Goal: Information Seeking & Learning: Learn about a topic

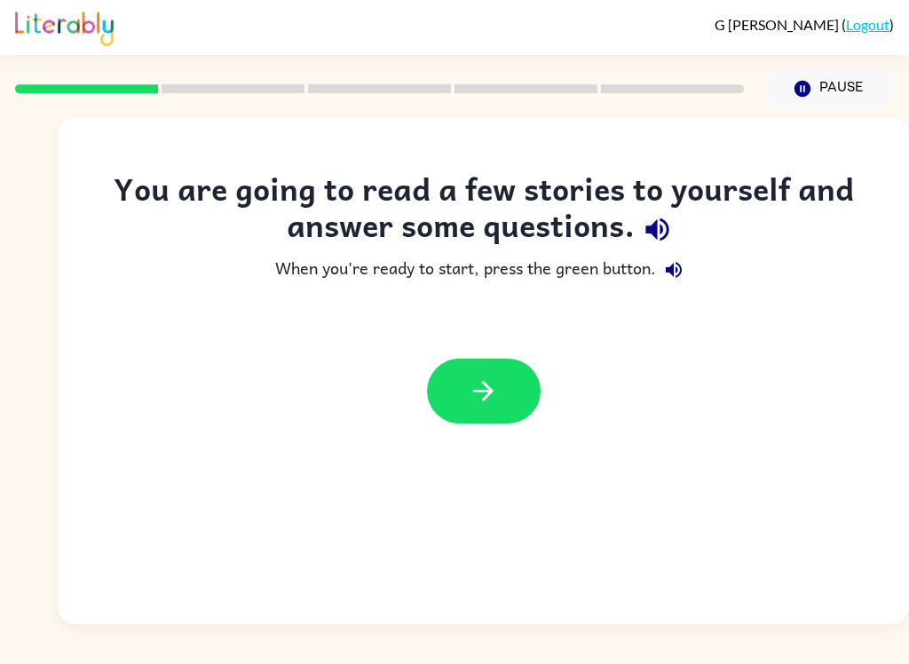
click at [465, 409] on button "button" at bounding box center [484, 391] width 114 height 65
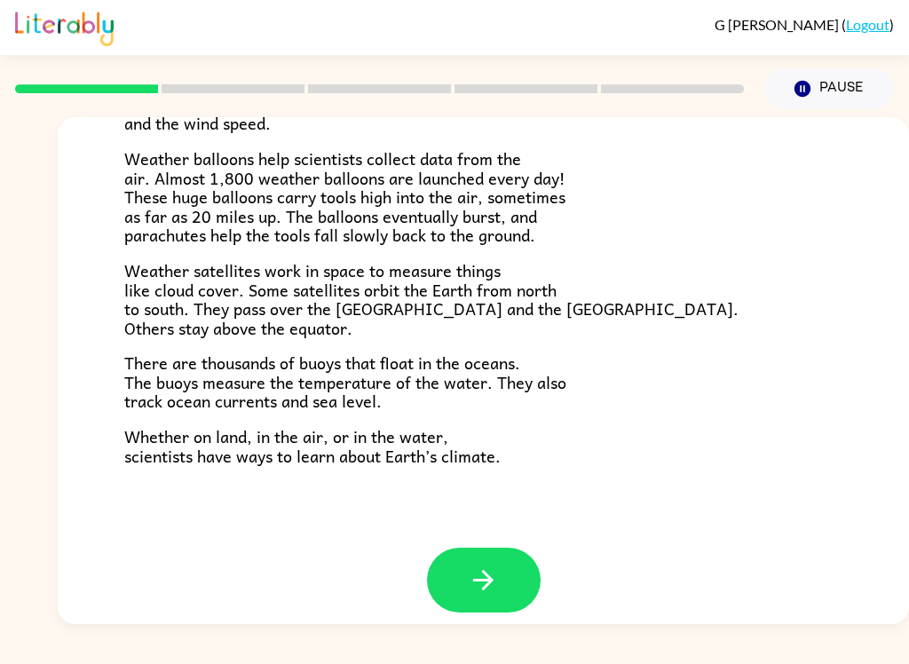
scroll to position [480, 0]
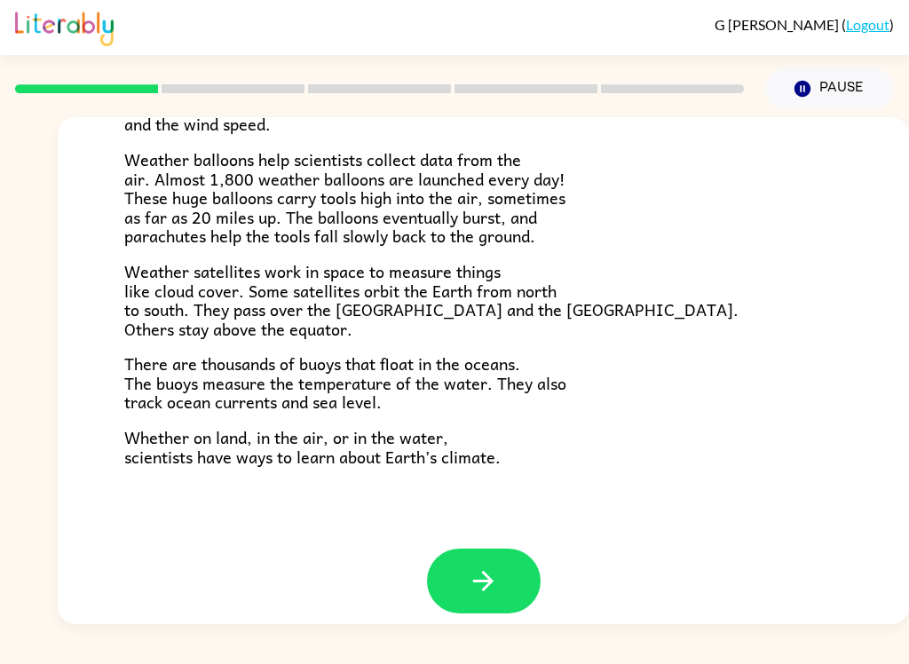
click at [471, 568] on icon "button" at bounding box center [483, 581] width 31 height 31
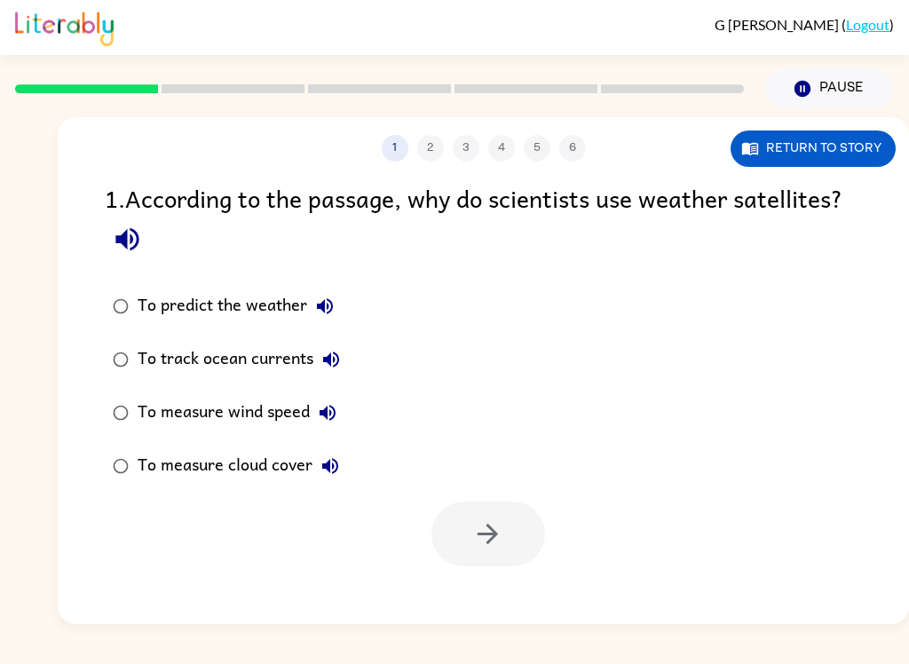
scroll to position [0, 0]
click at [837, 143] on button "Return to story" at bounding box center [813, 149] width 165 height 36
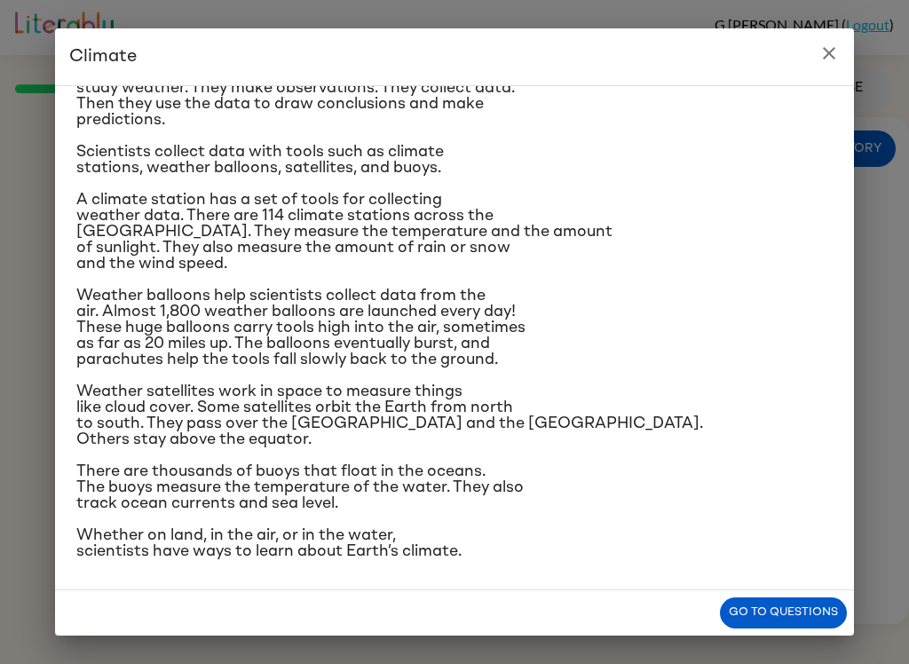
scroll to position [329, 0]
click at [823, 60] on icon "close" at bounding box center [829, 53] width 21 height 21
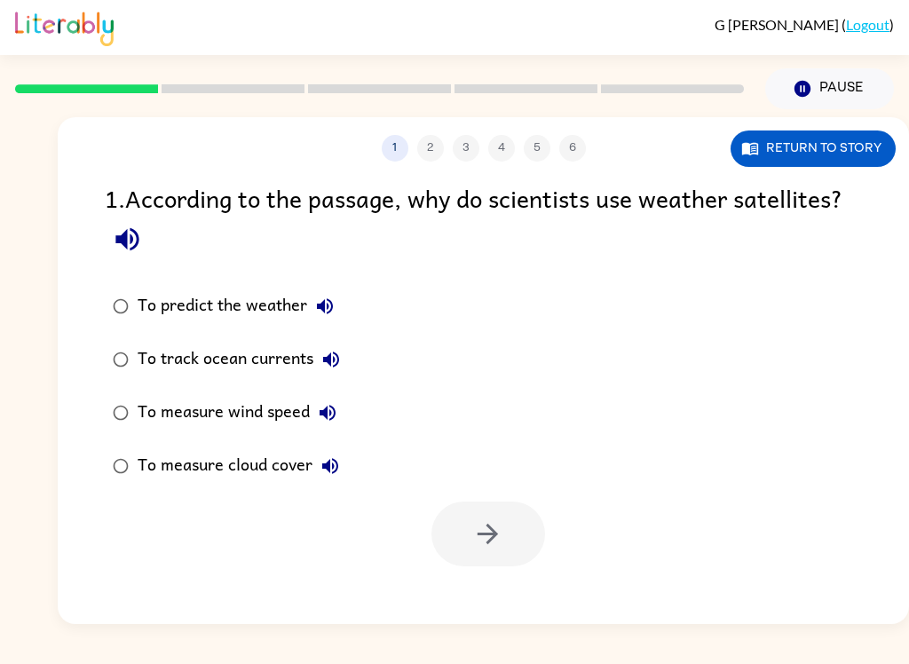
click at [840, 140] on button "Return to story" at bounding box center [813, 149] width 165 height 36
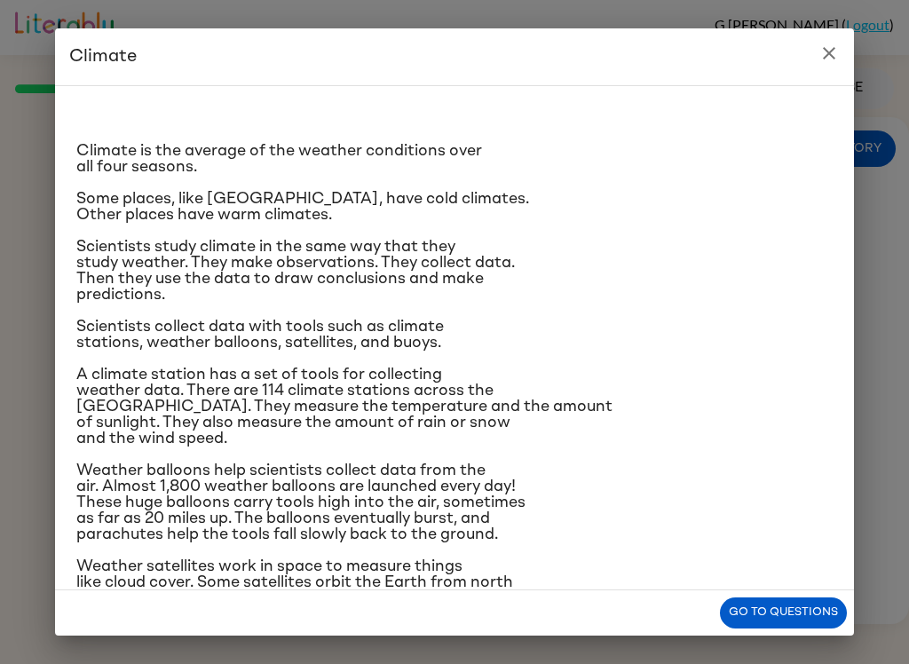
click at [833, 49] on icon "close" at bounding box center [829, 53] width 12 height 12
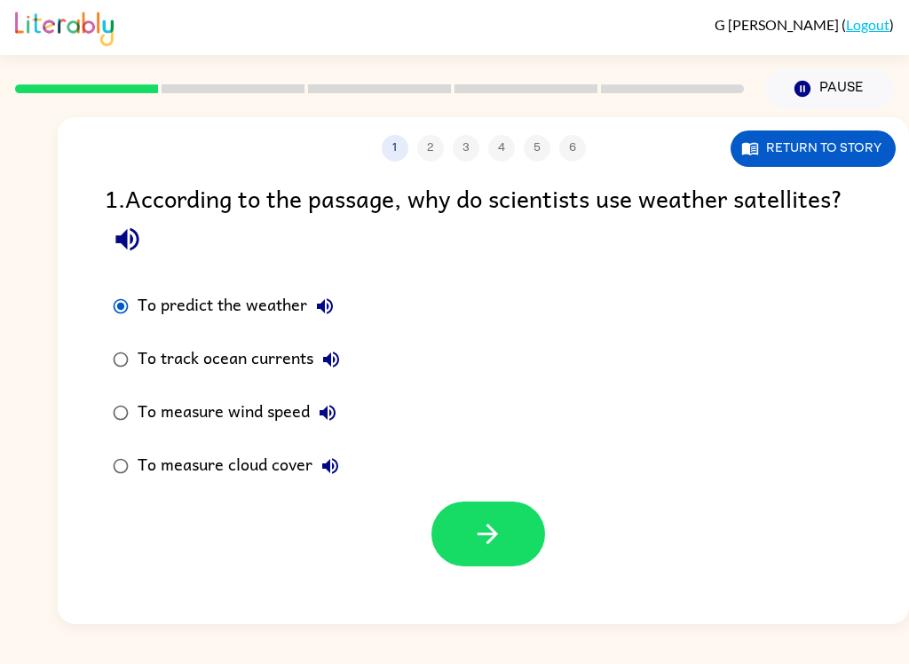
click at [506, 527] on button "button" at bounding box center [489, 534] width 114 height 65
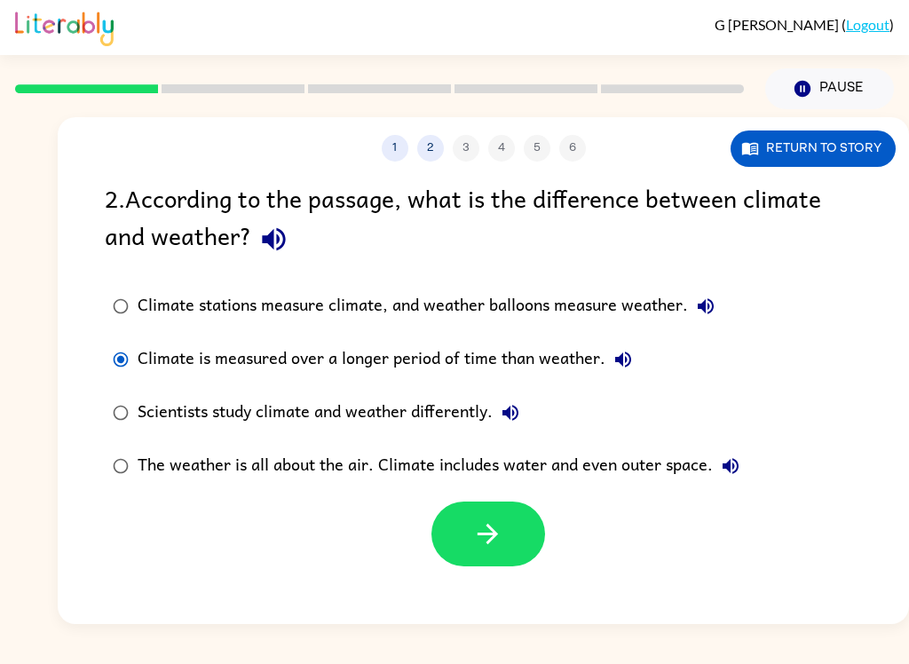
click at [475, 527] on icon "button" at bounding box center [487, 534] width 31 height 31
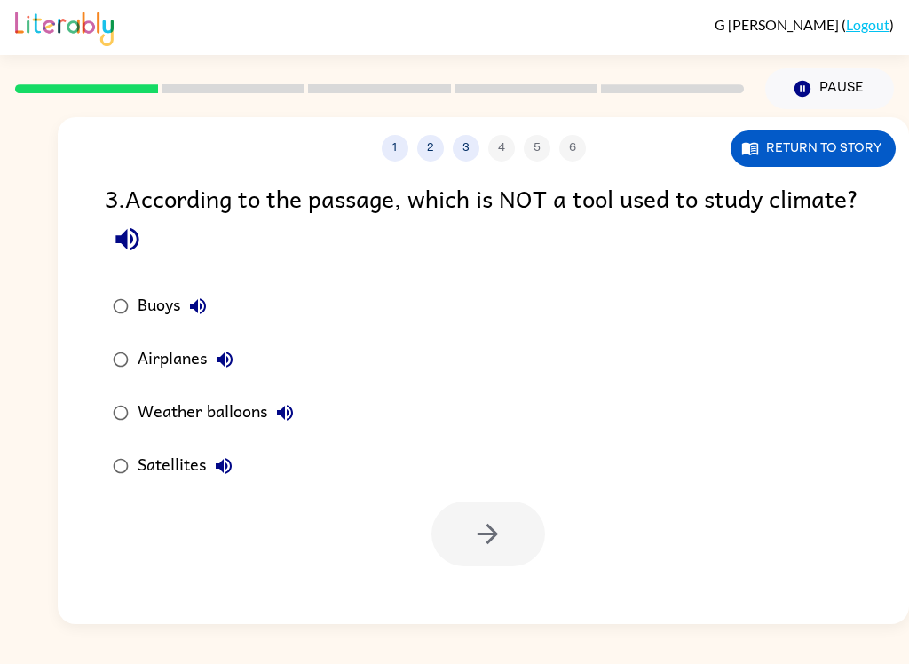
click at [837, 157] on button "Return to story" at bounding box center [813, 149] width 165 height 36
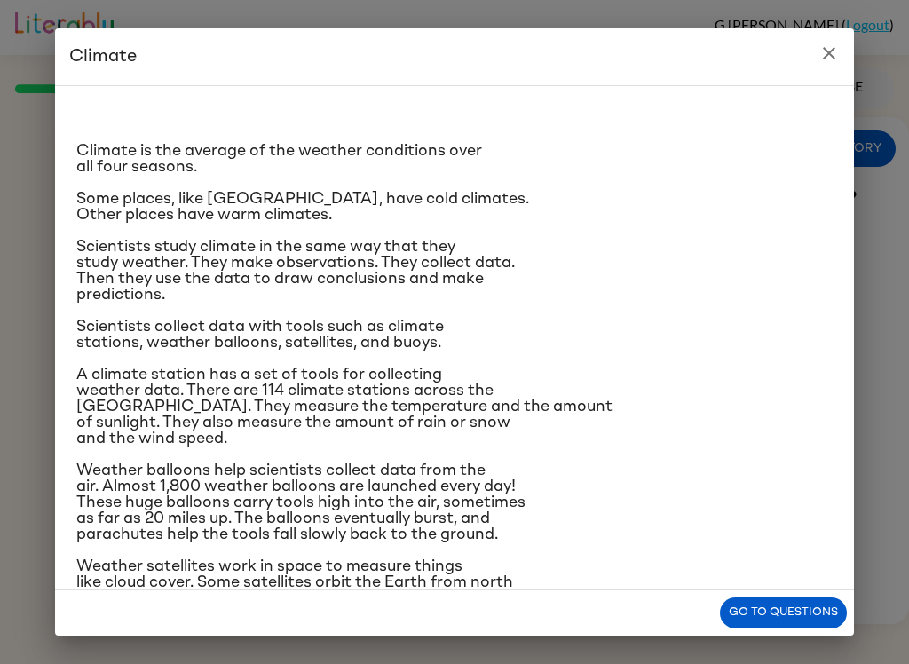
scroll to position [-11, 0]
click at [837, 37] on button "close" at bounding box center [830, 54] width 36 height 36
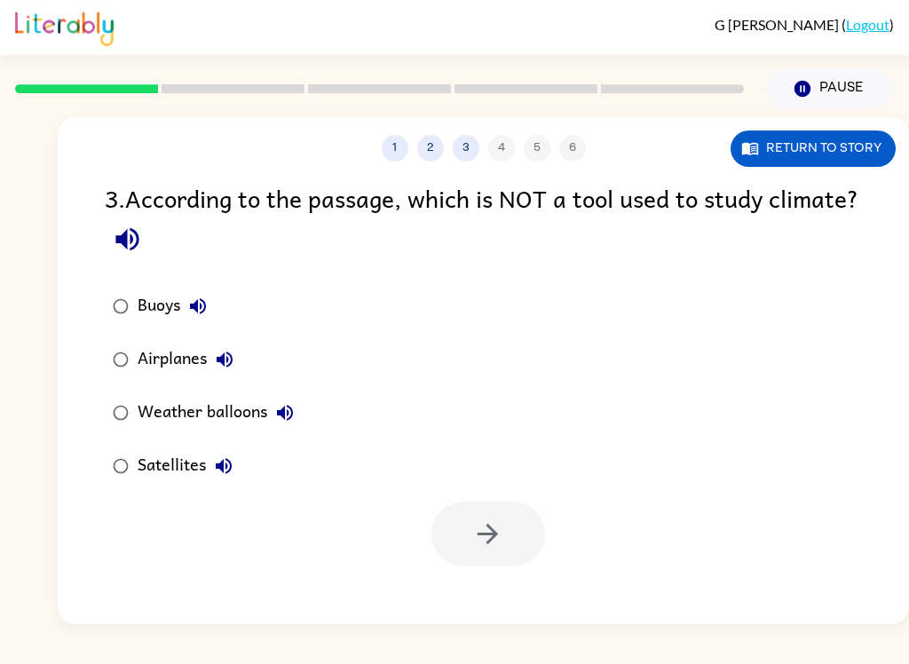
click at [821, 79] on button "Pause Pause" at bounding box center [830, 88] width 129 height 41
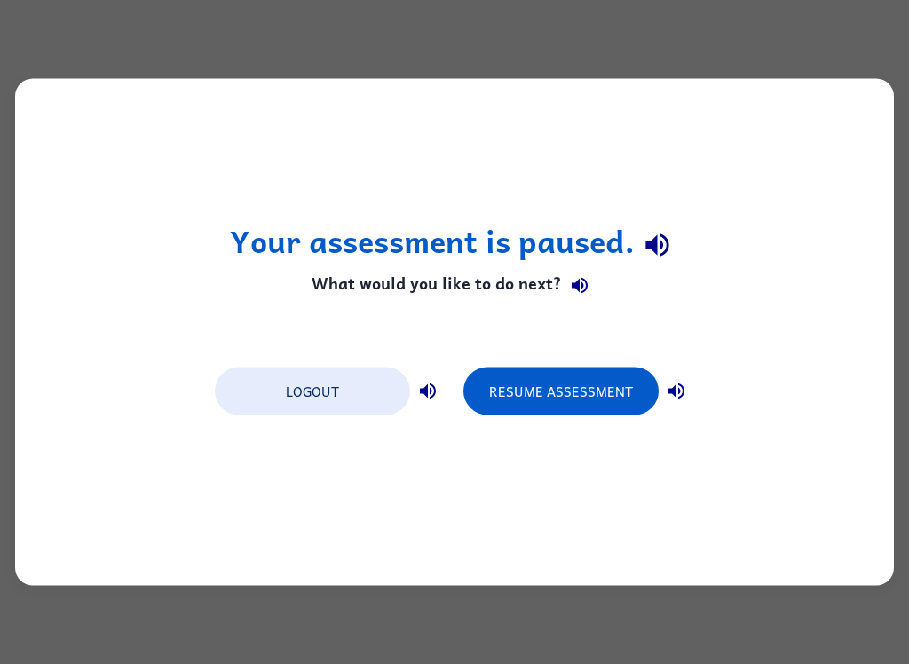
click at [607, 412] on button "Resume Assessment" at bounding box center [561, 392] width 195 height 48
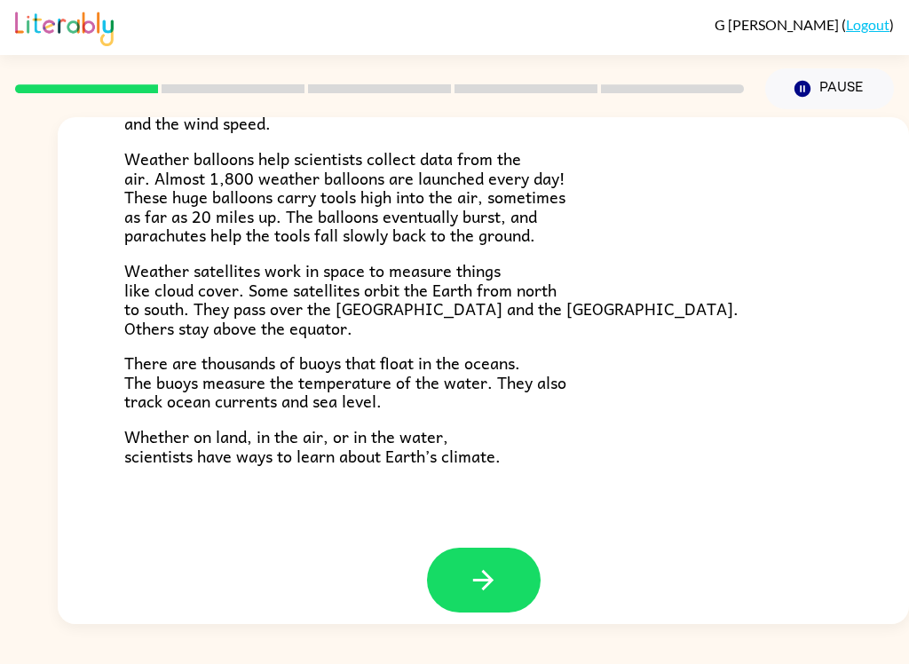
scroll to position [480, 0]
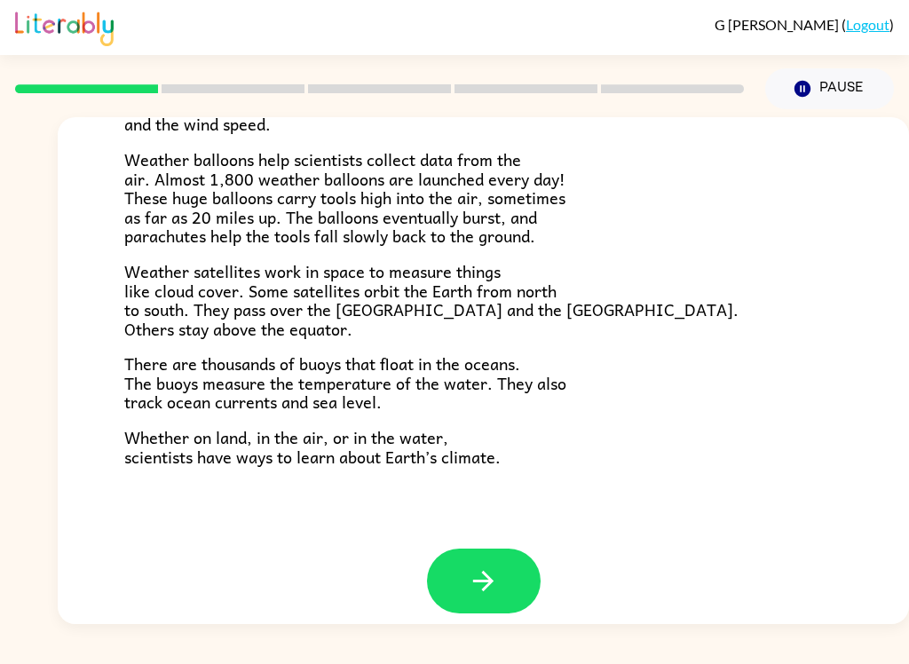
click at [528, 569] on button "button" at bounding box center [484, 581] width 114 height 65
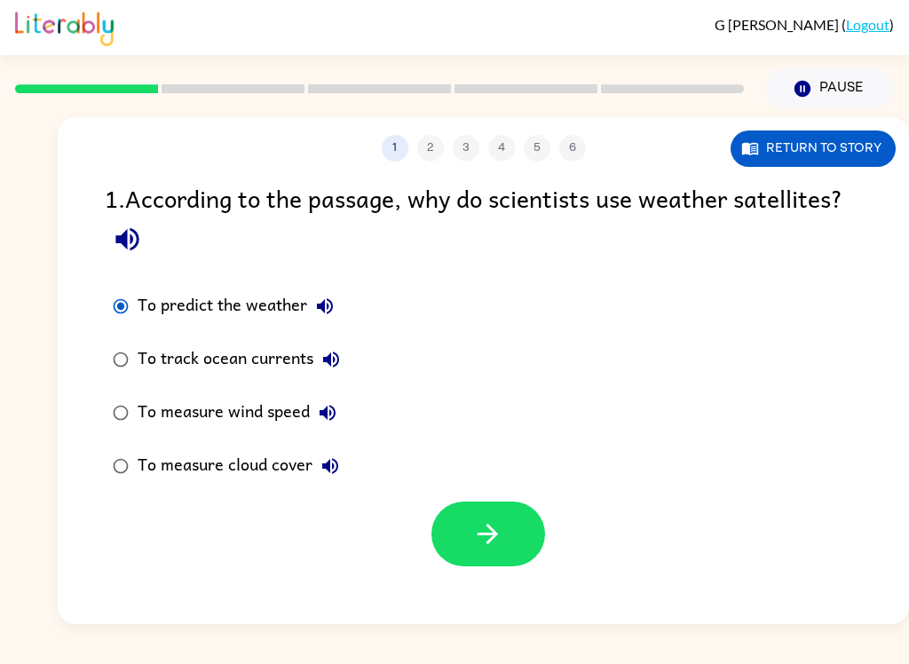
click at [484, 539] on icon "button" at bounding box center [487, 534] width 31 height 31
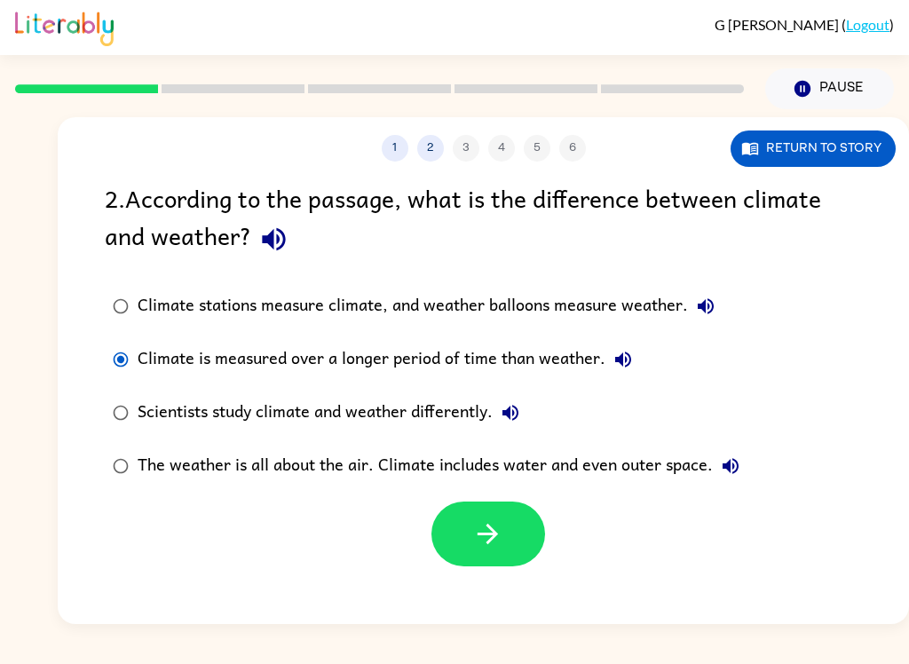
click at [478, 541] on icon "button" at bounding box center [487, 534] width 31 height 31
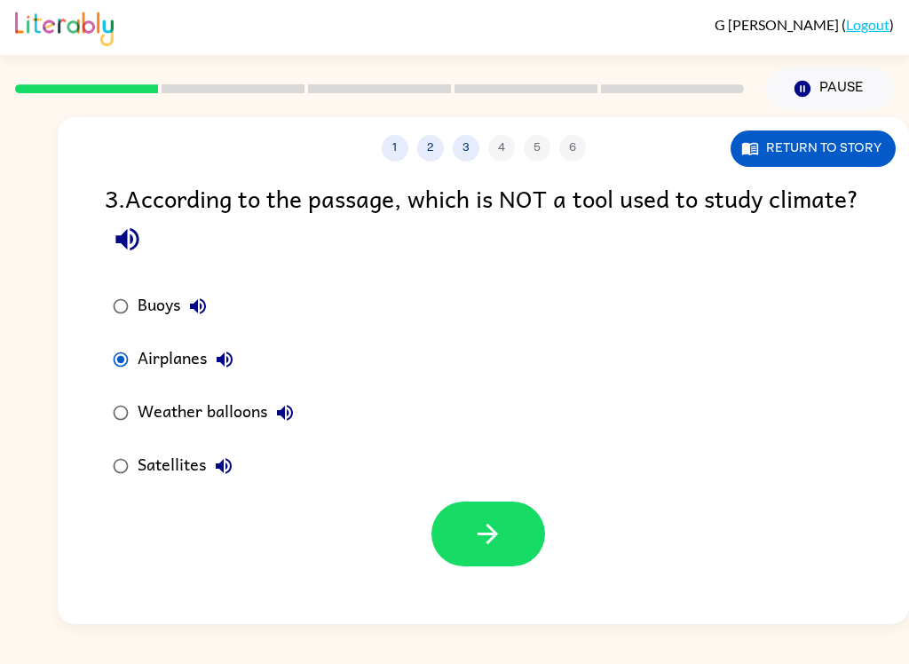
click at [489, 532] on icon "button" at bounding box center [487, 534] width 31 height 31
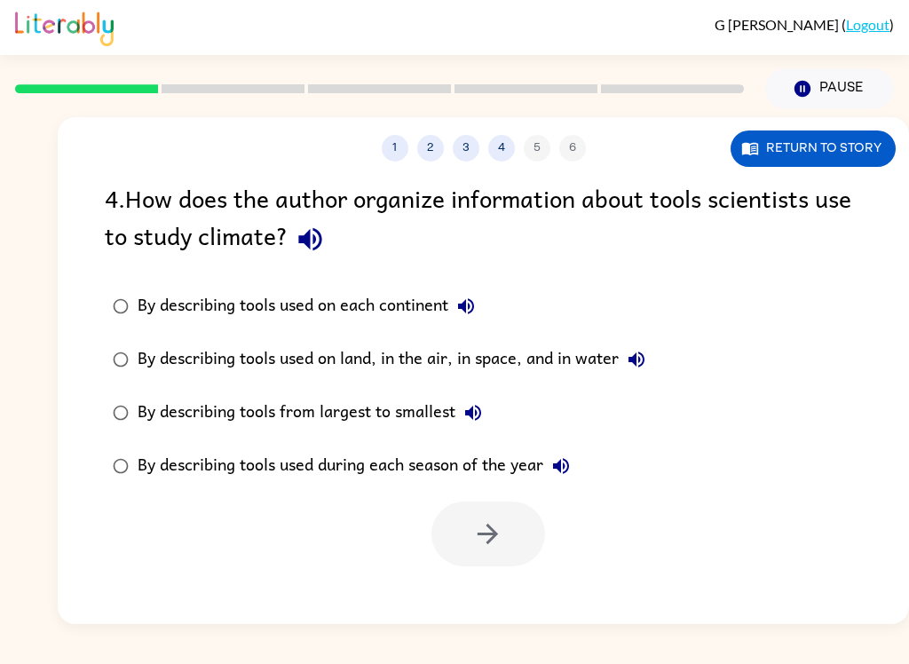
click at [837, 155] on button "Return to story" at bounding box center [813, 149] width 165 height 36
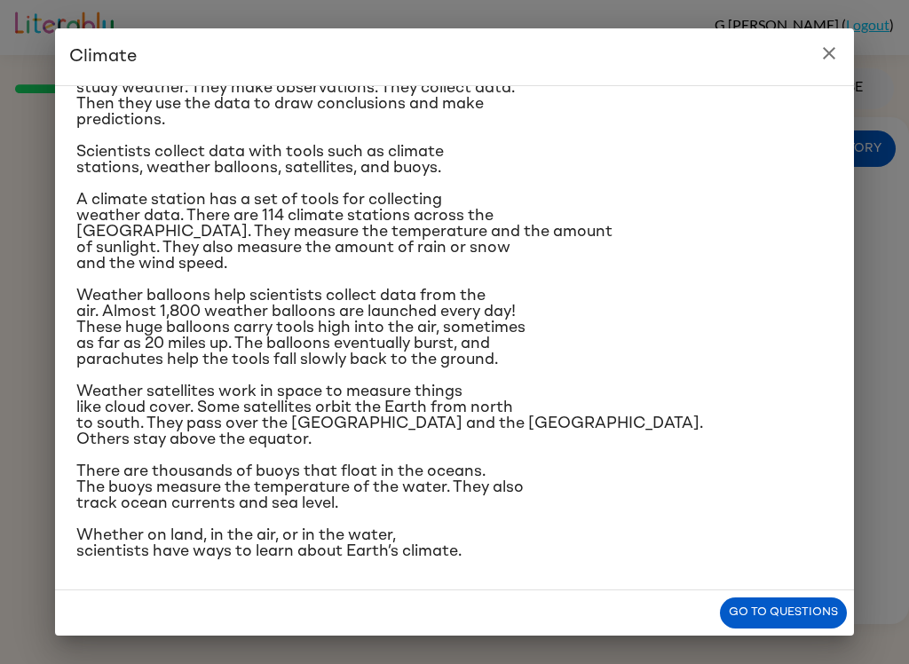
scroll to position [329, 0]
click at [794, 591] on div "Climate is the average of the weather conditions over all four seasons. Some pl…" at bounding box center [454, 337] width 799 height 505
click at [809, 603] on button "Go to questions" at bounding box center [783, 613] width 127 height 31
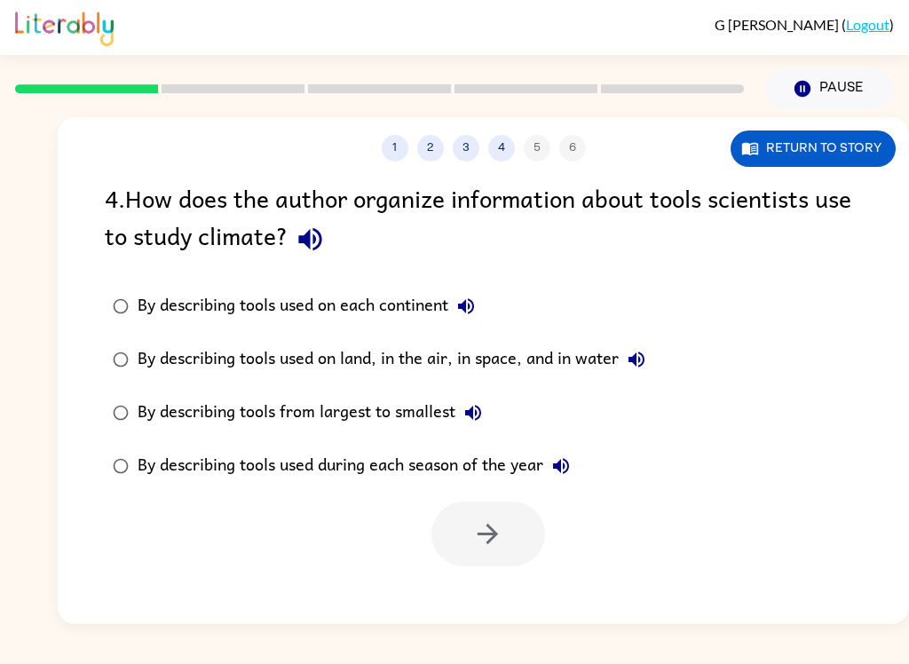
click at [591, 367] on div "By describing tools used on land, in the air, in space, and in water" at bounding box center [396, 360] width 517 height 36
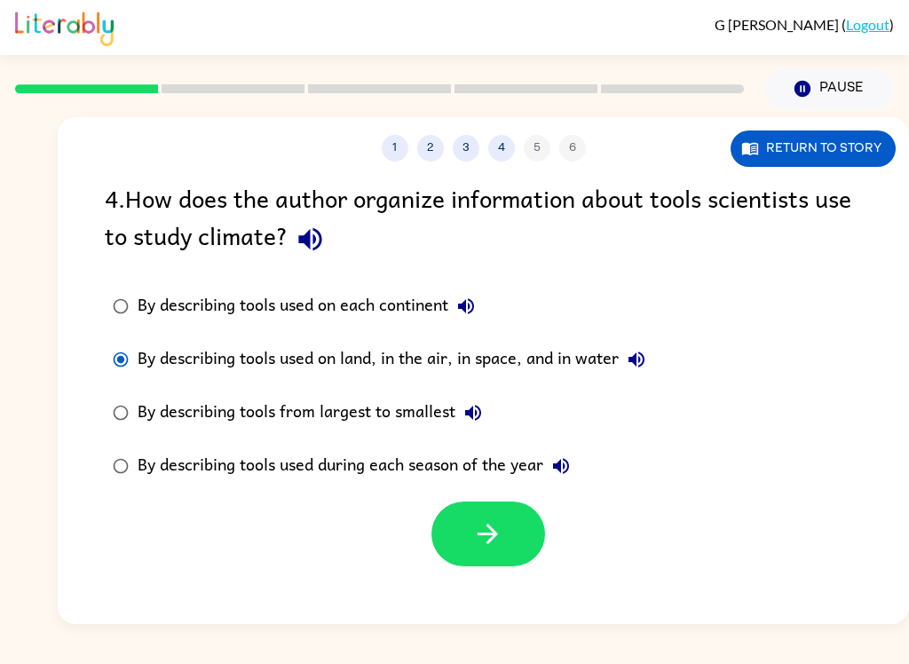
click at [500, 566] on button "button" at bounding box center [489, 534] width 114 height 65
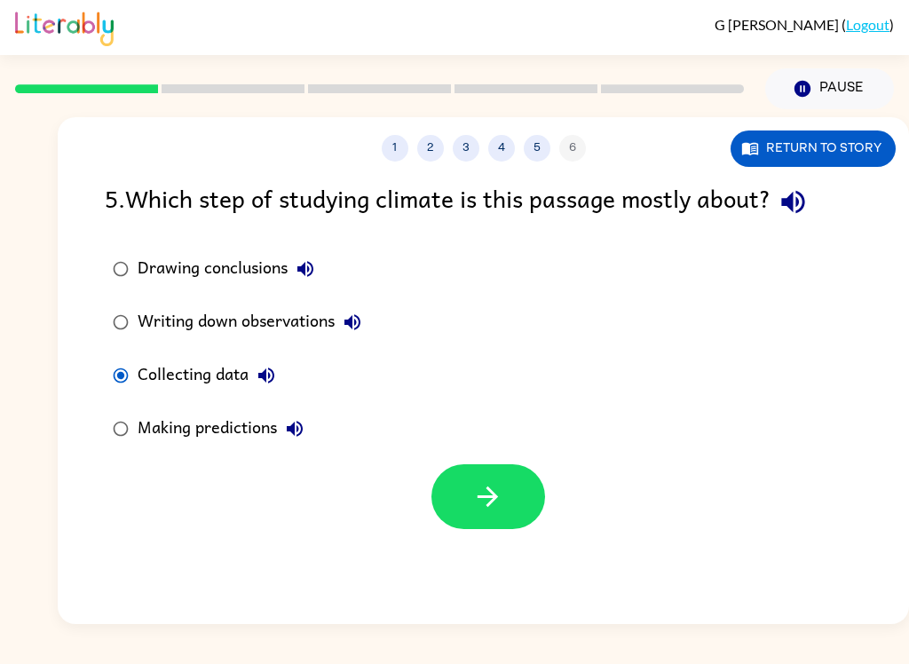
click at [856, 146] on button "Return to story" at bounding box center [813, 149] width 165 height 36
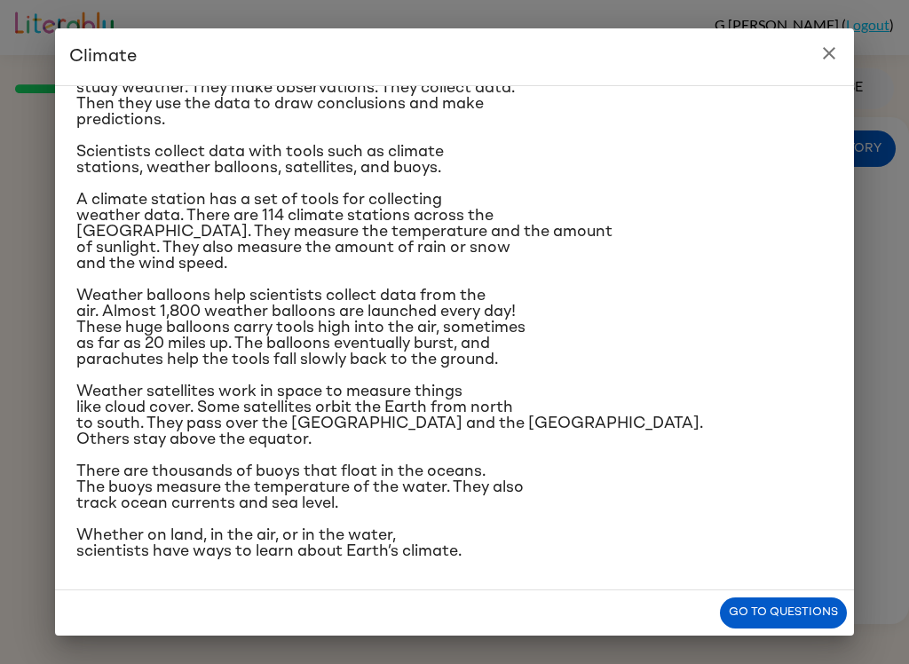
click at [814, 587] on div "Climate is the average of the weather conditions over all four seasons. Some pl…" at bounding box center [454, 337] width 799 height 505
click at [810, 589] on div "Climate is the average of the weather conditions over all four seasons. Some pl…" at bounding box center [454, 337] width 799 height 505
click at [827, 58] on icon "close" at bounding box center [829, 53] width 21 height 21
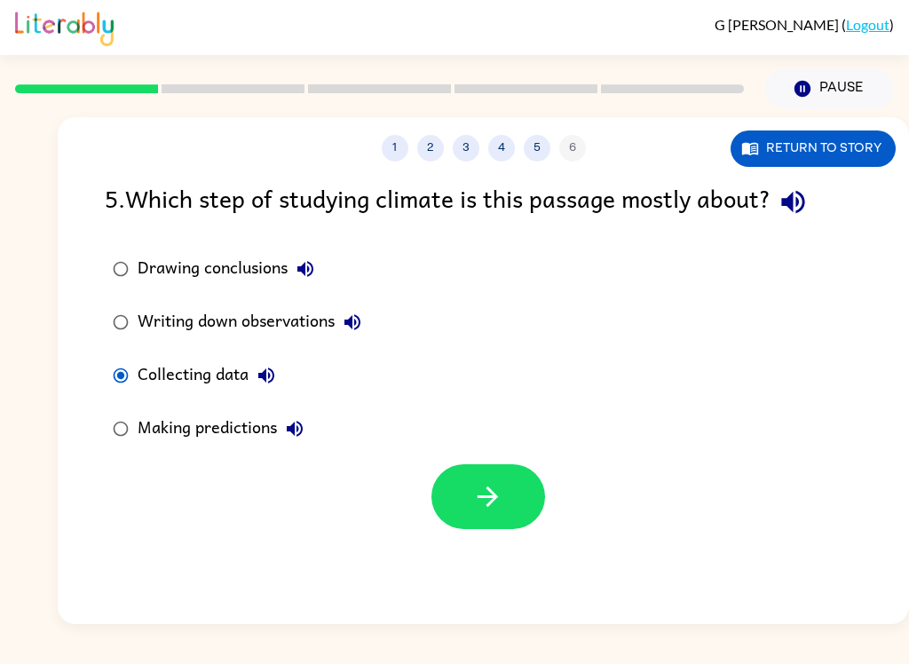
click at [498, 518] on button "button" at bounding box center [489, 496] width 114 height 65
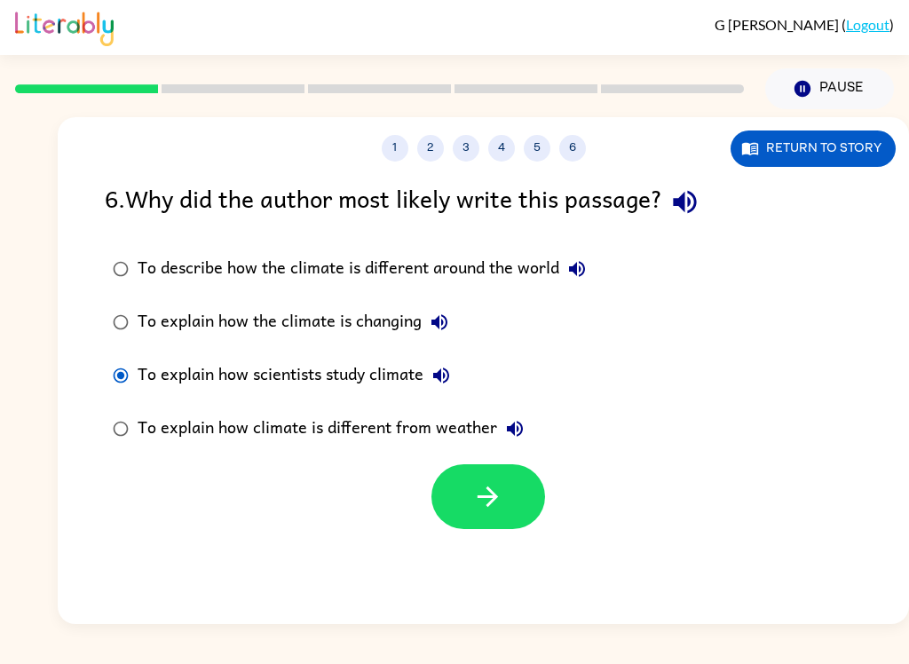
click at [461, 504] on button "button" at bounding box center [489, 496] width 114 height 65
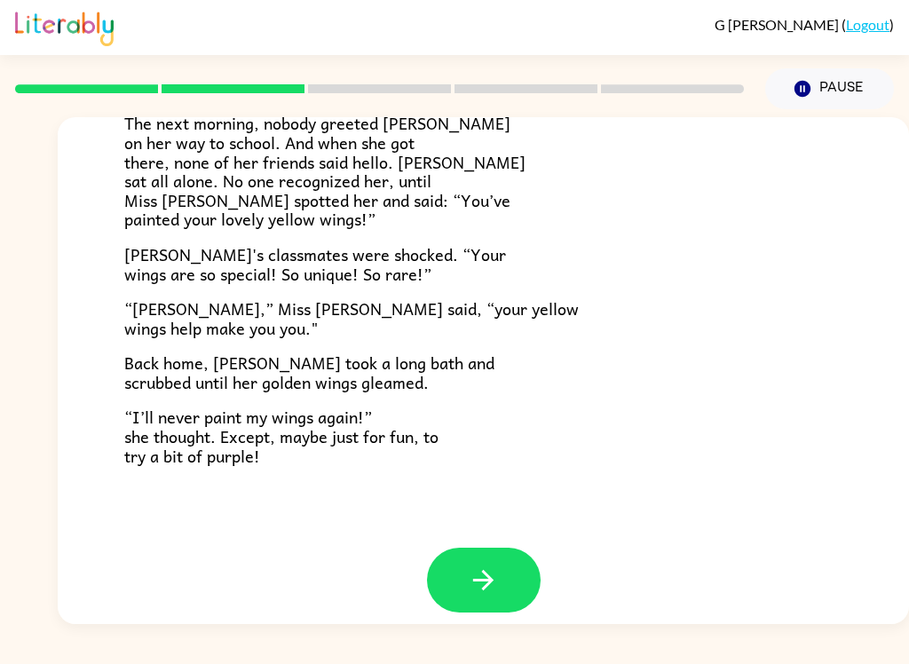
scroll to position [480, 0]
click at [483, 571] on icon "button" at bounding box center [483, 581] width 20 height 20
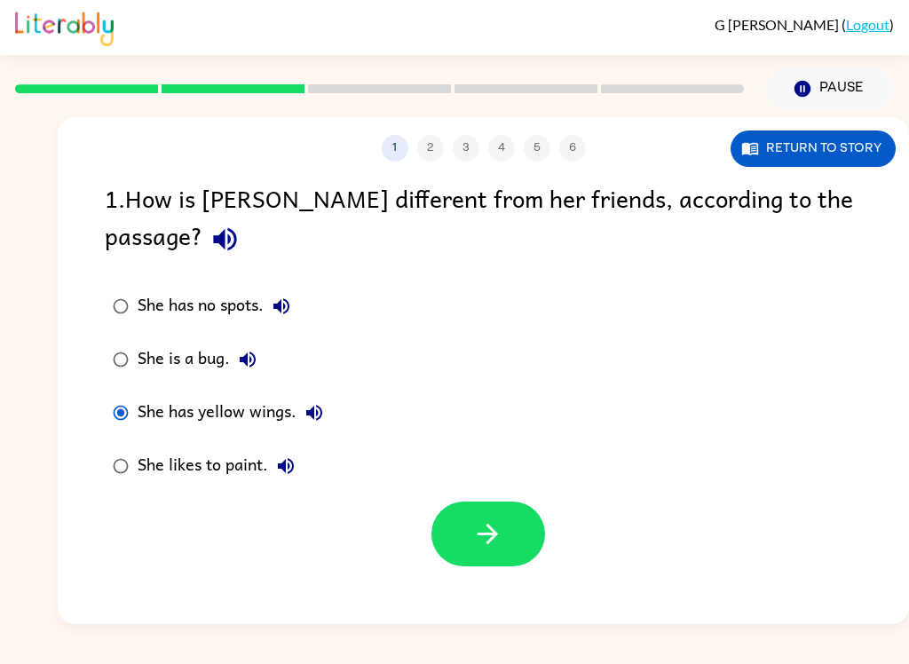
click at [496, 519] on icon "button" at bounding box center [487, 534] width 31 height 31
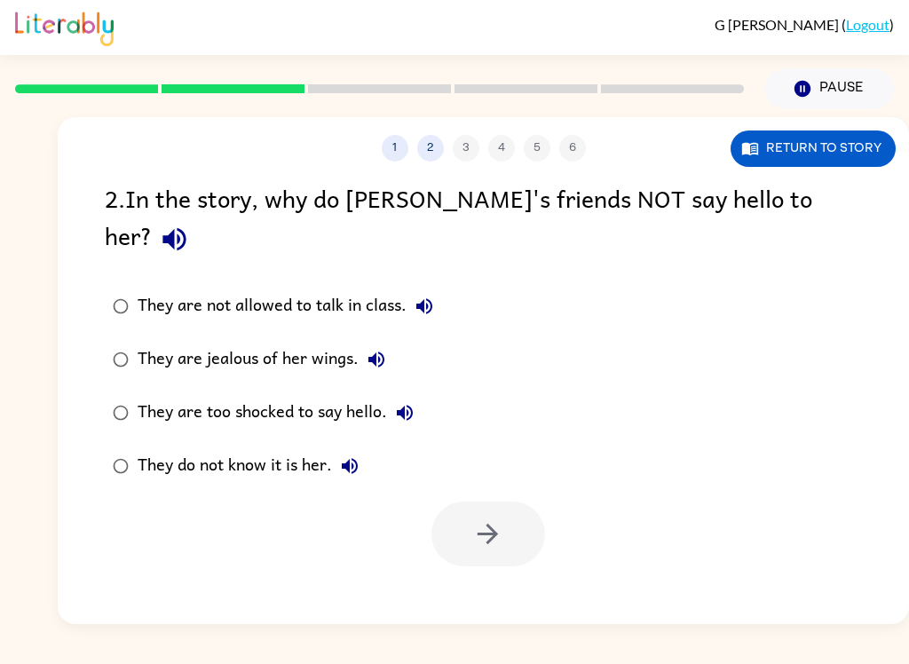
click at [131, 440] on label "They do not know it is her." at bounding box center [273, 466] width 356 height 53
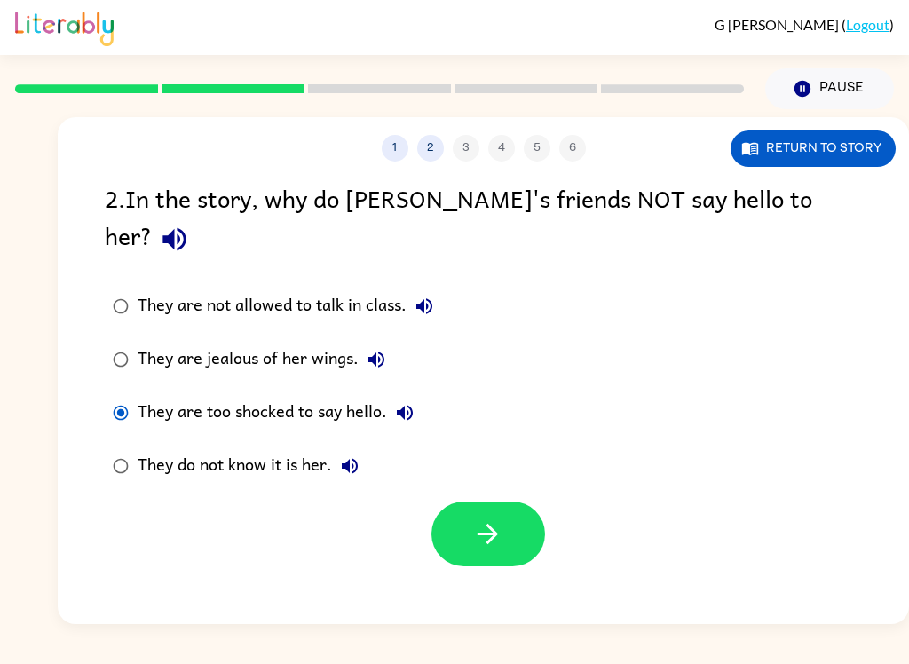
click at [481, 519] on icon "button" at bounding box center [487, 534] width 31 height 31
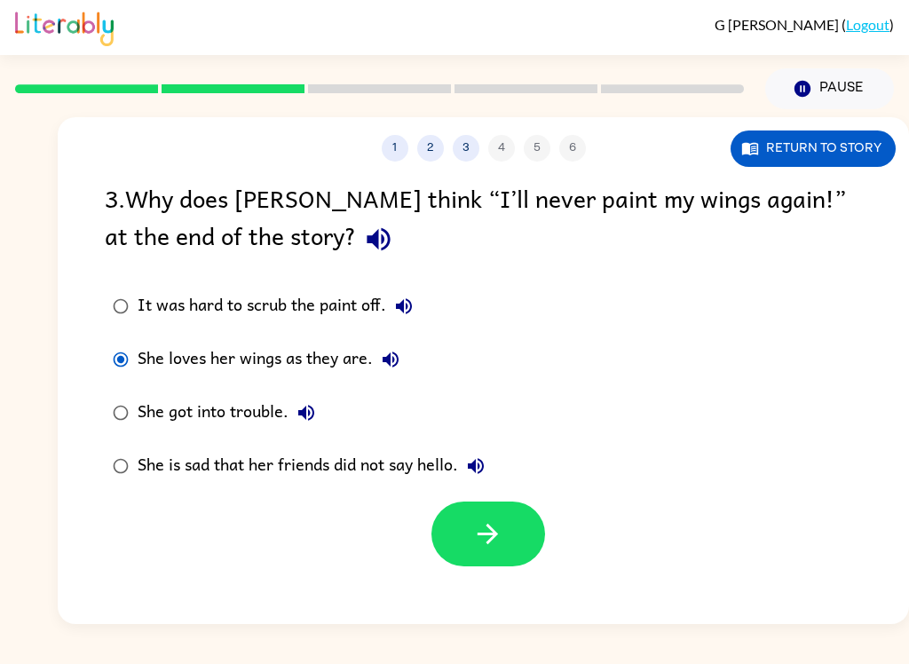
click at [465, 539] on button "button" at bounding box center [489, 534] width 114 height 65
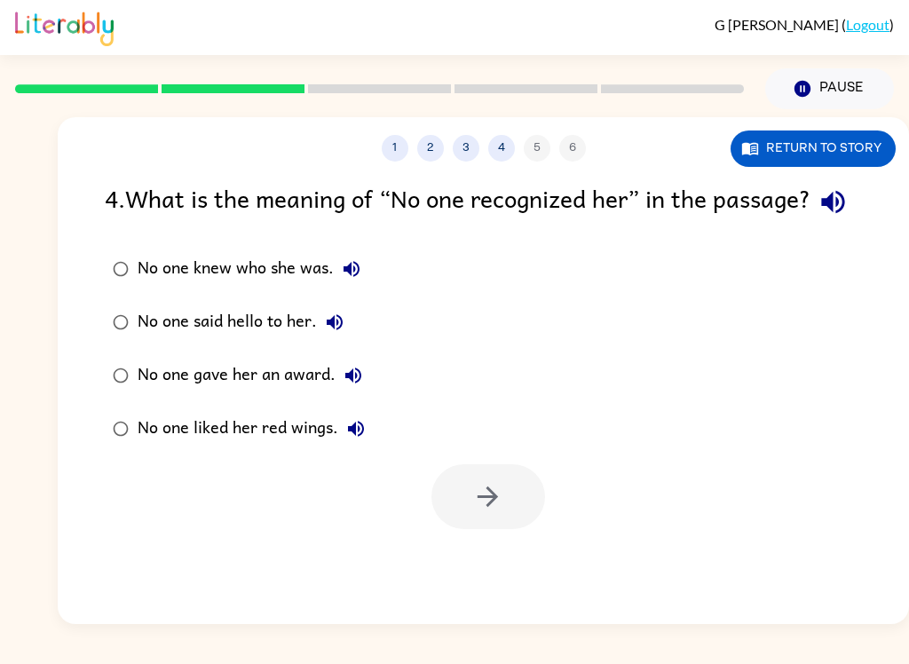
click at [853, 143] on button "Return to story" at bounding box center [813, 149] width 165 height 36
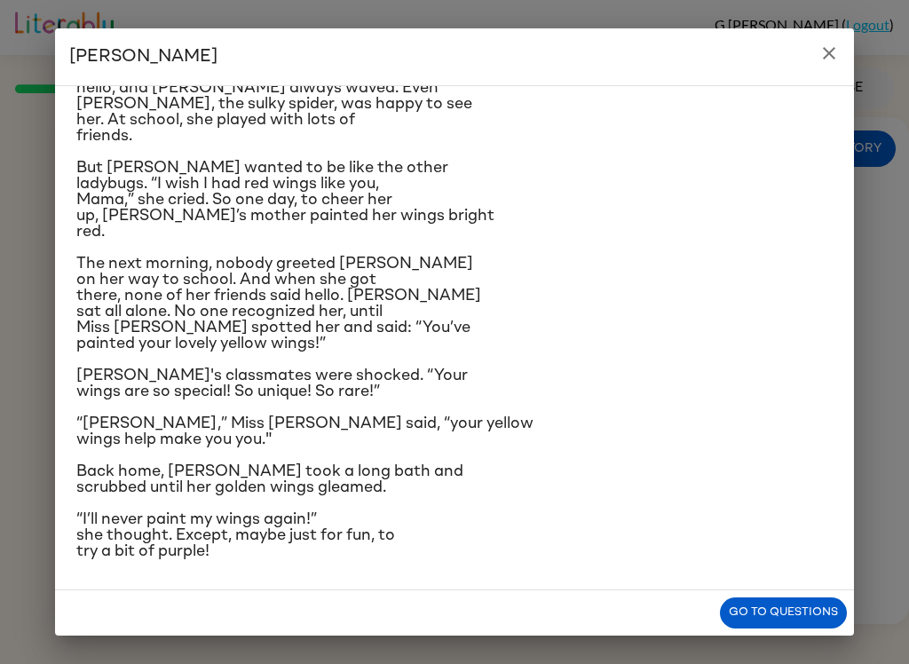
scroll to position [329, 0]
click at [838, 55] on icon "close" at bounding box center [829, 53] width 21 height 21
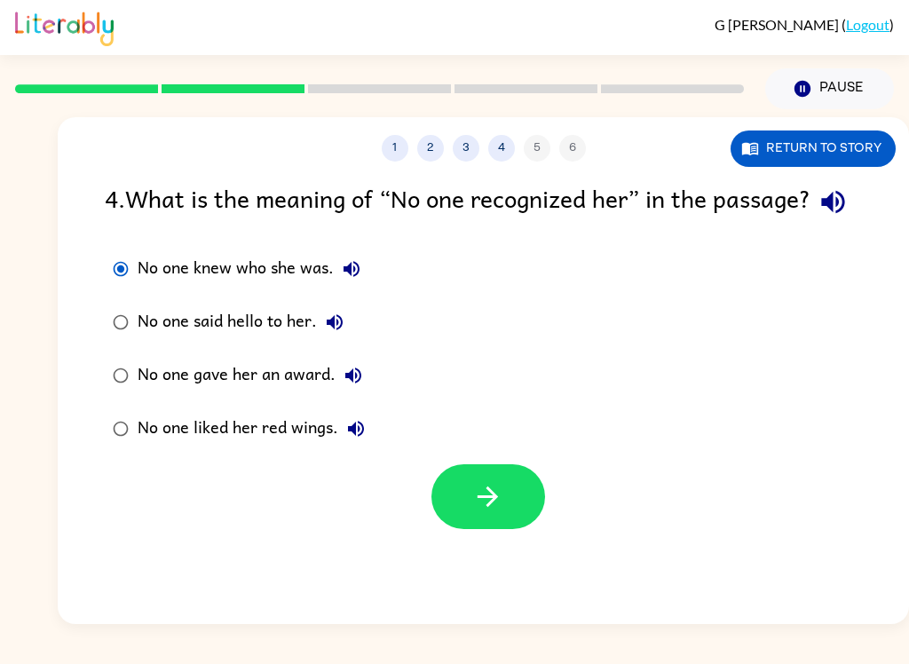
click at [449, 529] on button "button" at bounding box center [489, 496] width 114 height 65
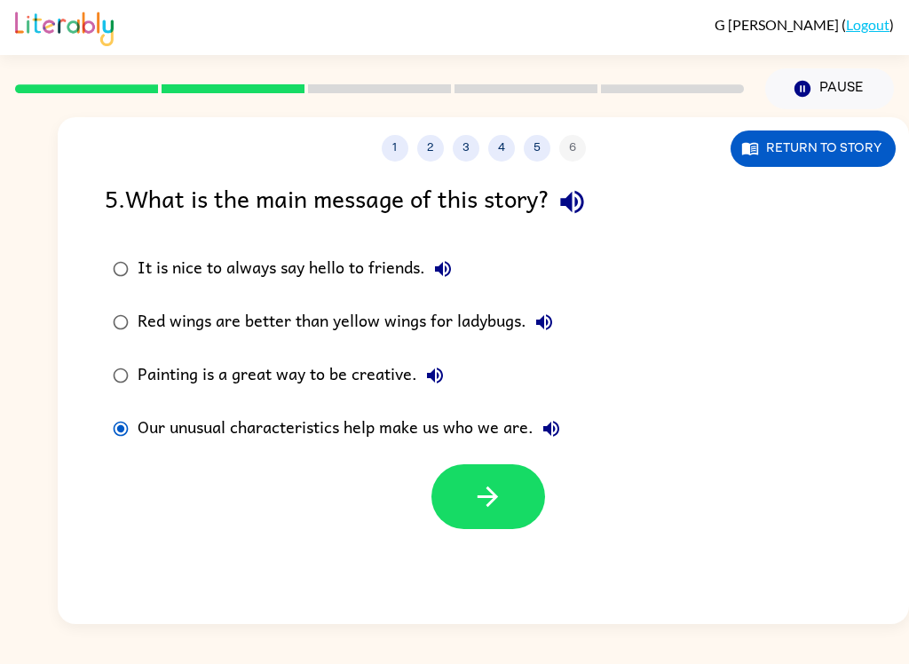
click at [465, 513] on button "button" at bounding box center [489, 496] width 114 height 65
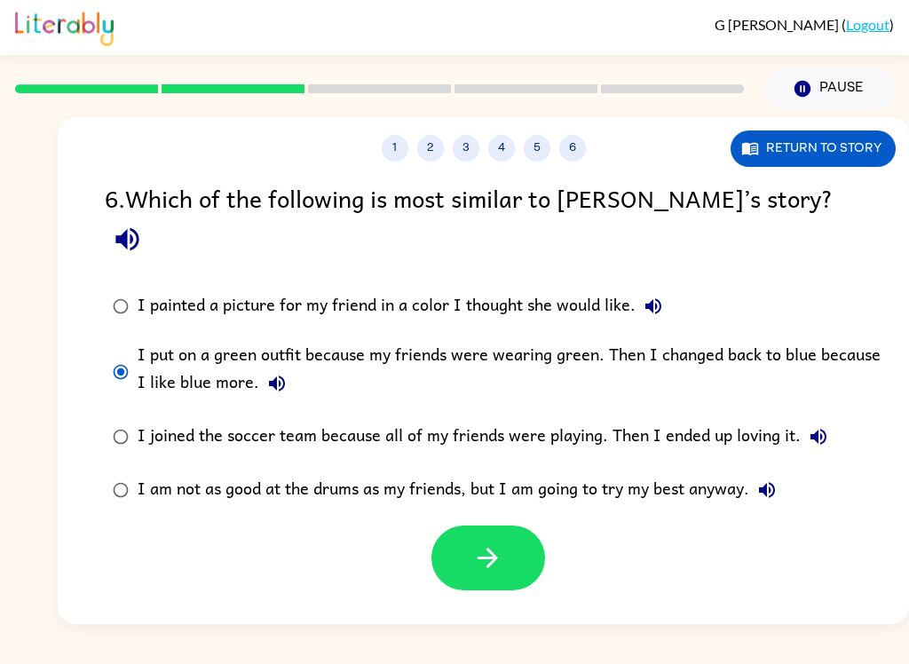
click at [493, 543] on icon "button" at bounding box center [487, 558] width 31 height 31
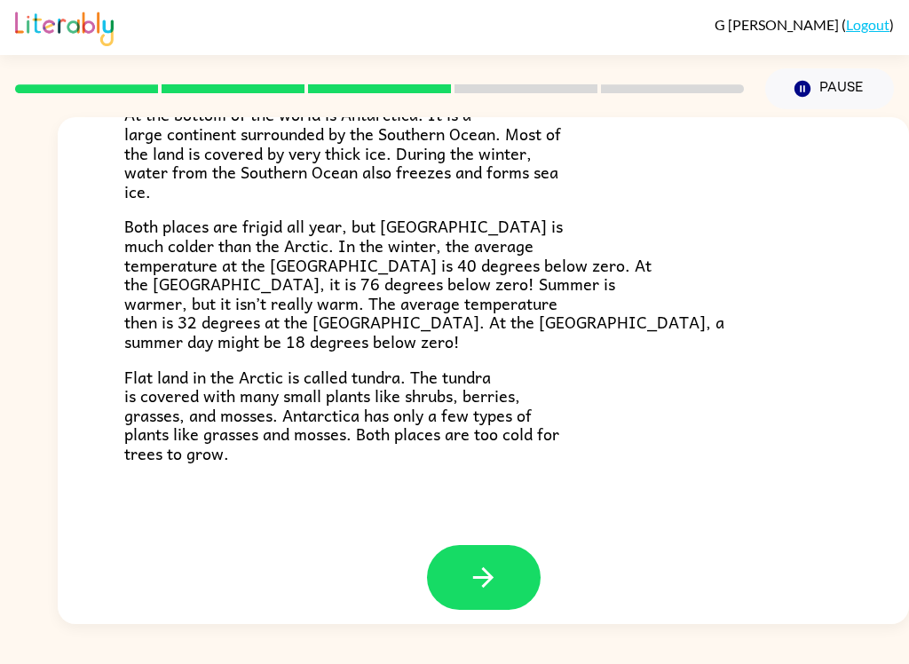
scroll to position [361, 0]
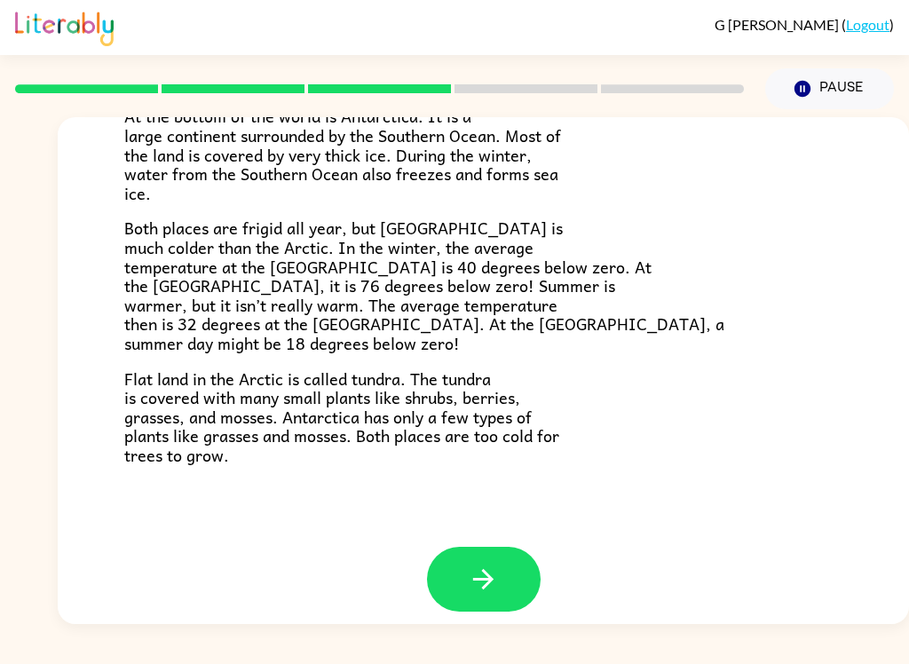
click at [432, 558] on button "button" at bounding box center [484, 579] width 114 height 65
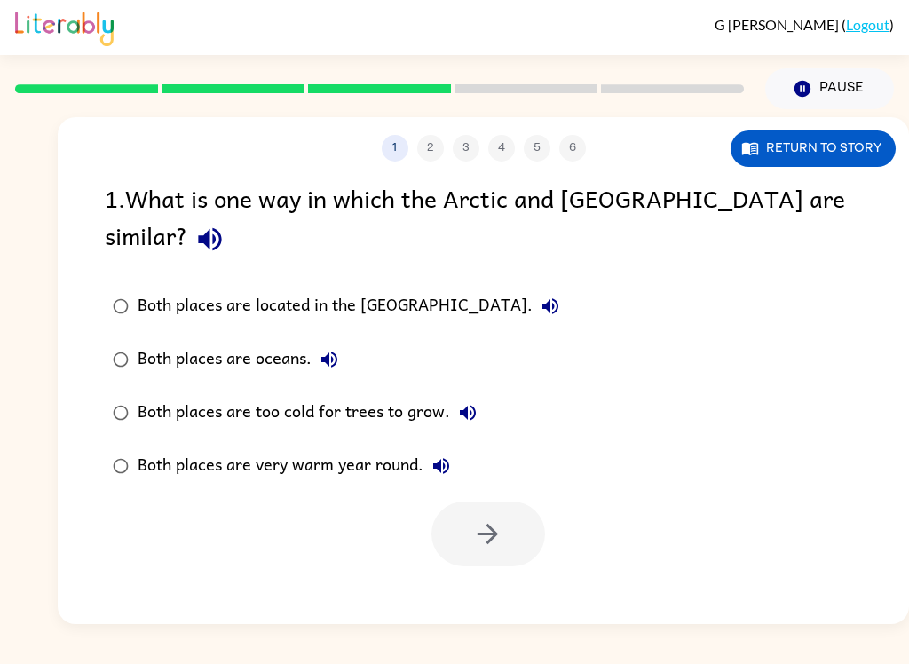
scroll to position [0, 0]
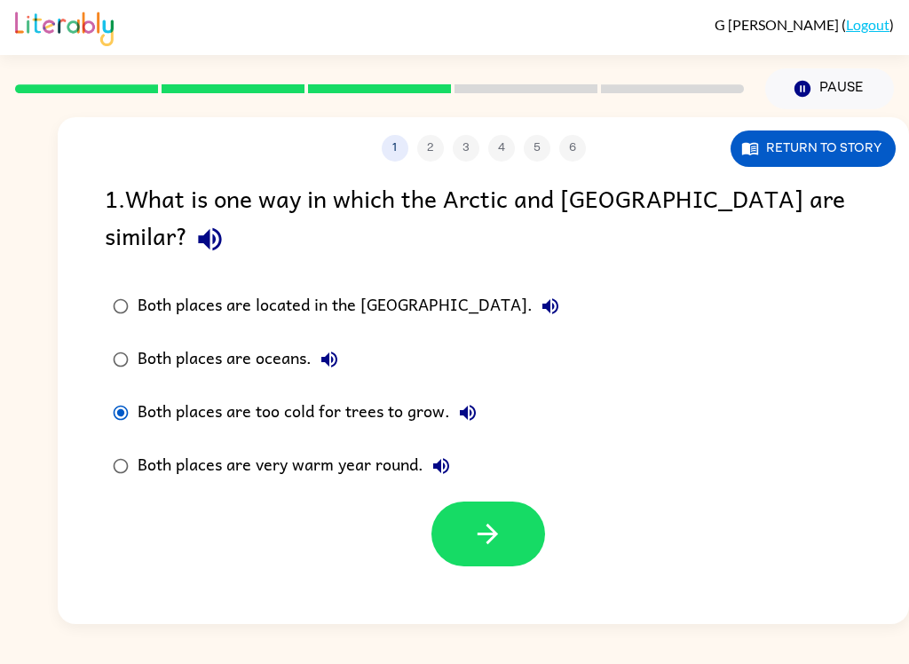
click at [821, 164] on button "Return to story" at bounding box center [813, 149] width 165 height 36
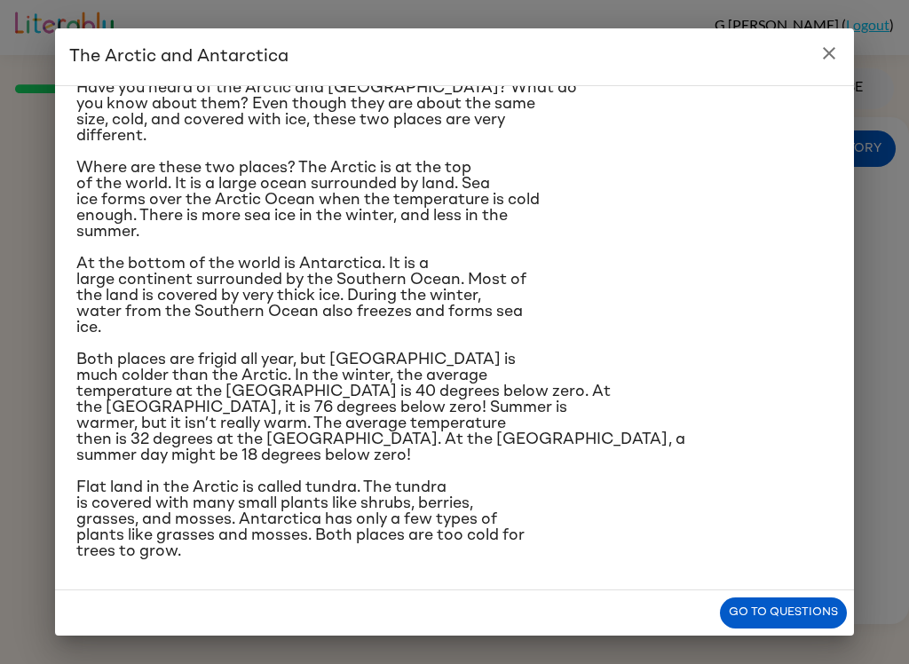
scroll to position [201, 0]
click at [772, 618] on button "Go to questions" at bounding box center [783, 613] width 127 height 31
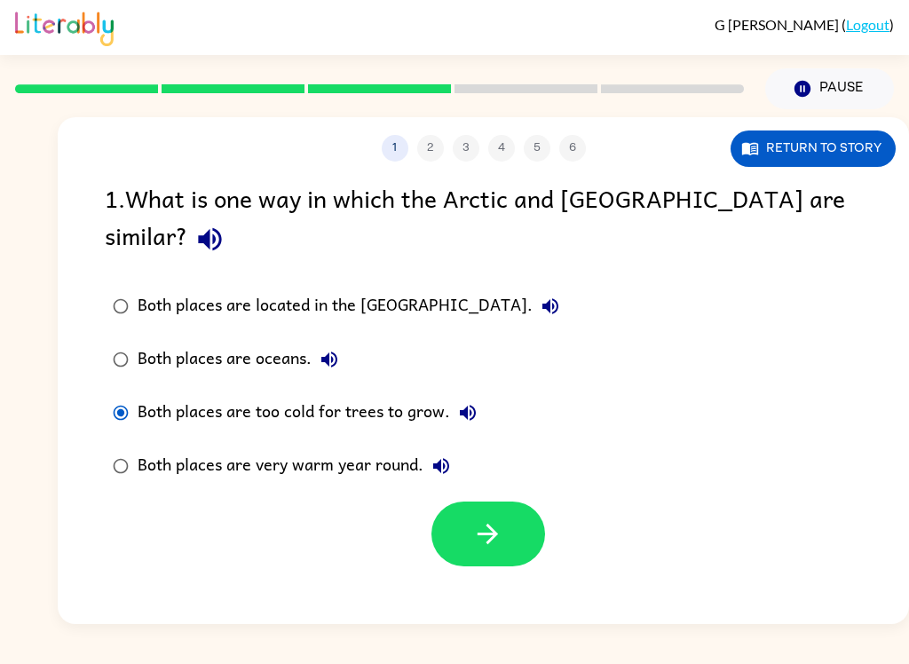
click at [466, 509] on button "button" at bounding box center [489, 534] width 114 height 65
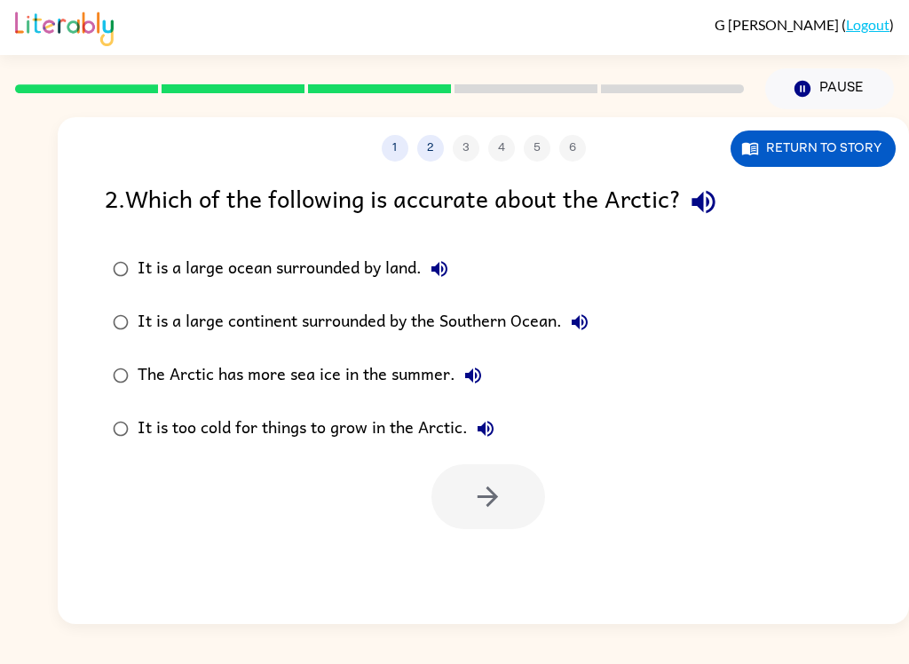
click at [787, 166] on button "Return to story" at bounding box center [813, 149] width 165 height 36
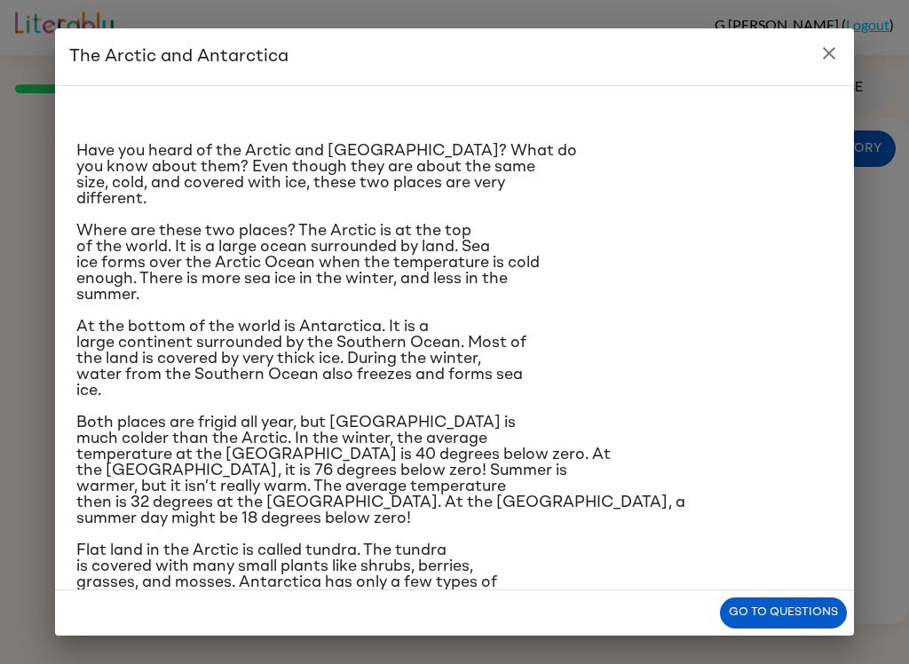
click at [779, 616] on button "Go to questions" at bounding box center [783, 613] width 127 height 31
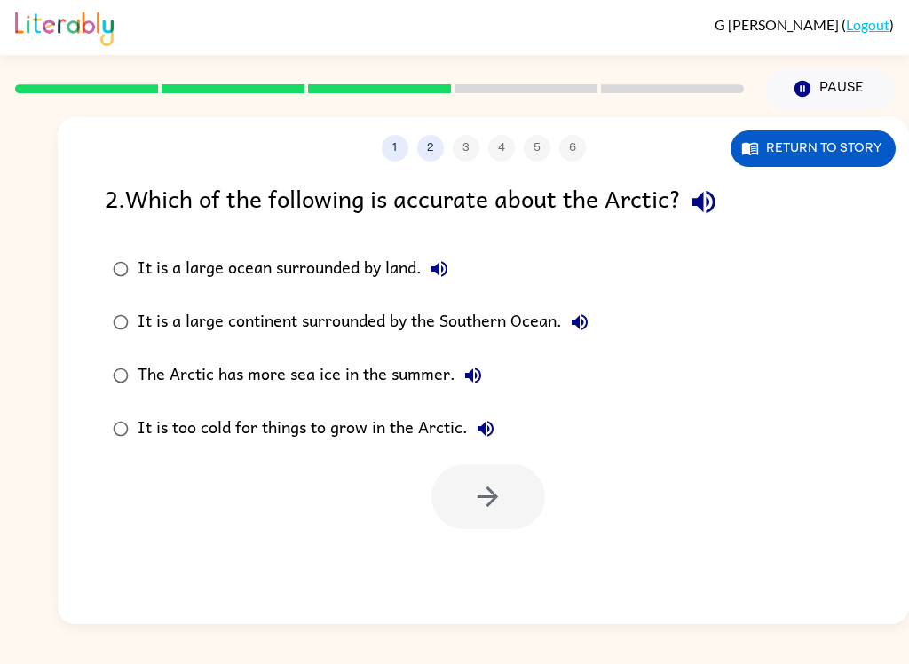
click at [761, 139] on button "Return to story" at bounding box center [813, 149] width 165 height 36
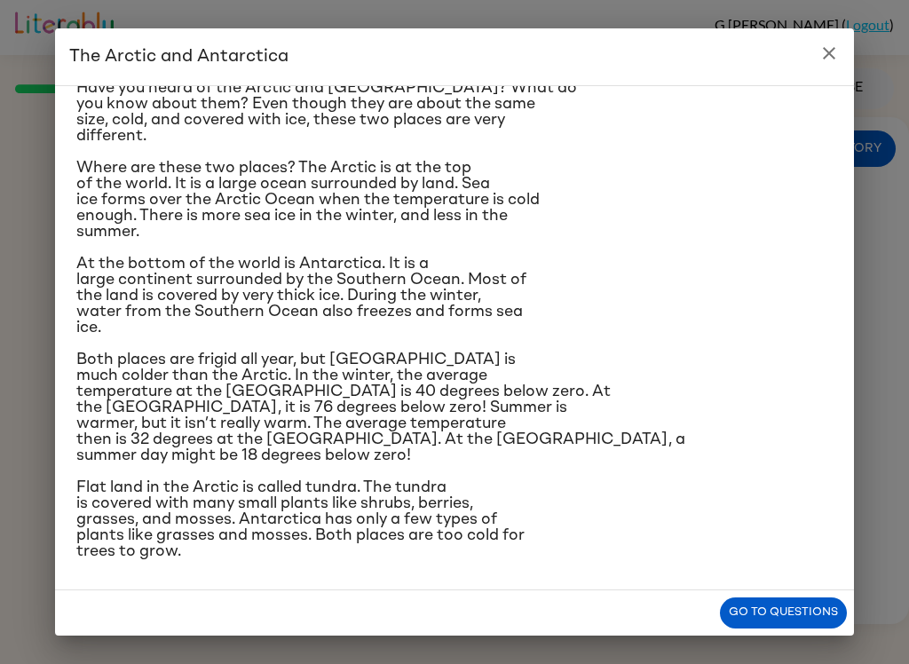
click at [742, 590] on div "Have you heard of the Arctic and Antarctica? What do you know about them? Even …" at bounding box center [454, 337] width 799 height 505
click at [748, 613] on button "Go to questions" at bounding box center [783, 613] width 127 height 31
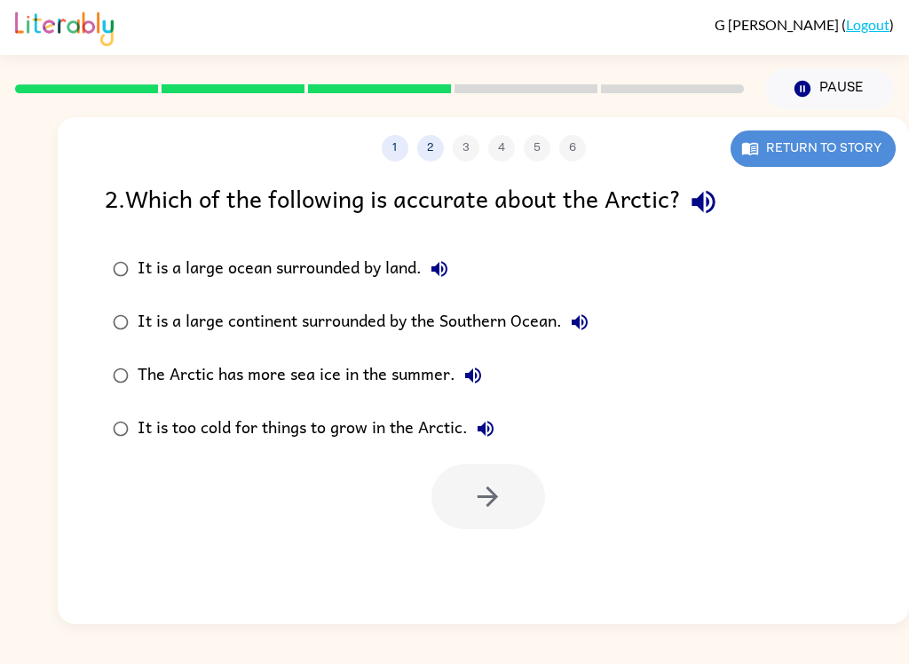
click at [848, 147] on button "Return to story" at bounding box center [813, 149] width 165 height 36
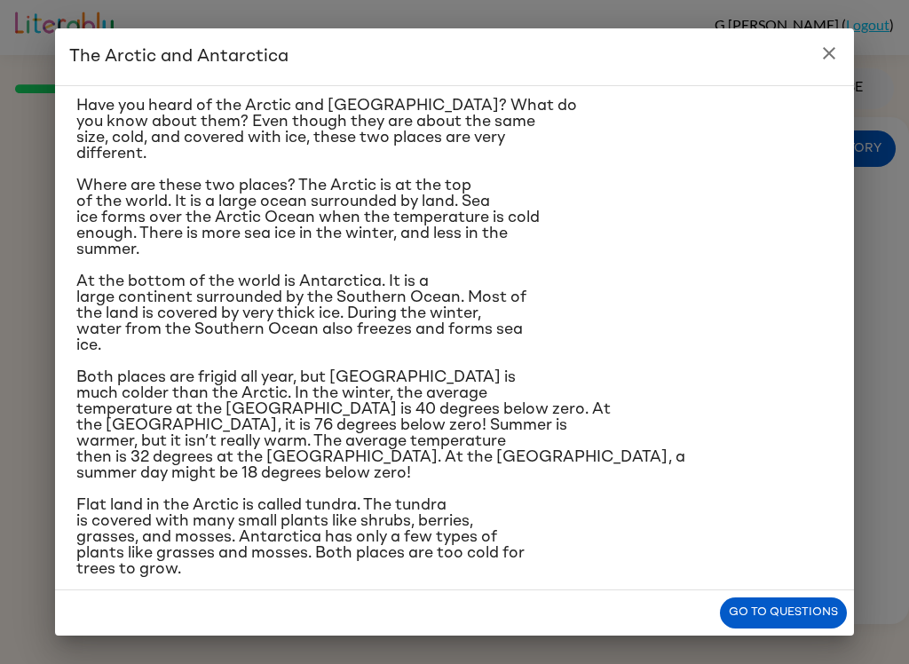
scroll to position [46, 0]
click at [863, 72] on div "The Arctic and Antarctica Have you heard of the Arctic and Antarctica? What do …" at bounding box center [454, 332] width 909 height 664
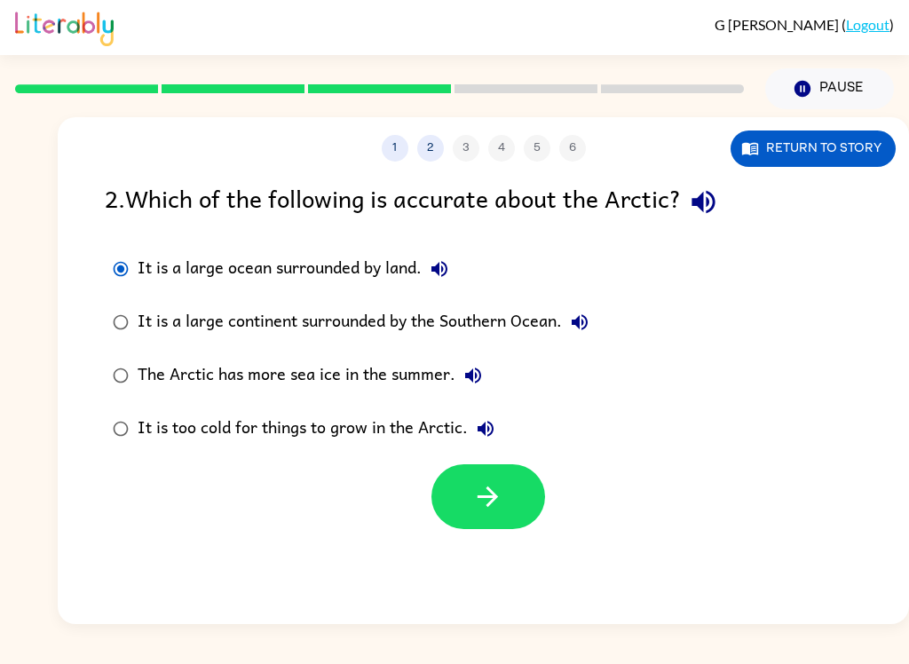
click at [480, 500] on icon "button" at bounding box center [487, 496] width 31 height 31
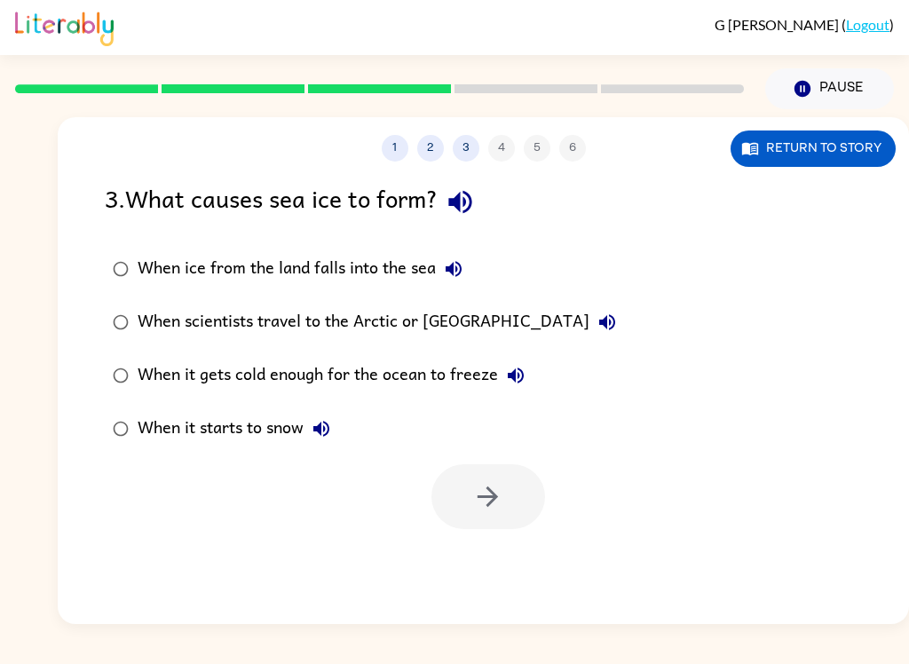
click at [810, 160] on button "Return to story" at bounding box center [813, 149] width 165 height 36
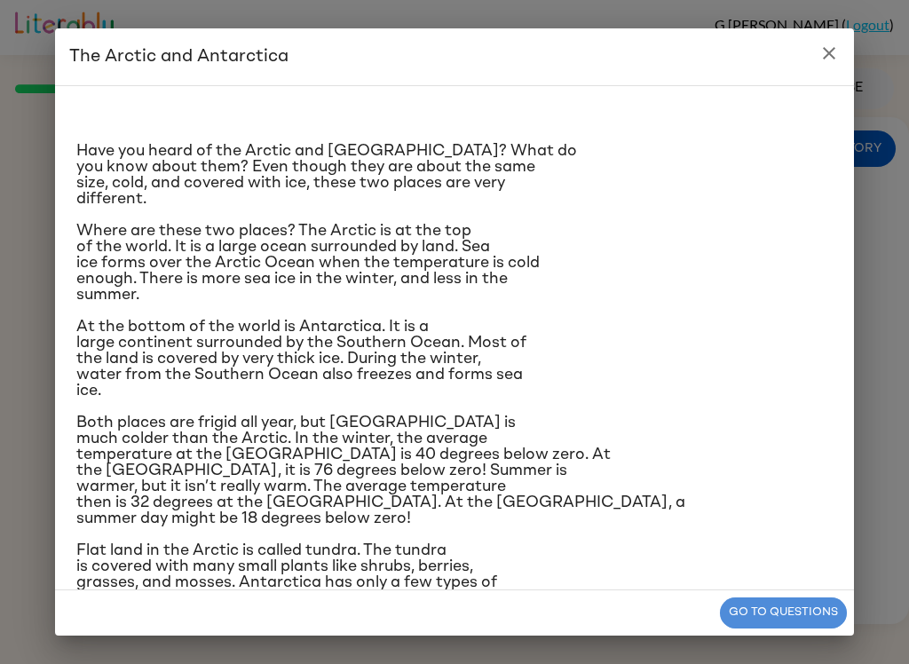
click at [735, 611] on button "Go to questions" at bounding box center [783, 613] width 127 height 31
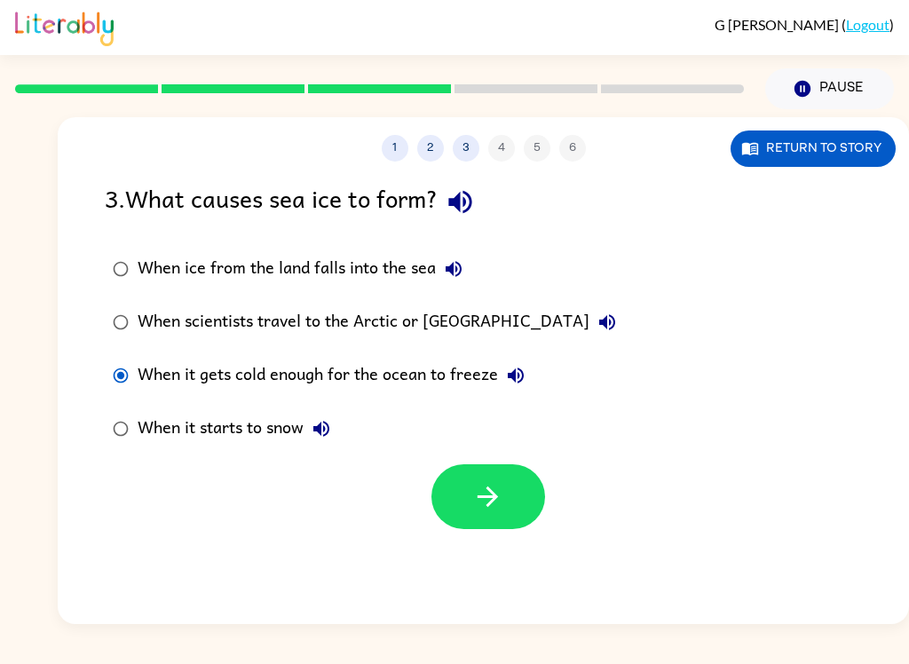
click at [487, 487] on icon "button" at bounding box center [487, 496] width 31 height 31
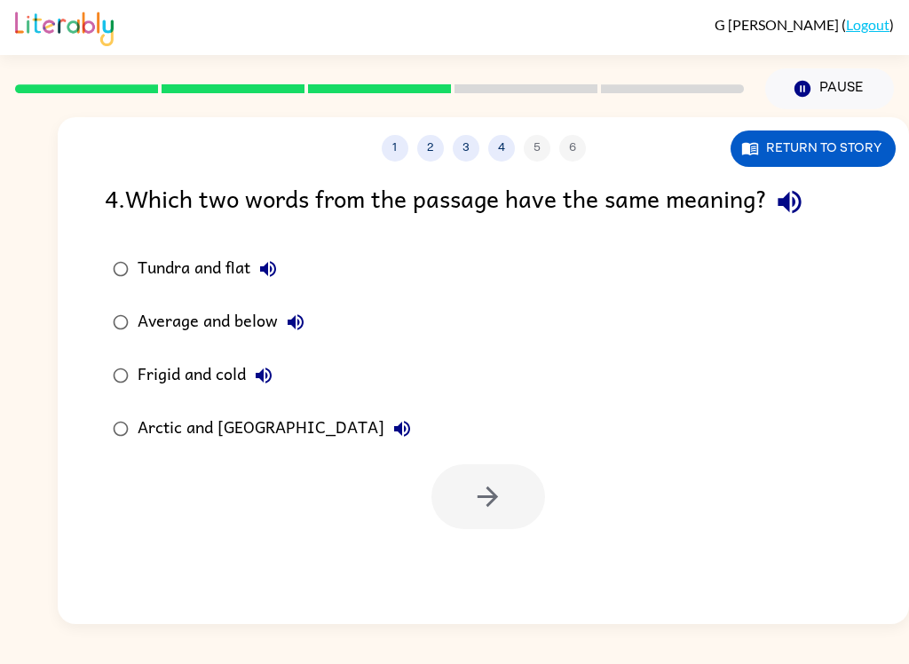
click at [151, 369] on div "Frigid and cold" at bounding box center [210, 376] width 144 height 36
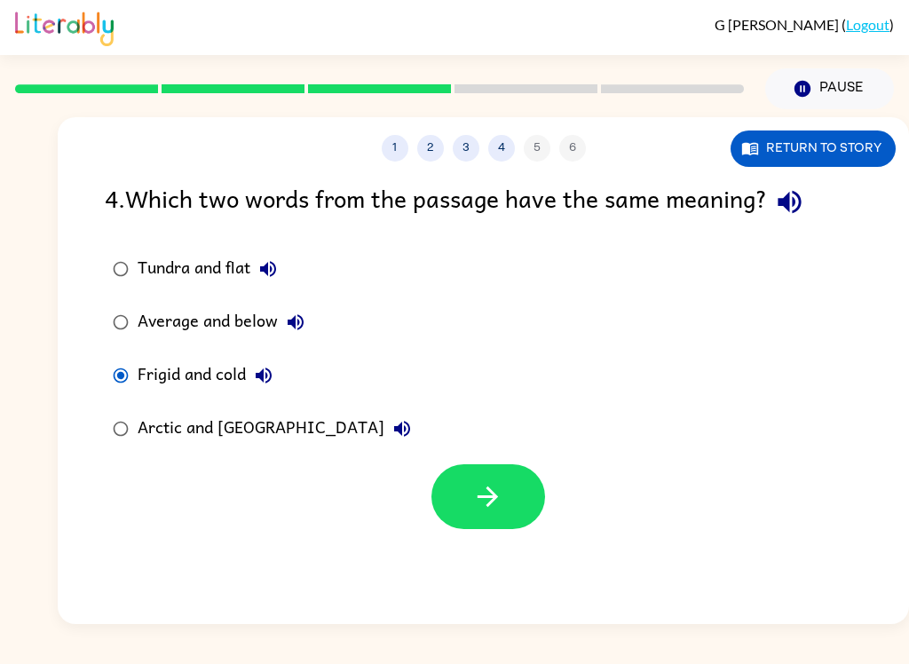
click at [481, 505] on icon "button" at bounding box center [487, 496] width 31 height 31
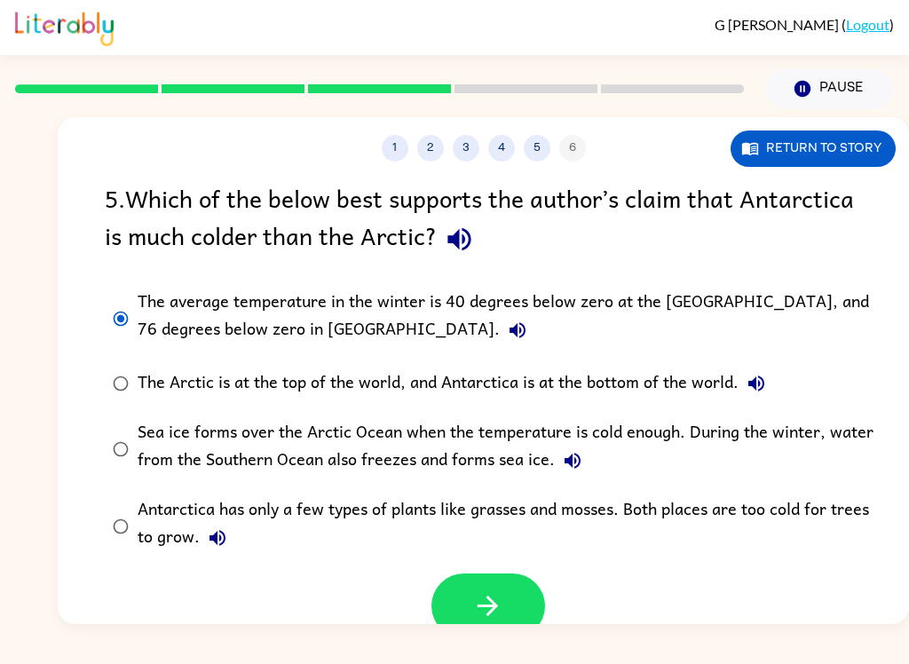
click at [455, 594] on button "button" at bounding box center [489, 606] width 114 height 65
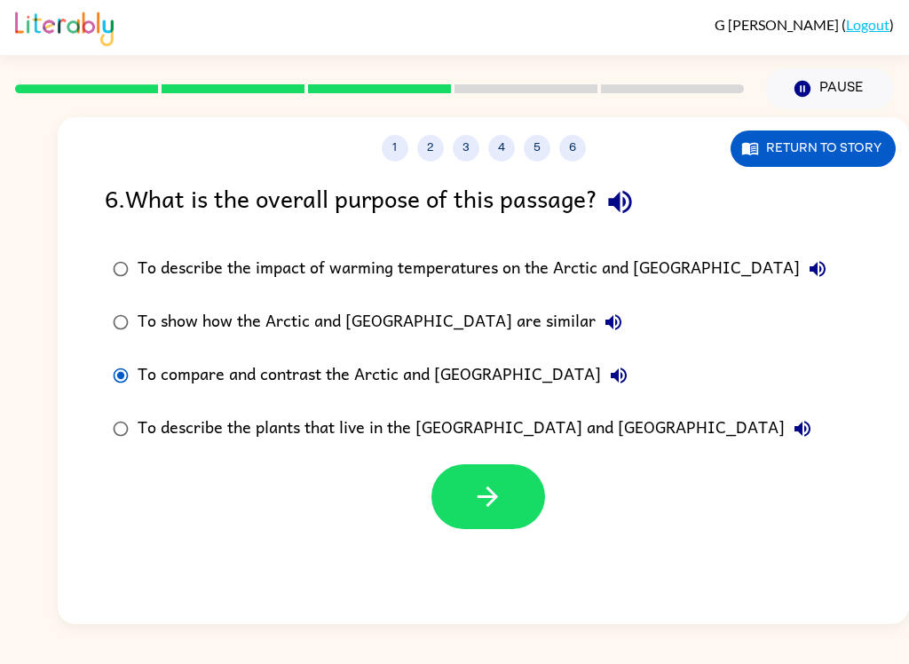
click at [480, 515] on button "button" at bounding box center [489, 496] width 114 height 65
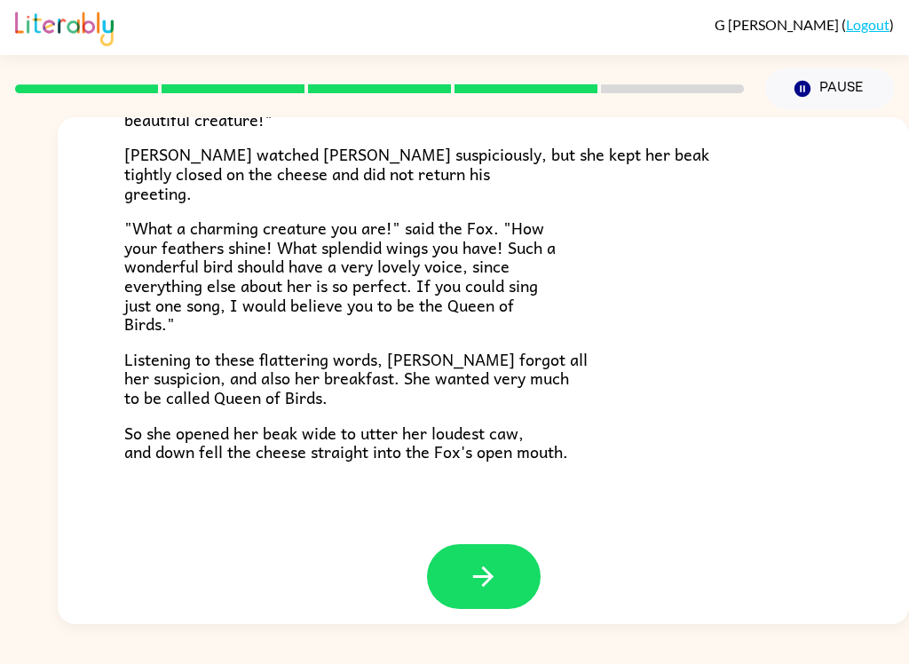
scroll to position [337, 0]
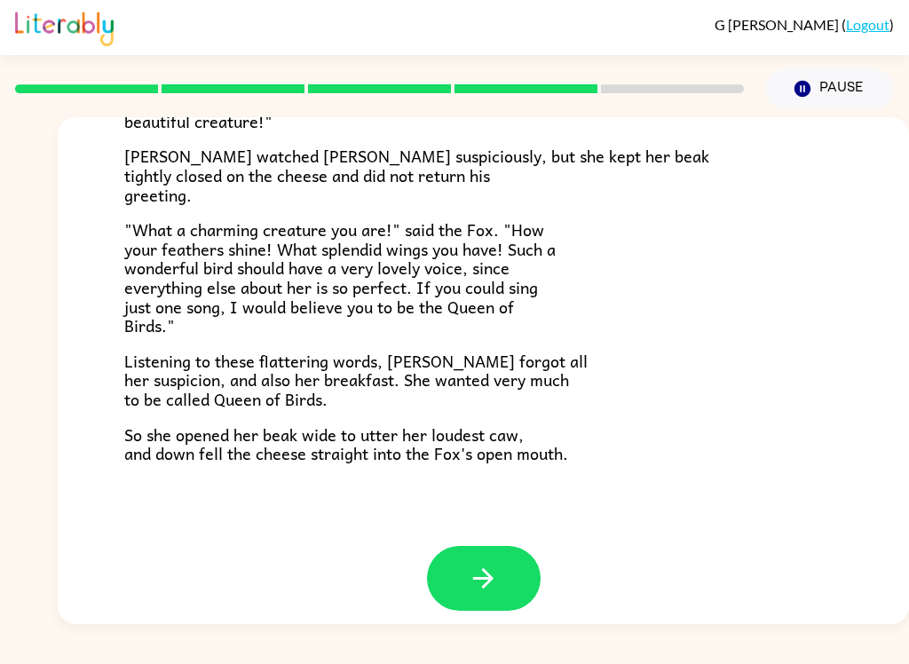
click at [451, 585] on button "button" at bounding box center [484, 578] width 114 height 65
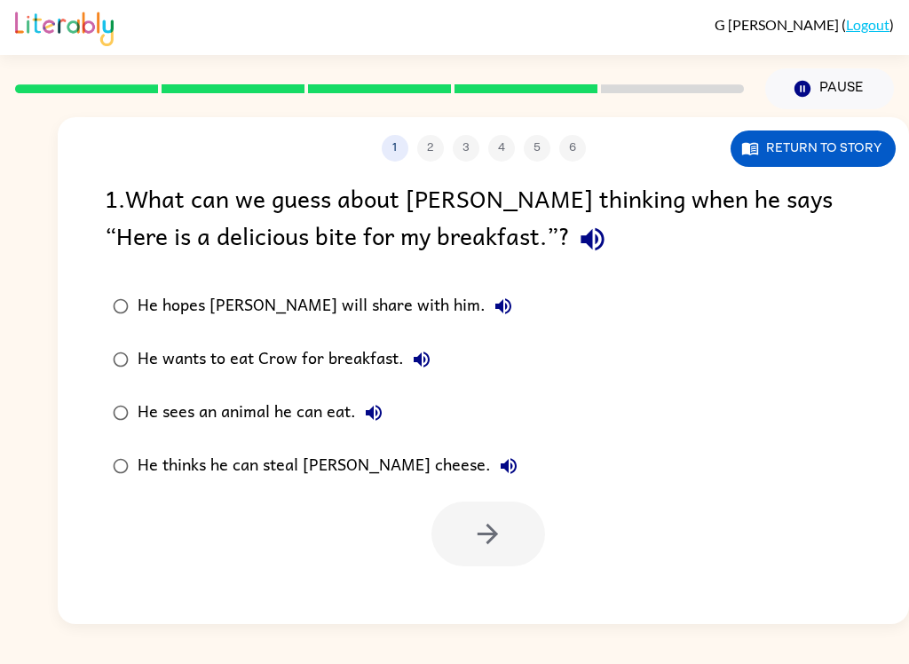
scroll to position [0, 0]
click at [822, 151] on button "Return to story" at bounding box center [813, 149] width 165 height 36
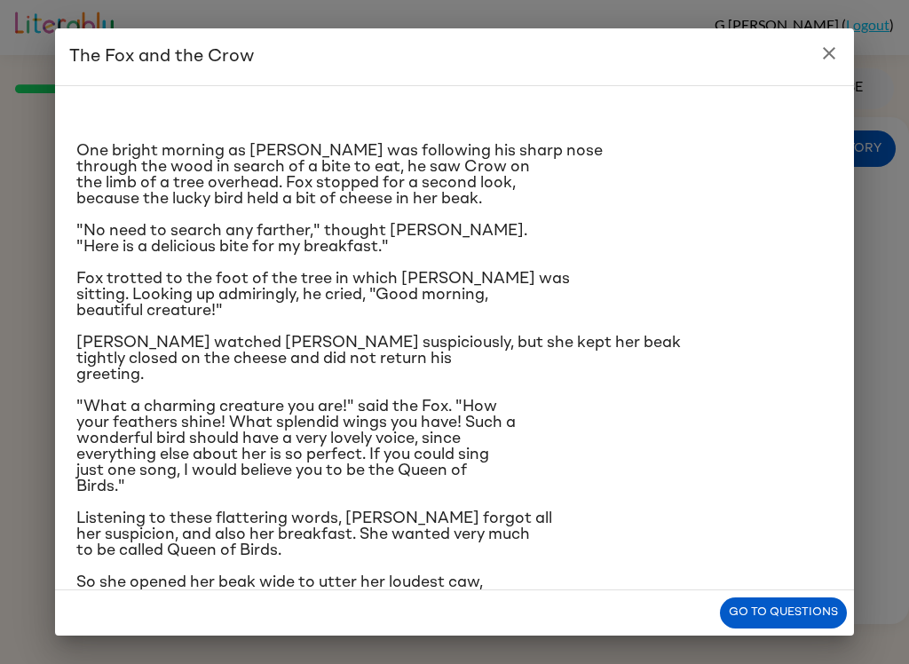
click at [779, 619] on button "Go to questions" at bounding box center [783, 613] width 127 height 31
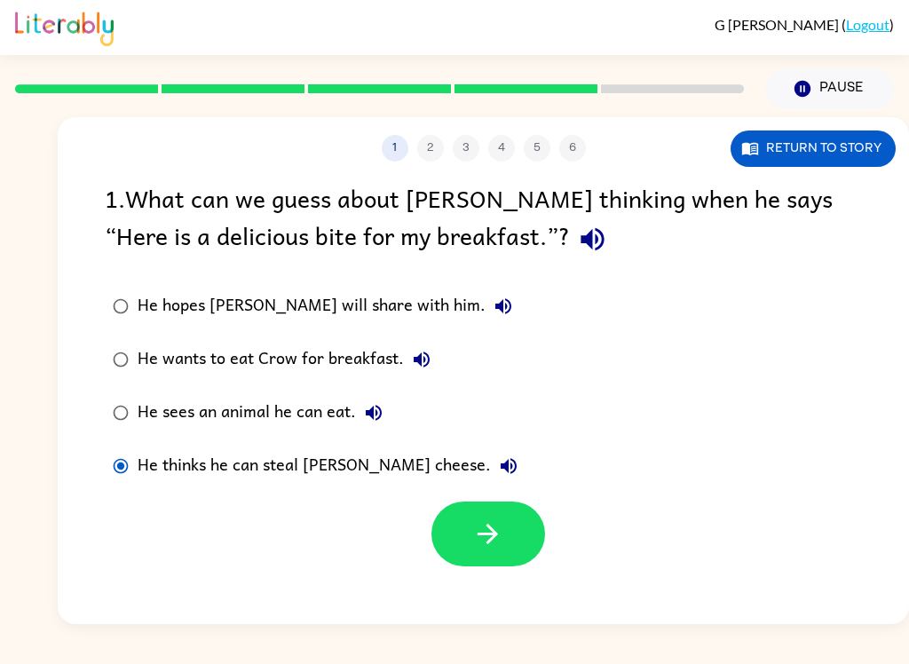
click at [501, 537] on icon "button" at bounding box center [487, 534] width 31 height 31
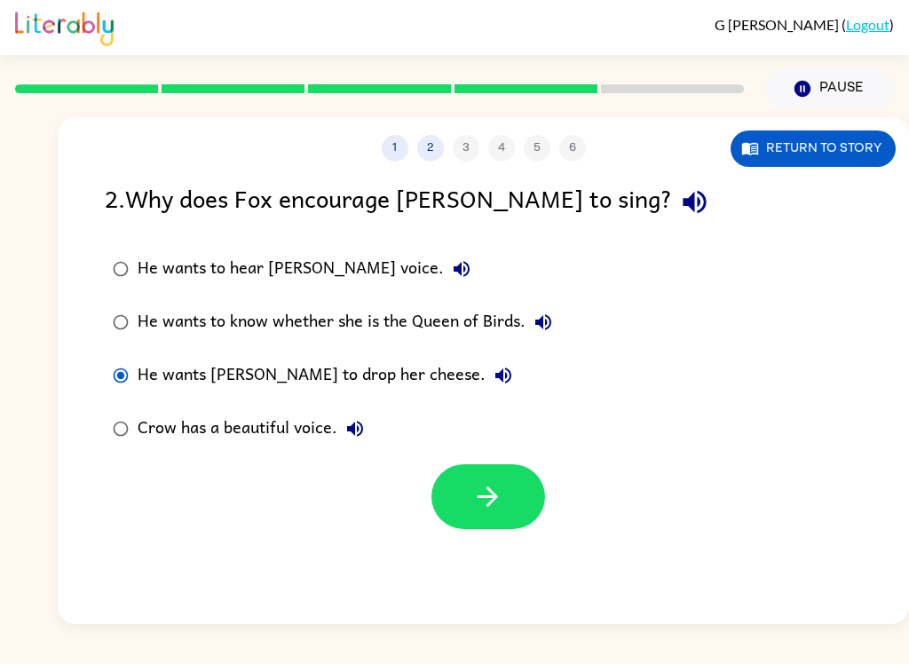
click at [447, 492] on button "button" at bounding box center [489, 496] width 114 height 65
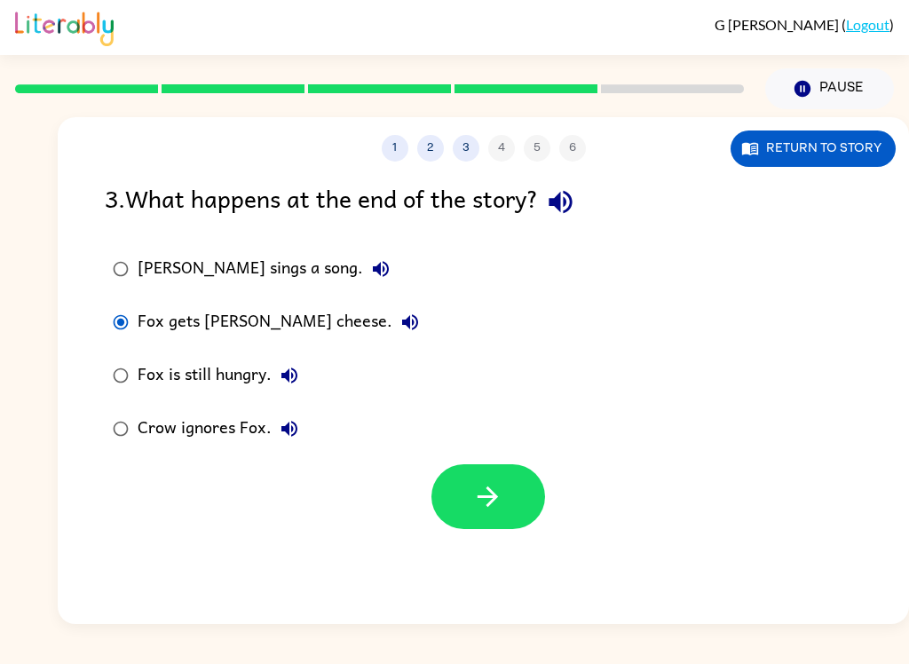
click at [494, 499] on icon "button" at bounding box center [487, 496] width 31 height 31
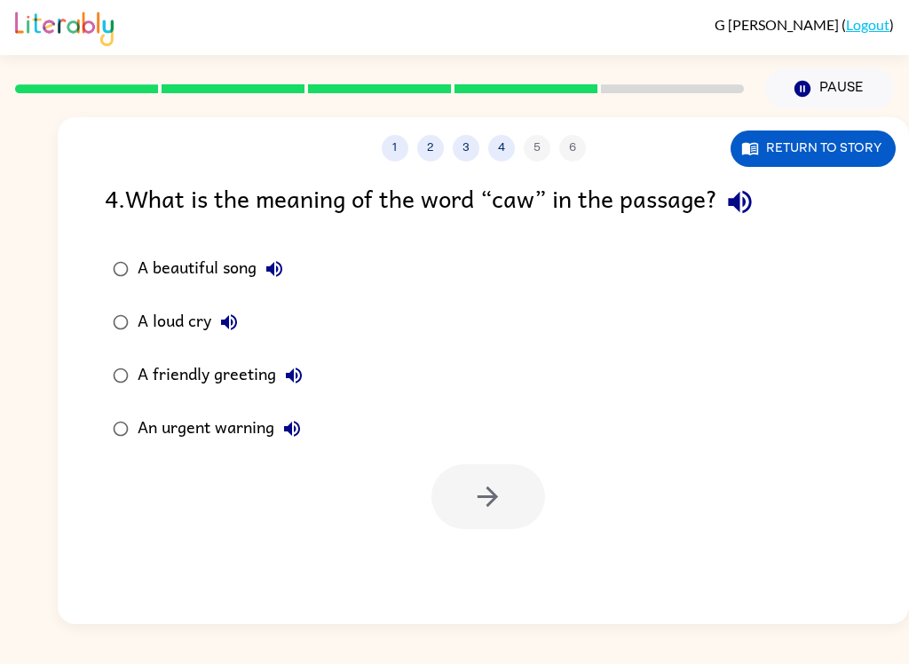
click at [829, 143] on button "Return to story" at bounding box center [813, 149] width 165 height 36
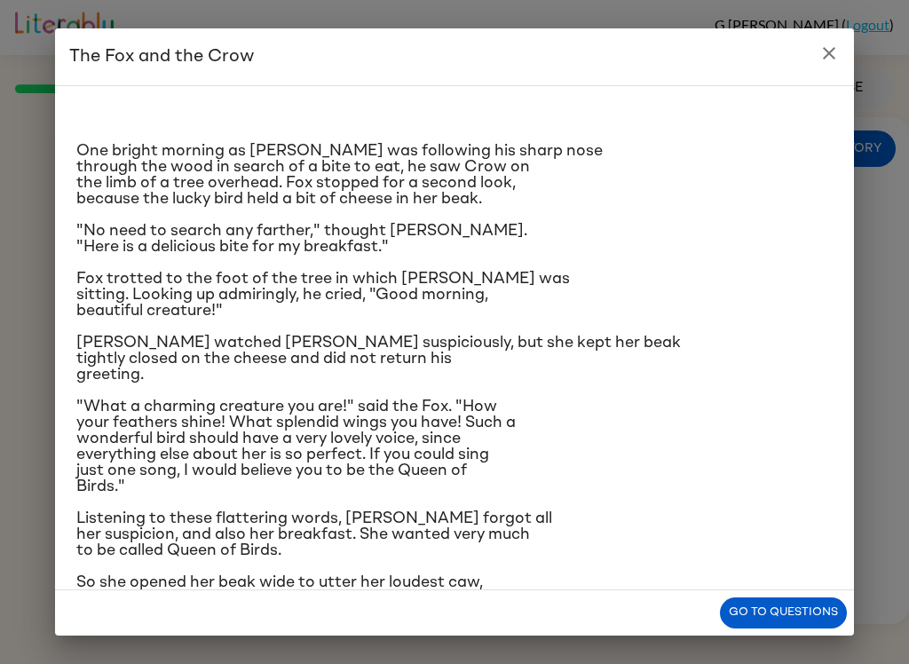
click at [826, 53] on icon "close" at bounding box center [829, 53] width 21 height 21
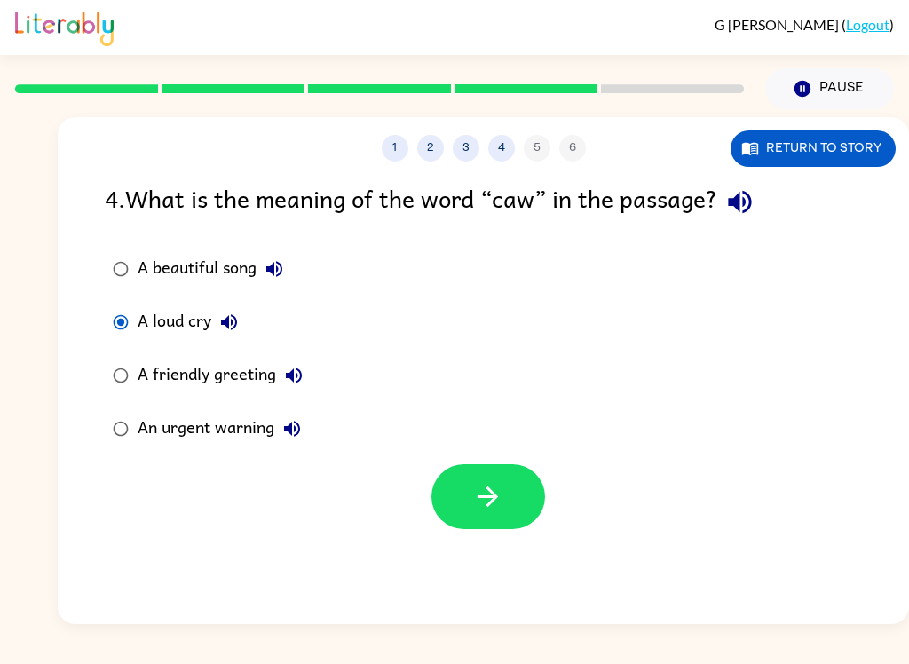
click at [847, 131] on button "Return to story" at bounding box center [813, 149] width 165 height 36
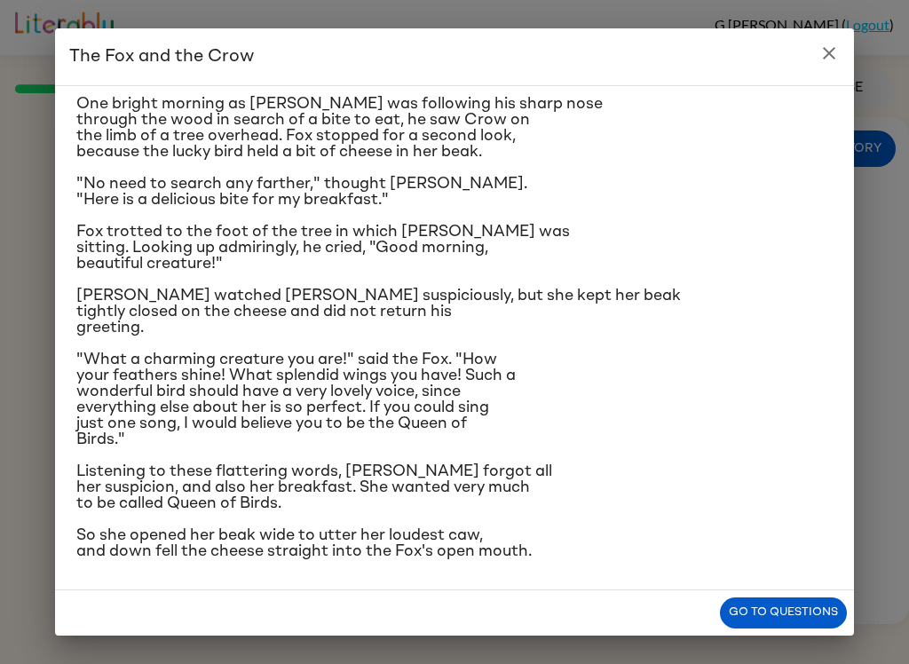
scroll to position [169, 0]
click at [795, 618] on button "Go to questions" at bounding box center [783, 613] width 127 height 31
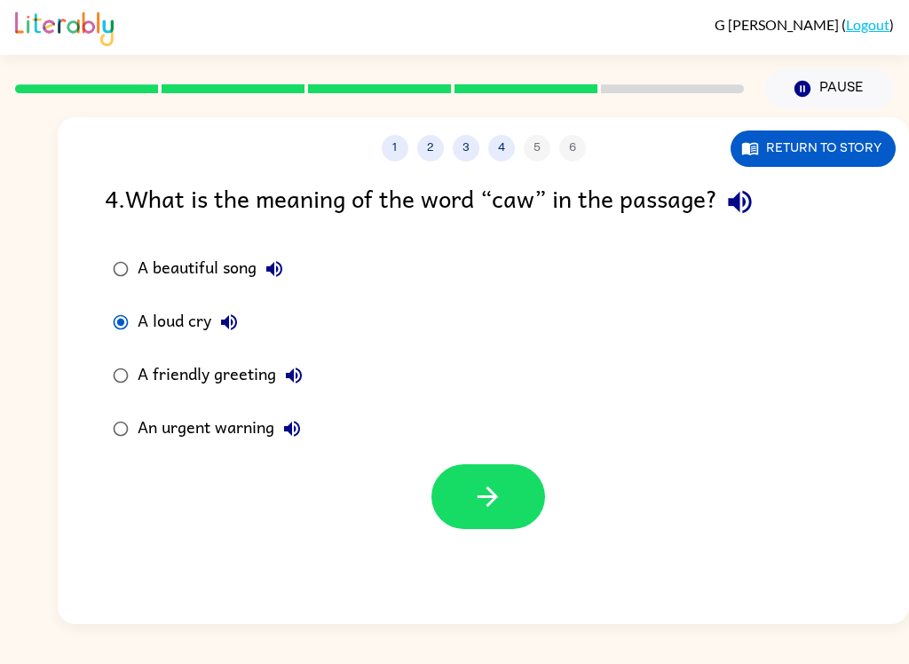
click at [497, 496] on icon "button" at bounding box center [488, 497] width 20 height 20
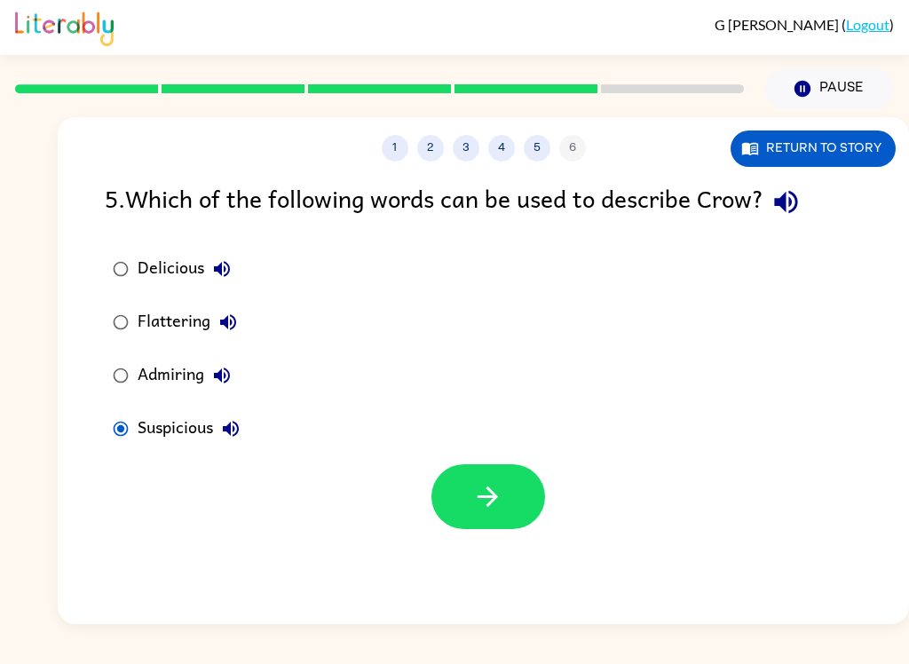
click at [901, 146] on div "1 2 3 4 5 6" at bounding box center [484, 148] width 852 height 27
click at [870, 149] on button "Return to story" at bounding box center [813, 149] width 165 height 36
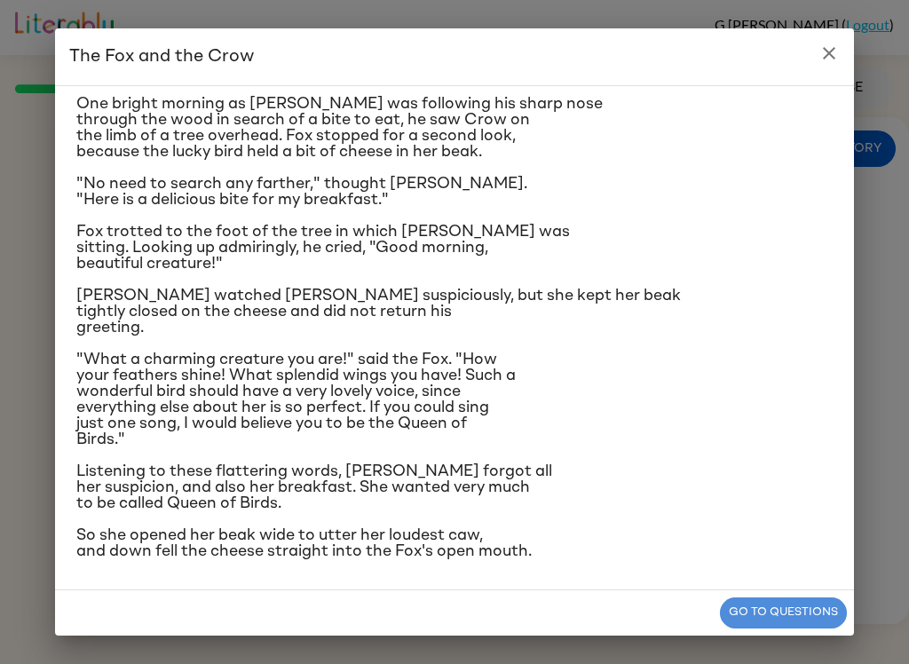
click at [807, 613] on button "Go to questions" at bounding box center [783, 613] width 127 height 31
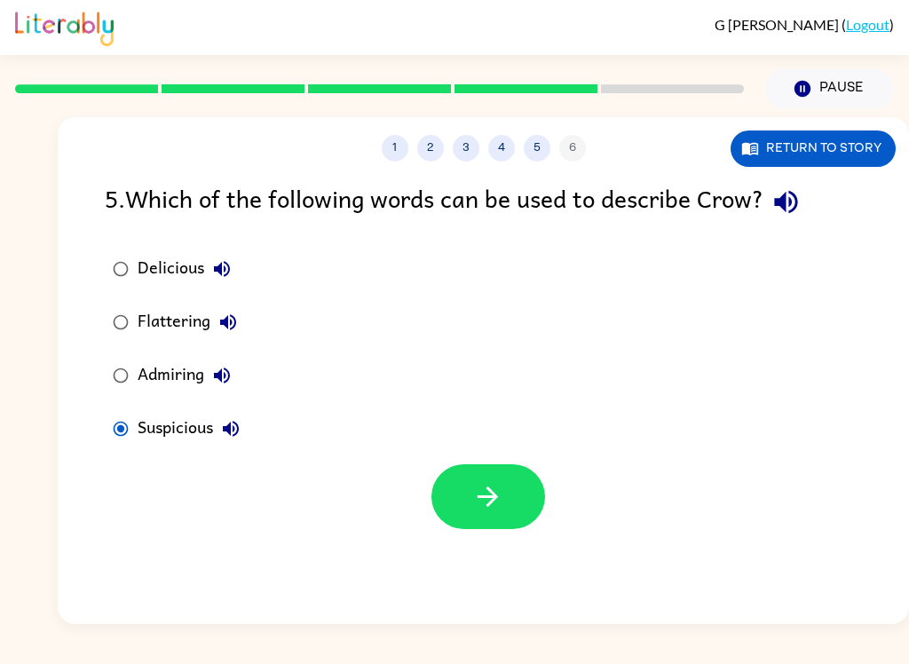
click at [491, 495] on icon "button" at bounding box center [487, 496] width 31 height 31
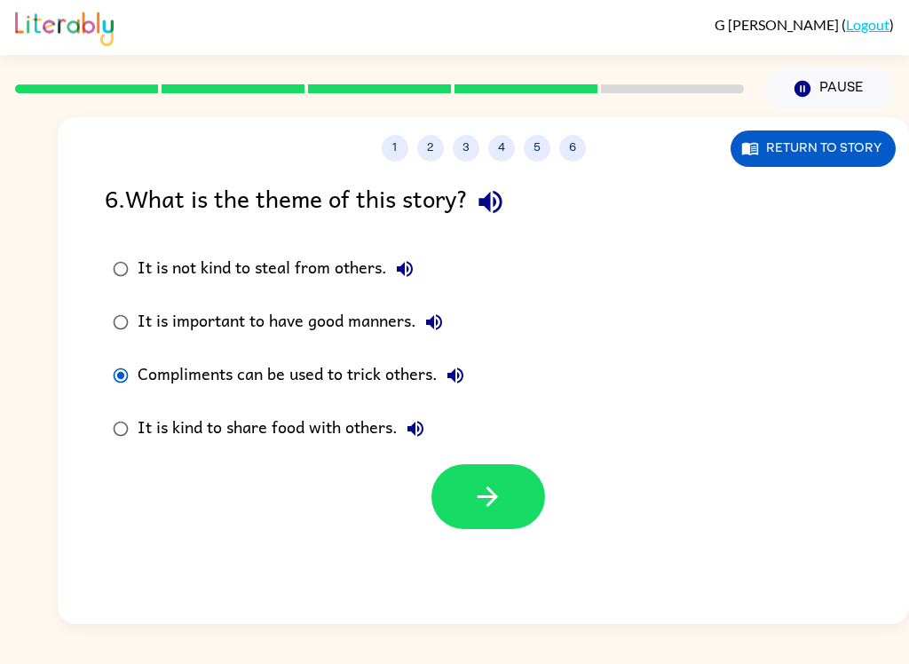
click at [152, 275] on div "It is not kind to steal from others." at bounding box center [280, 269] width 285 height 36
click at [460, 469] on button "button" at bounding box center [489, 496] width 114 height 65
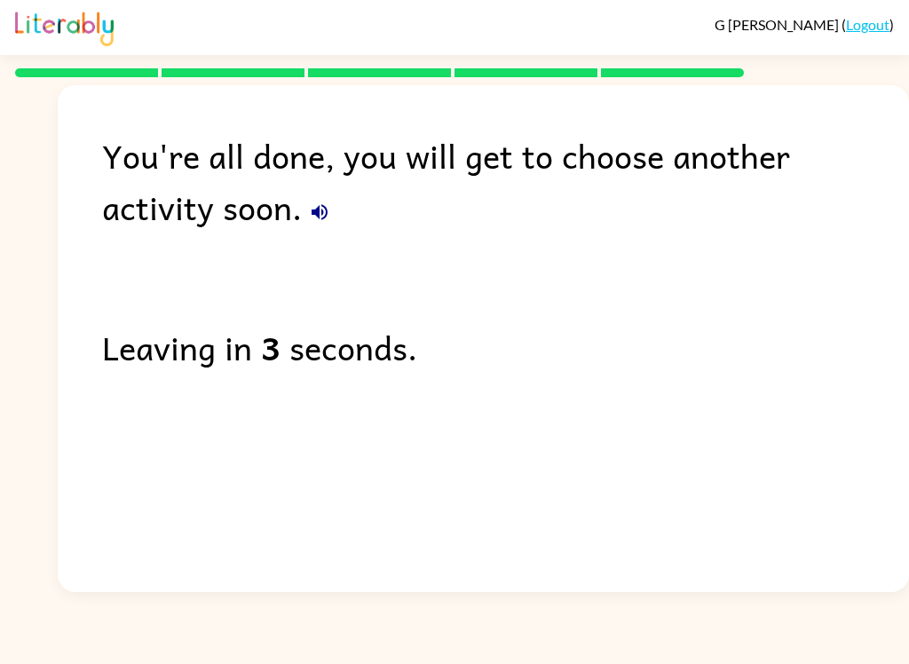
click at [228, 340] on div "Leaving in 3 seconds." at bounding box center [505, 347] width 807 height 52
click at [265, 349] on b "2" at bounding box center [271, 347] width 20 height 52
click at [309, 219] on icon "button" at bounding box center [319, 212] width 21 height 21
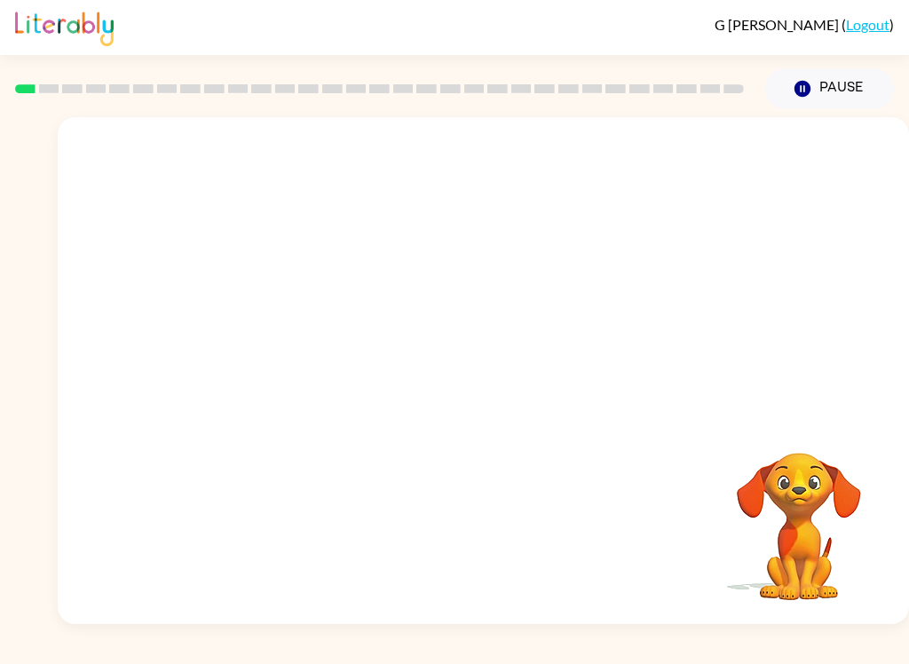
click at [290, 321] on video "Your browser must support playing .mp4 files to use Literably. Please try using…" at bounding box center [484, 266] width 852 height 298
click at [321, 355] on video "Your browser must support playing .mp4 files to use Literably. Please try using…" at bounding box center [484, 266] width 852 height 298
click at [262, 266] on video "Your browser must support playing .mp4 files to use Literably. Please try using…" at bounding box center [484, 266] width 852 height 298
click at [153, 297] on video "Your browser must support playing .mp4 files to use Literably. Please try using…" at bounding box center [484, 266] width 852 height 298
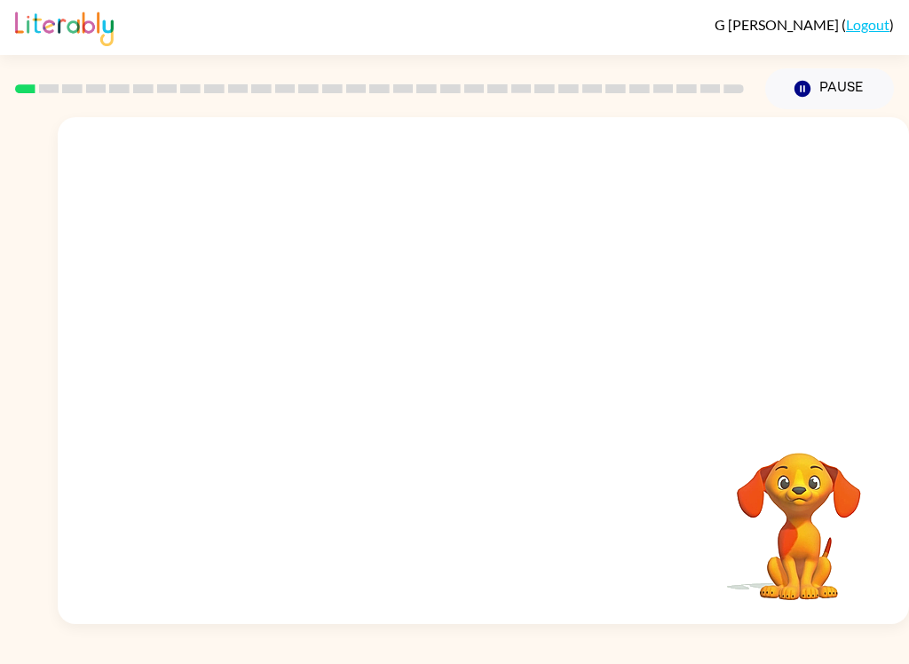
click at [517, 347] on video "Your browser must support playing .mp4 files to use Literably. Please try using…" at bounding box center [484, 266] width 852 height 298
click at [244, 315] on video "Your browser must support playing .mp4 files to use Literably. Please try using…" at bounding box center [484, 266] width 852 height 298
click at [281, 322] on video "Your browser must support playing .mp4 files to use Literably. Please try using…" at bounding box center [484, 266] width 852 height 298
click at [268, 330] on video "Your browser must support playing .mp4 files to use Literably. Please try using…" at bounding box center [484, 266] width 852 height 298
click at [462, 388] on button "button" at bounding box center [484, 379] width 114 height 65
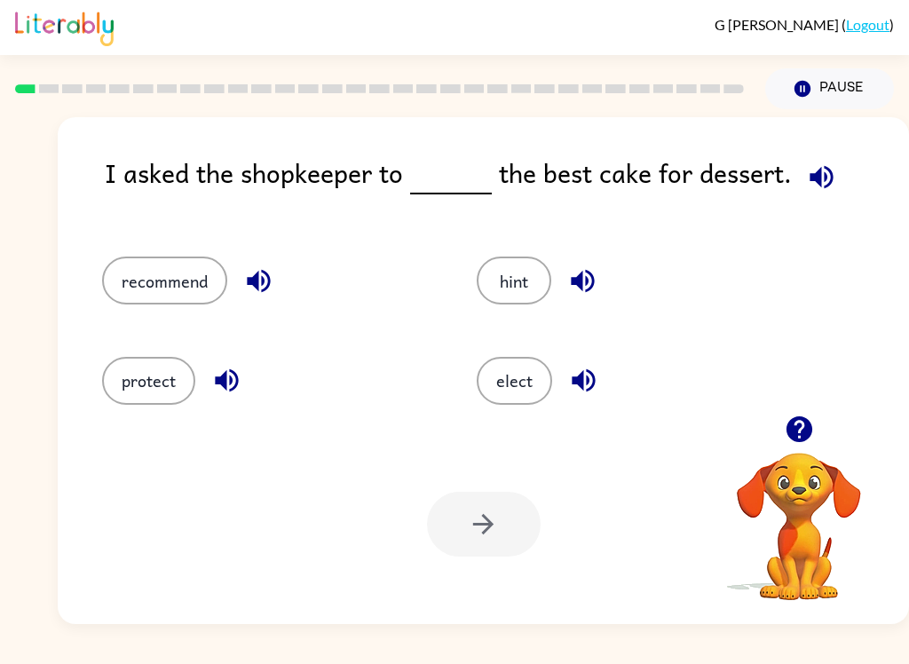
click at [175, 271] on button "recommend" at bounding box center [164, 281] width 125 height 48
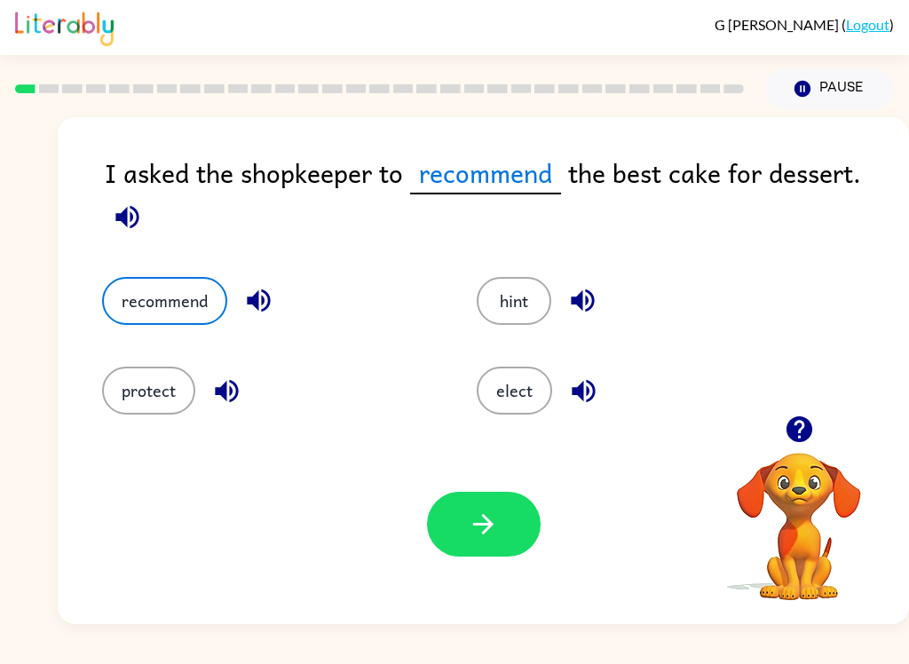
click at [529, 321] on button "hint" at bounding box center [514, 301] width 75 height 48
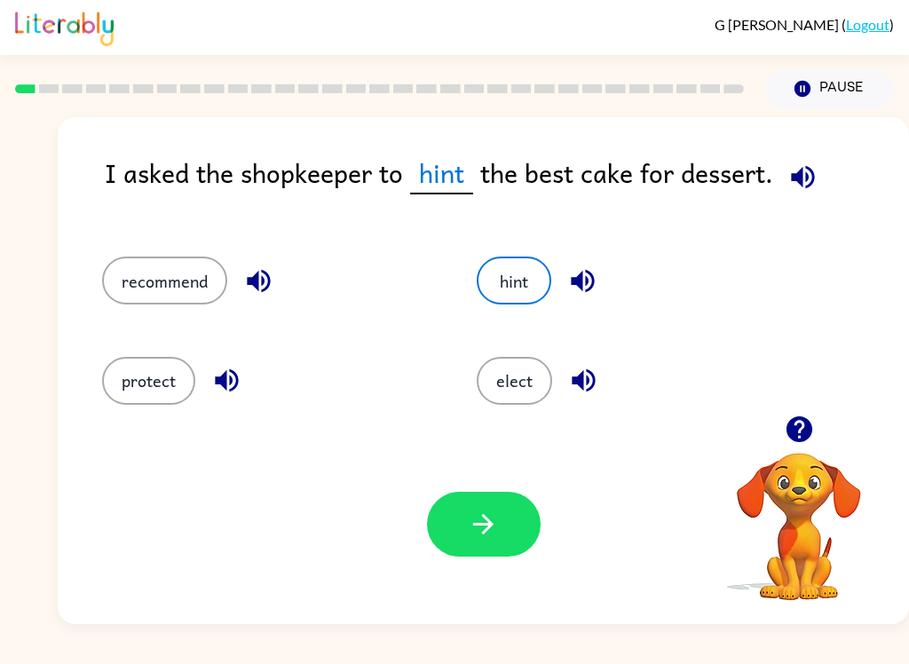
click at [511, 389] on button "elect" at bounding box center [514, 381] width 75 height 48
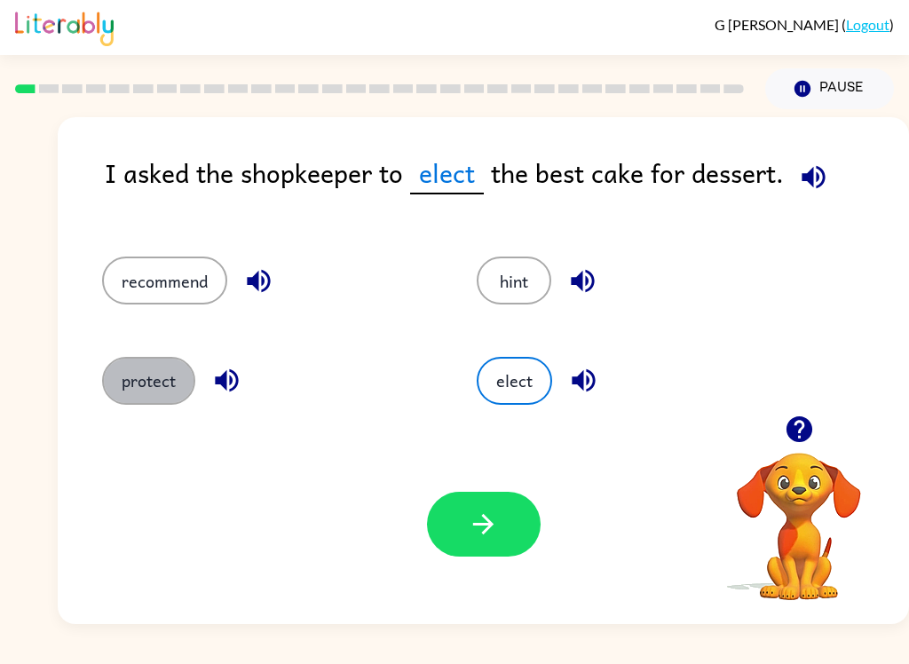
click at [155, 393] on button "protect" at bounding box center [148, 381] width 93 height 48
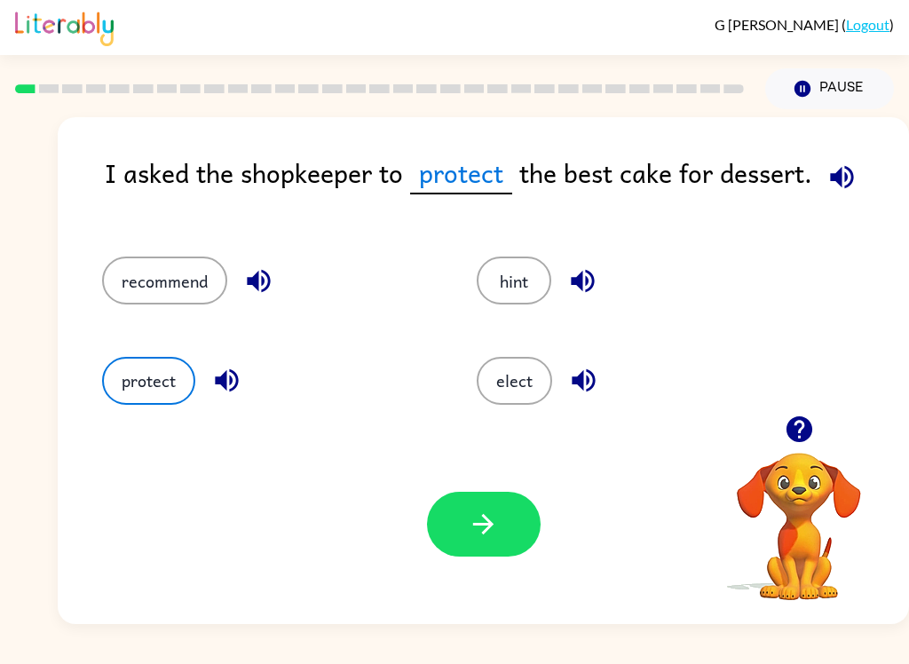
click at [150, 279] on button "recommend" at bounding box center [164, 281] width 125 height 48
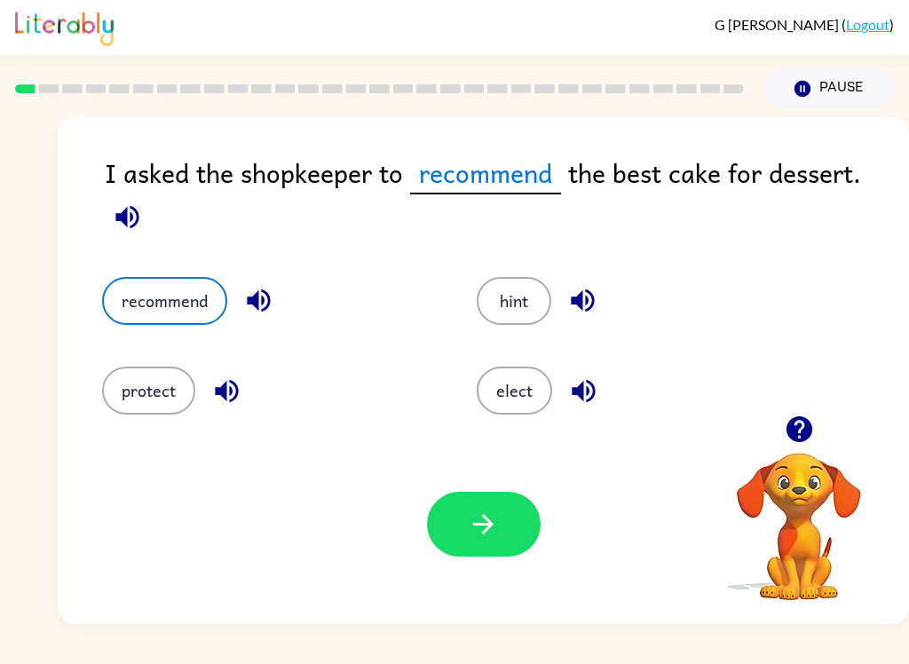
click at [460, 555] on button "button" at bounding box center [484, 524] width 114 height 65
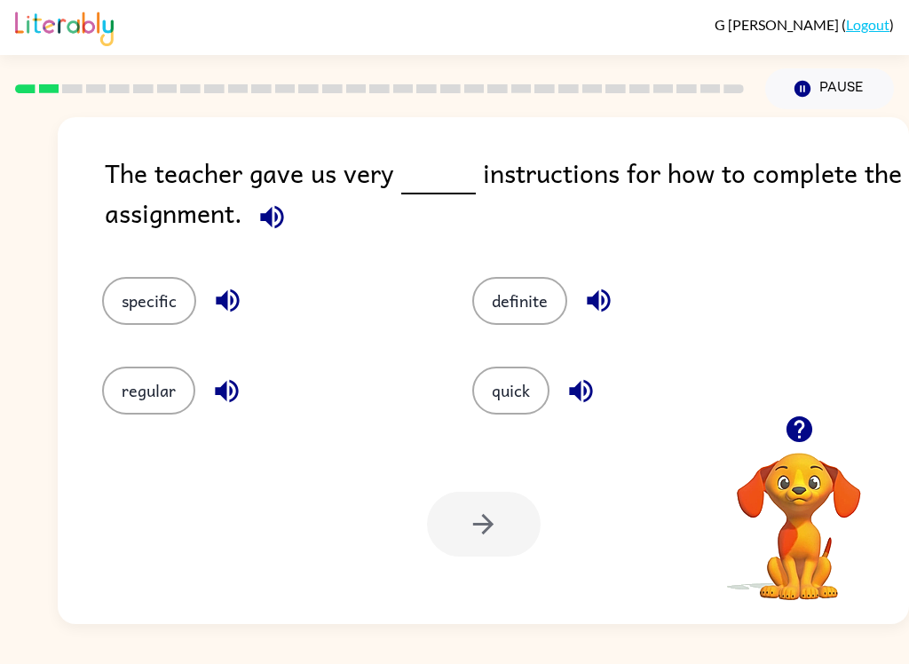
click at [144, 307] on button "specific" at bounding box center [149, 301] width 94 height 48
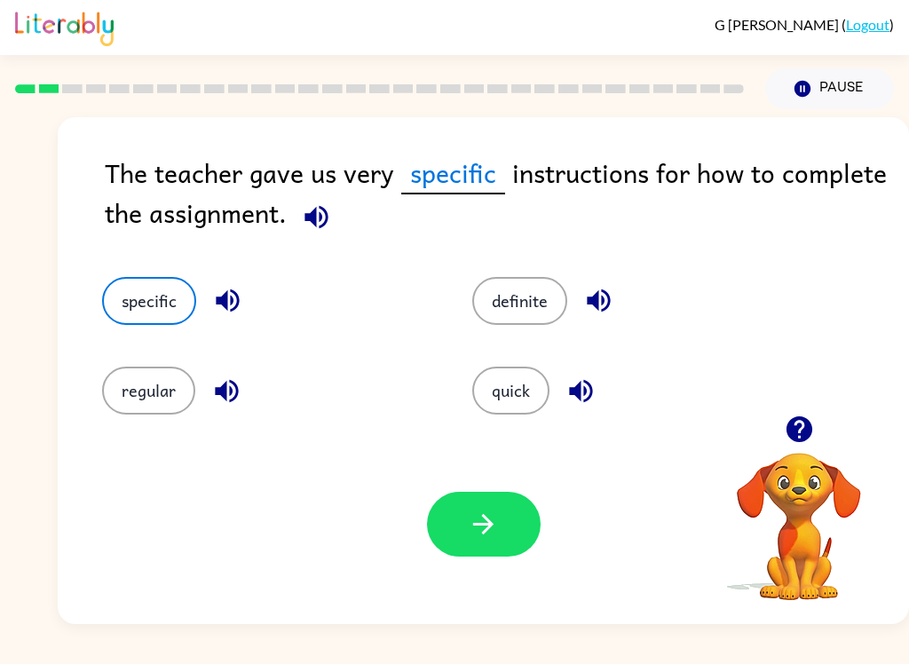
click at [458, 541] on button "button" at bounding box center [484, 524] width 114 height 65
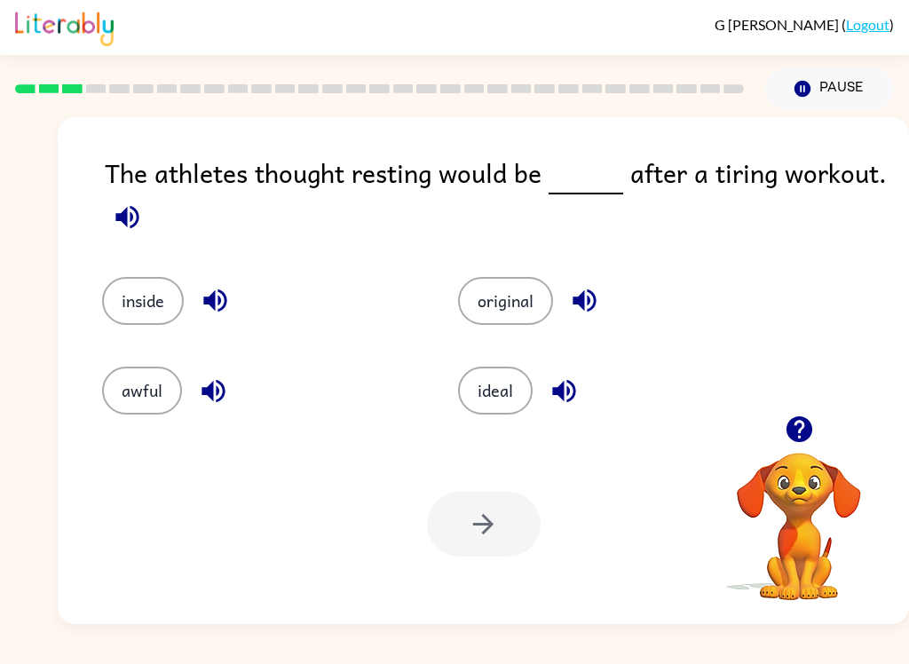
click at [473, 405] on button "ideal" at bounding box center [495, 391] width 75 height 48
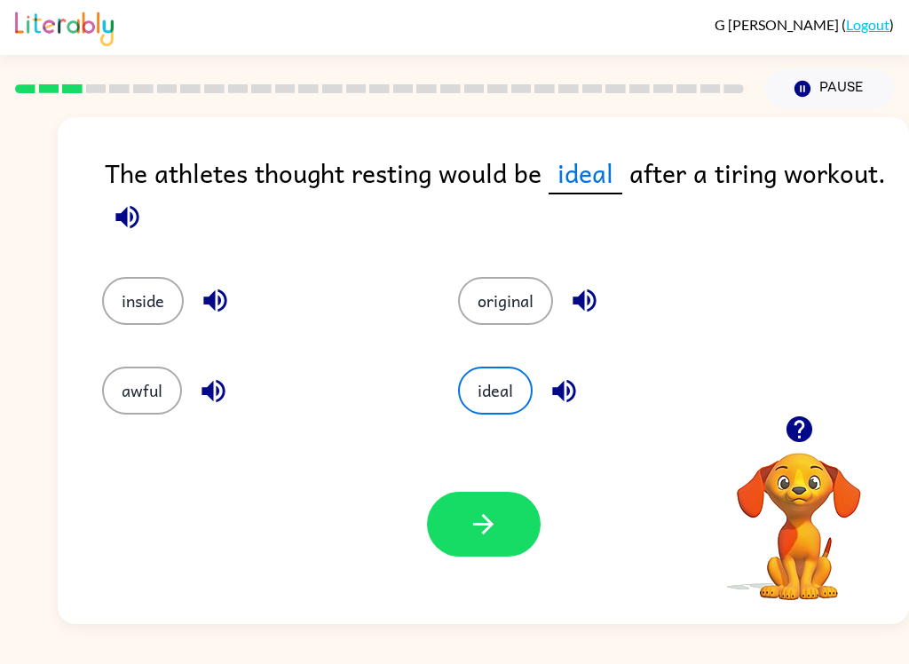
click at [137, 415] on button "awful" at bounding box center [142, 391] width 80 height 48
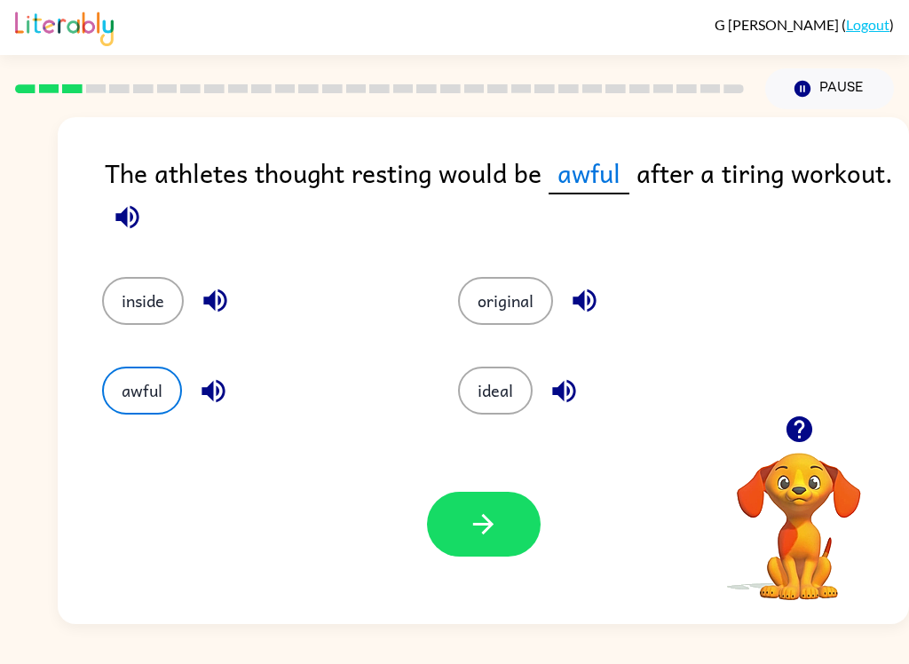
click at [500, 370] on button "ideal" at bounding box center [495, 391] width 75 height 48
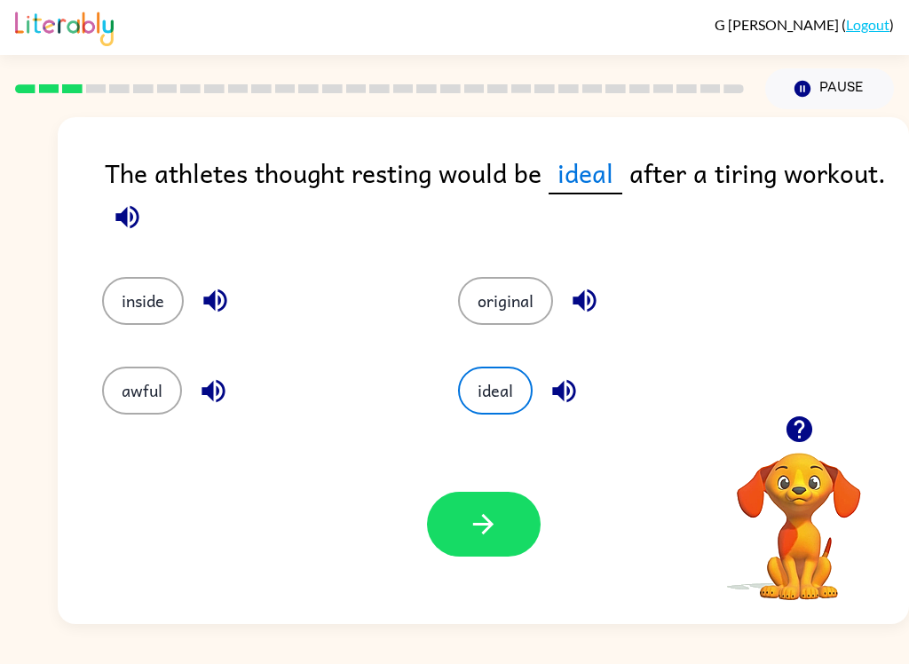
click at [472, 538] on icon "button" at bounding box center [483, 524] width 31 height 31
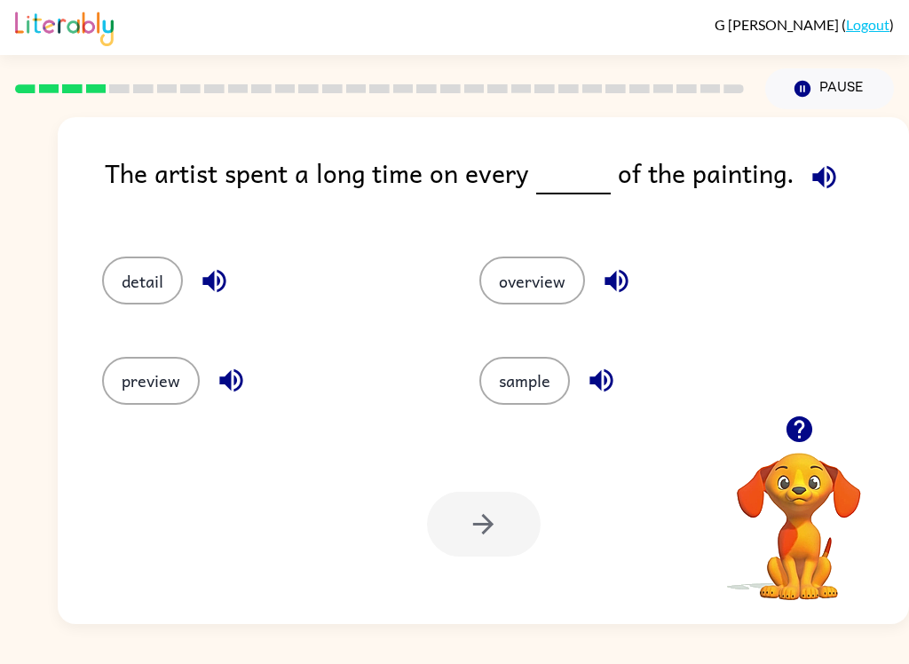
click at [127, 277] on button "detail" at bounding box center [142, 281] width 81 height 48
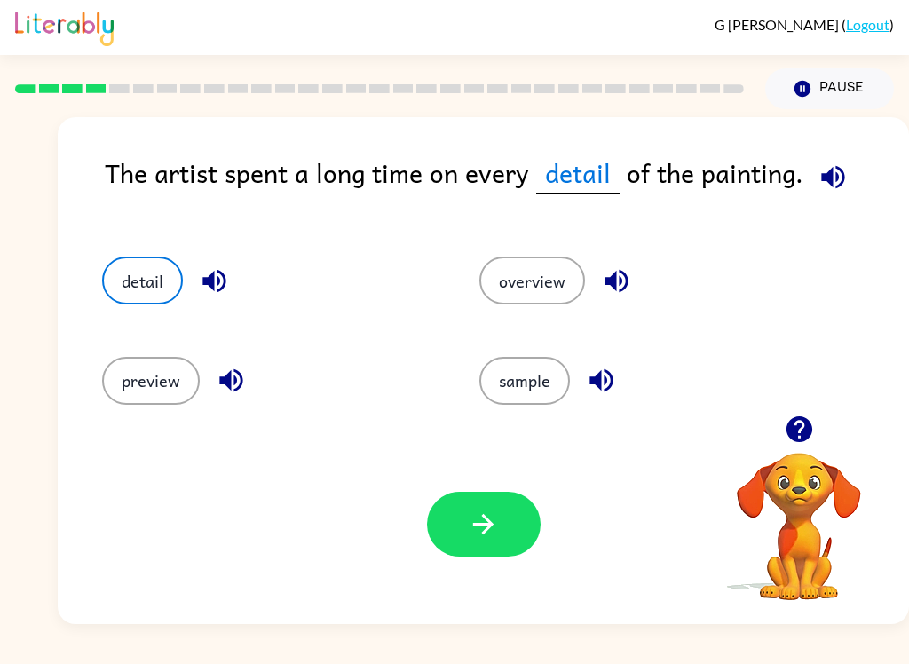
click at [459, 531] on button "button" at bounding box center [484, 524] width 114 height 65
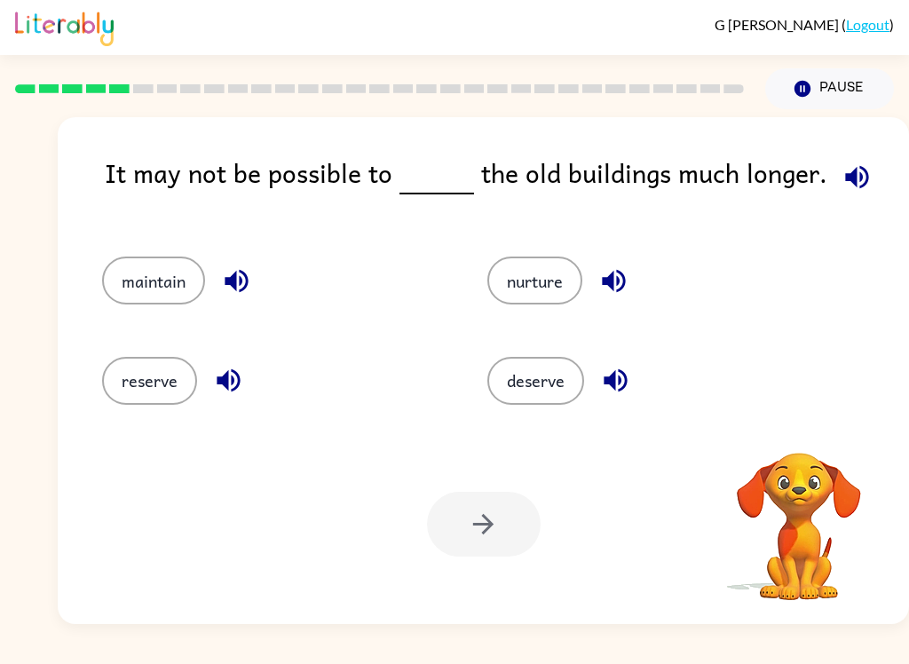
click at [186, 397] on button "reserve" at bounding box center [149, 381] width 95 height 48
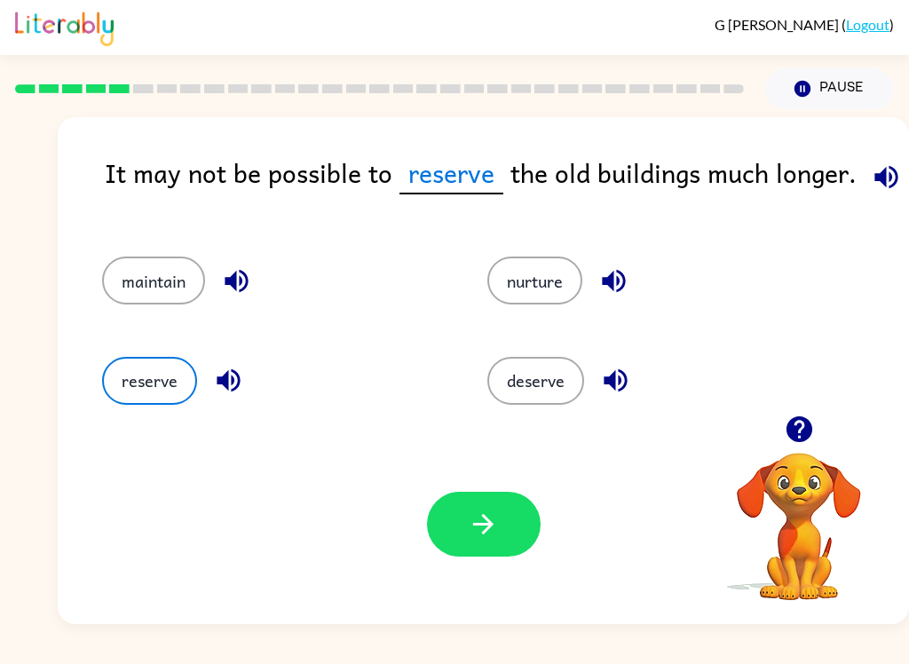
click at [496, 557] on button "button" at bounding box center [484, 524] width 114 height 65
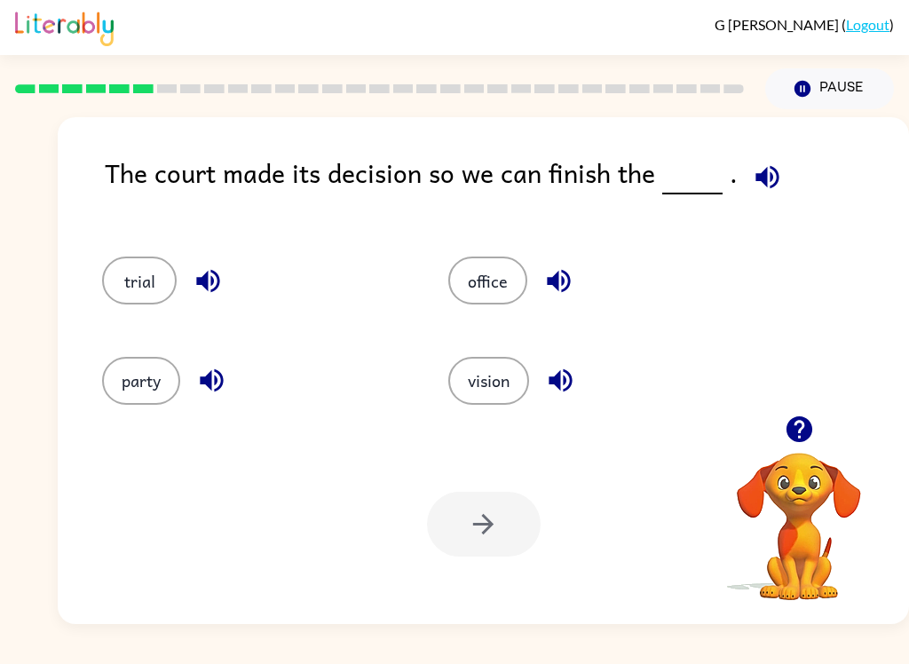
click at [470, 285] on button "office" at bounding box center [487, 281] width 79 height 48
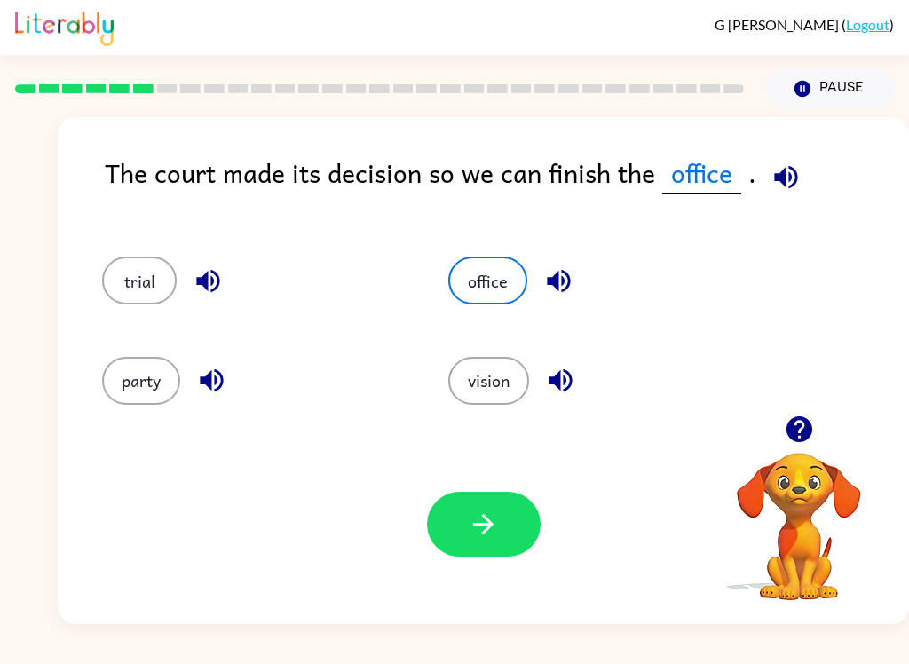
click at [141, 265] on button "trial" at bounding box center [139, 281] width 75 height 48
click at [487, 389] on button "vision" at bounding box center [488, 381] width 81 height 48
click at [125, 404] on button "party" at bounding box center [141, 381] width 78 height 48
click at [480, 291] on button "office" at bounding box center [487, 281] width 79 height 48
click at [463, 536] on button "button" at bounding box center [484, 524] width 114 height 65
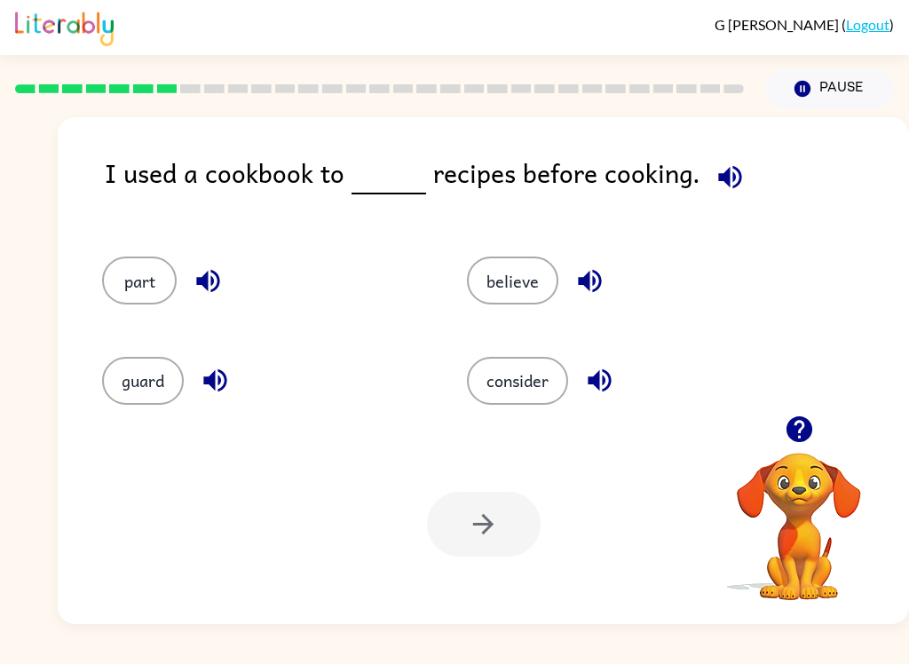
click at [499, 403] on button "consider" at bounding box center [517, 381] width 101 height 48
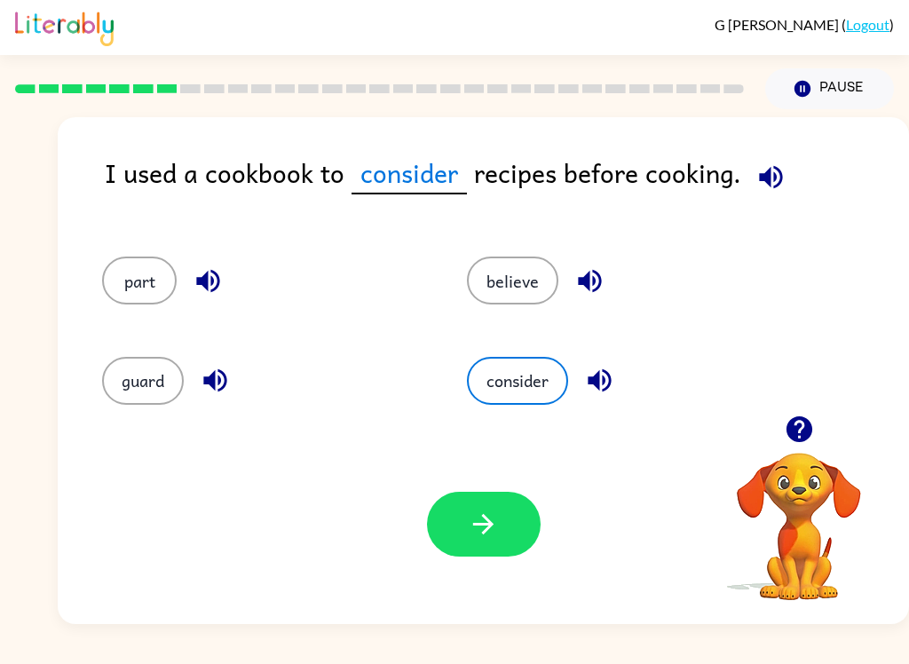
click at [451, 543] on button "button" at bounding box center [484, 524] width 114 height 65
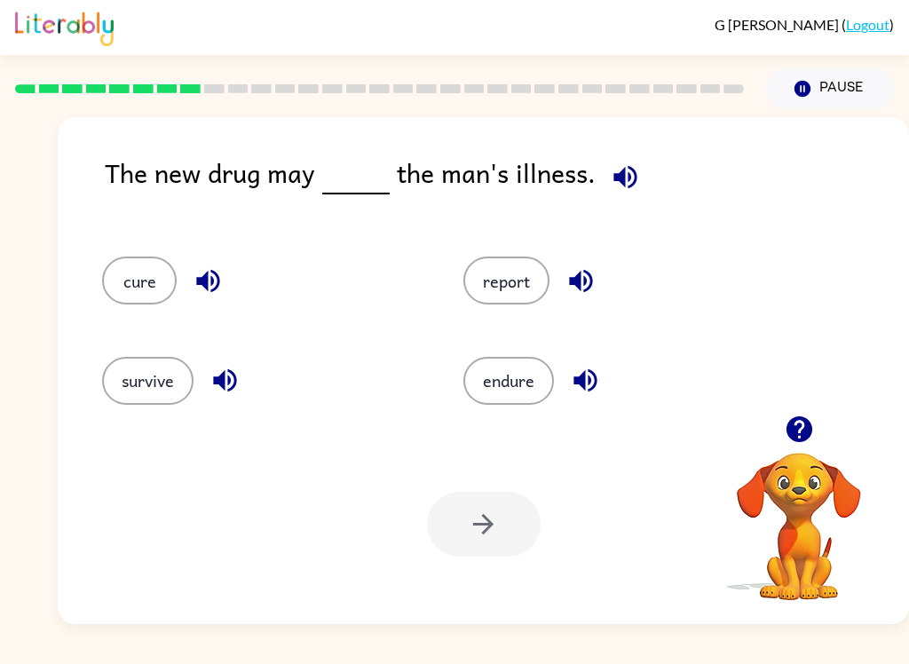
click at [462, 518] on div at bounding box center [484, 524] width 114 height 65
click at [121, 284] on button "cure" at bounding box center [139, 281] width 75 height 48
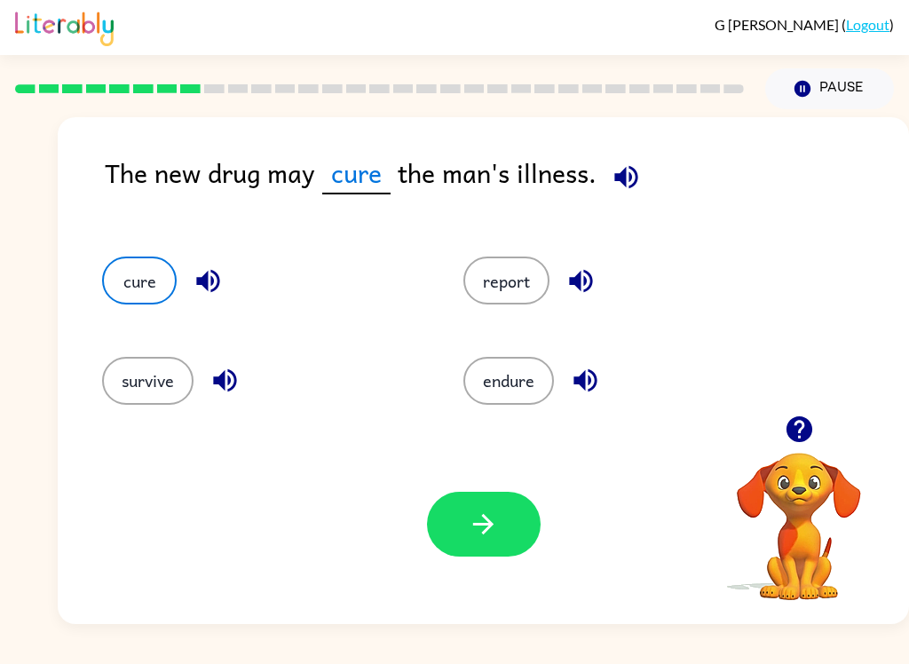
click at [480, 546] on button "button" at bounding box center [484, 524] width 114 height 65
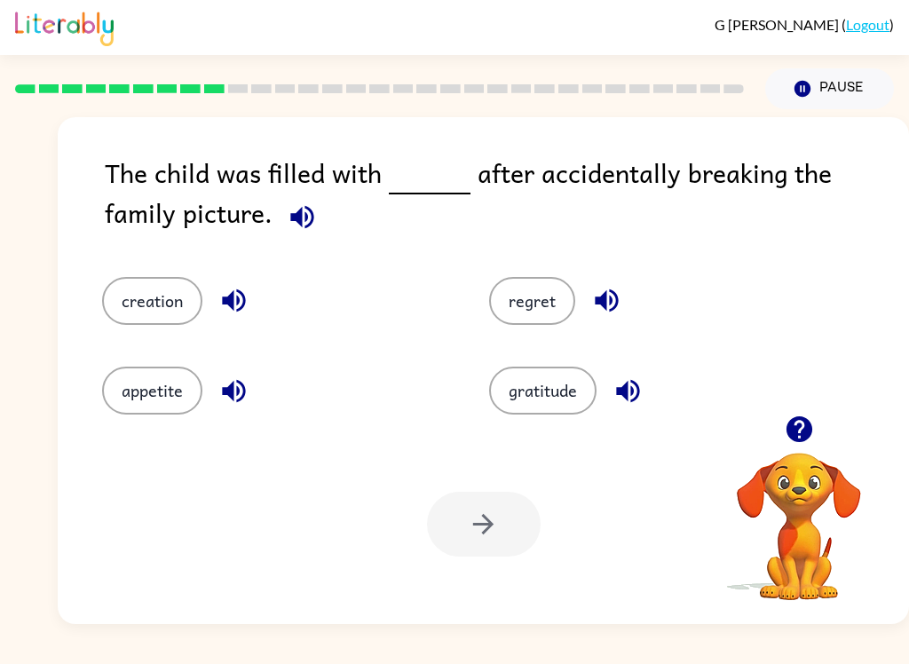
click at [520, 297] on button "regret" at bounding box center [532, 301] width 86 height 48
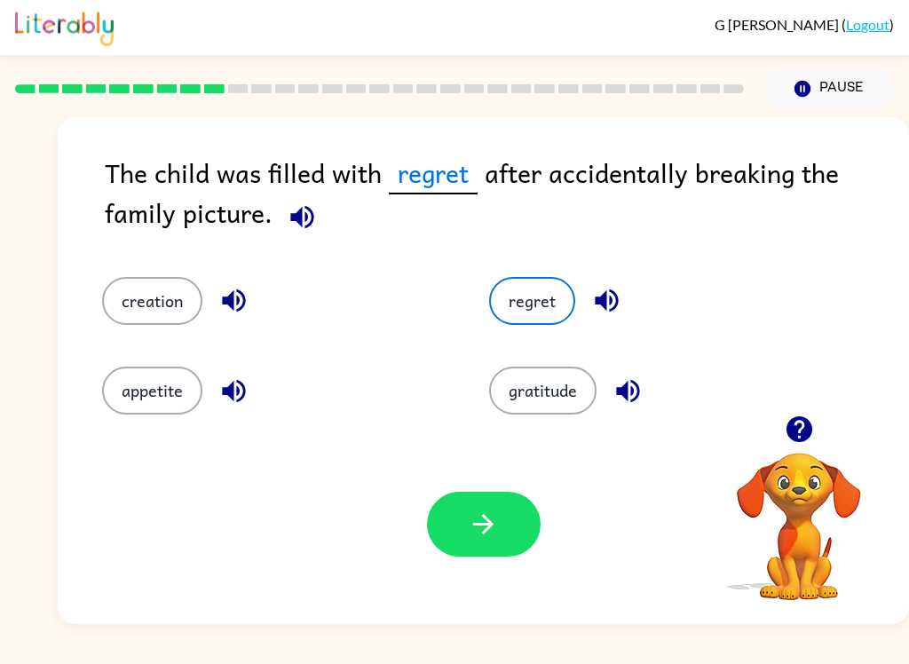
click at [525, 414] on button "gratitude" at bounding box center [542, 391] width 107 height 48
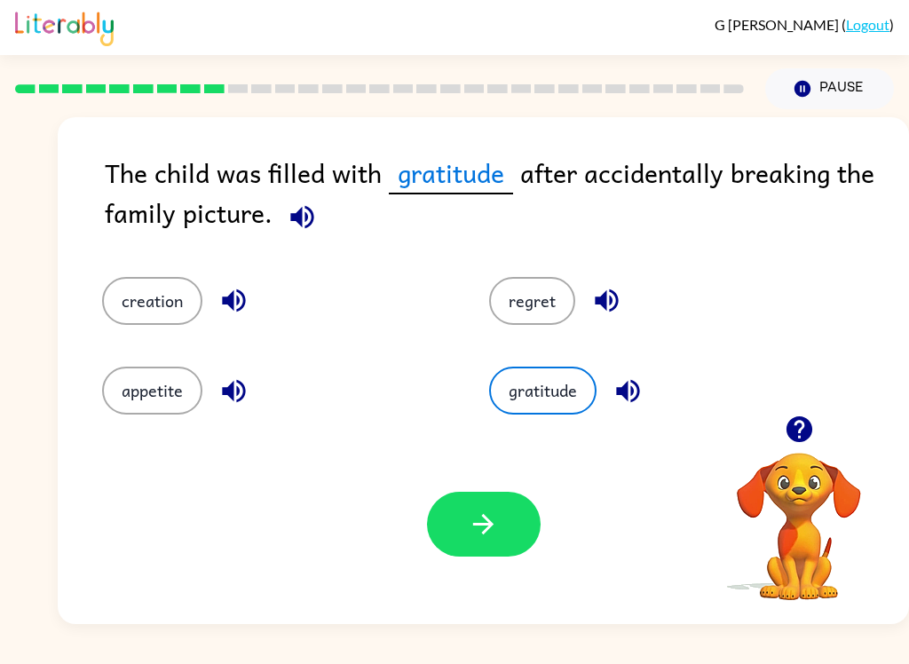
click at [123, 396] on button "appetite" at bounding box center [152, 391] width 100 height 48
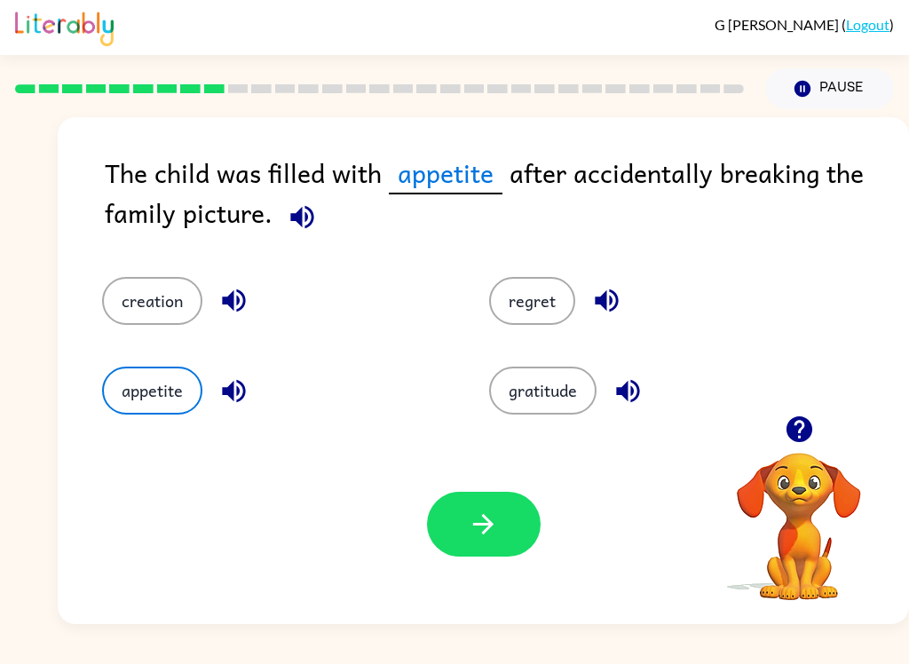
click at [520, 307] on button "regret" at bounding box center [532, 301] width 86 height 48
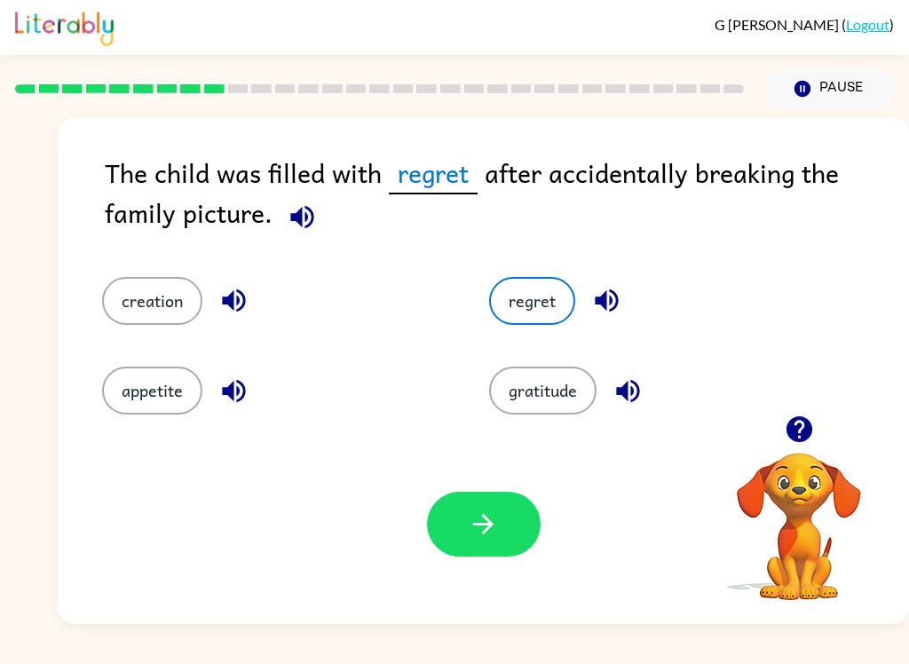
click at [484, 549] on button "button" at bounding box center [484, 524] width 114 height 65
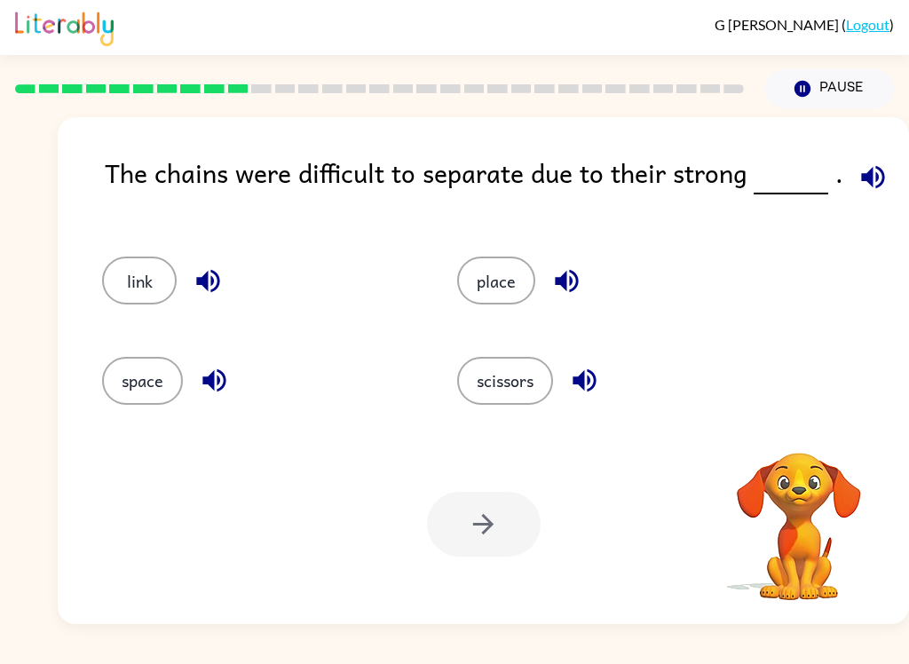
click at [125, 296] on button "link" at bounding box center [139, 281] width 75 height 48
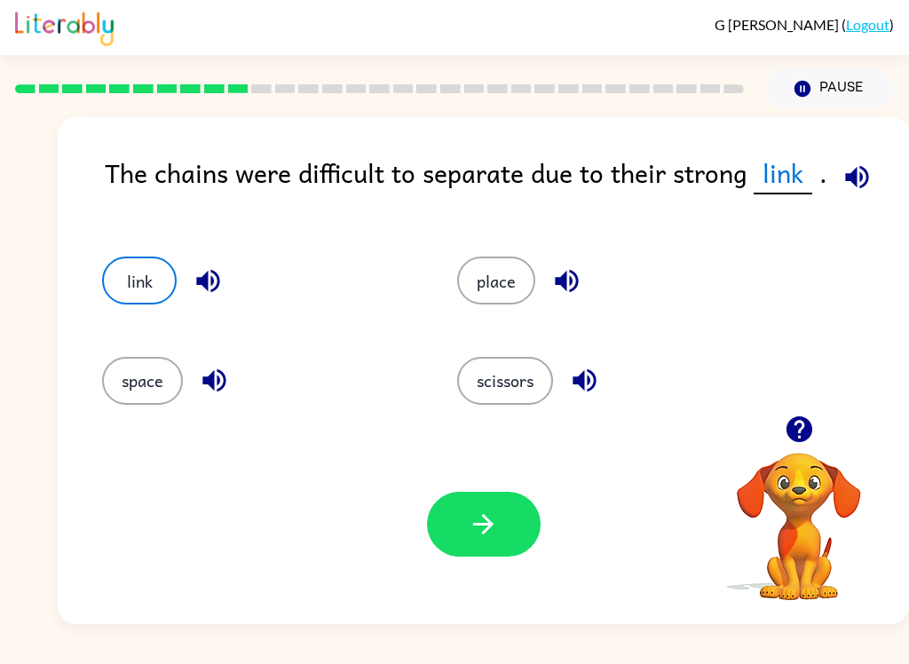
click at [468, 519] on icon "button" at bounding box center [483, 524] width 31 height 31
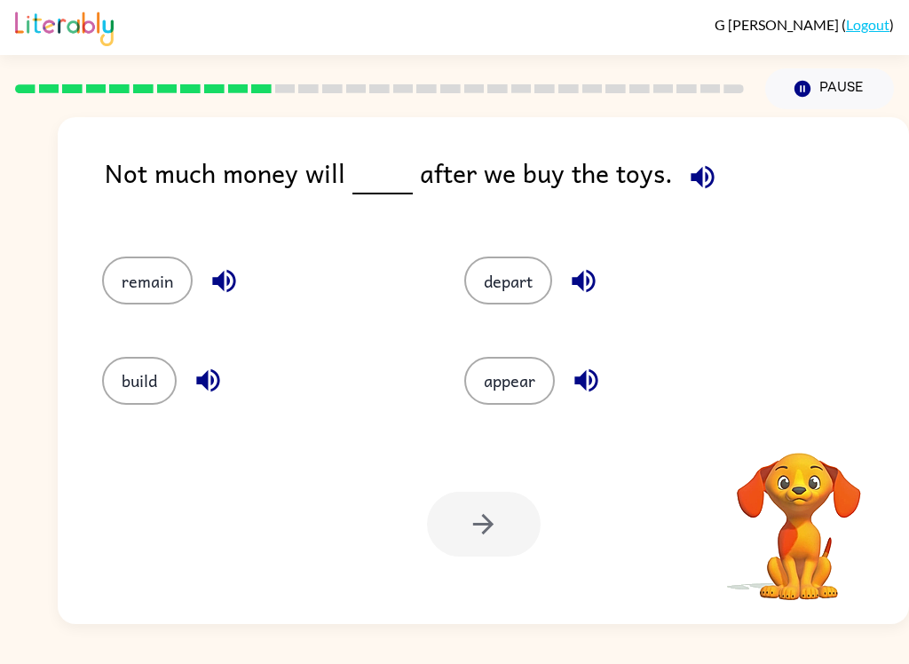
click at [139, 294] on button "remain" at bounding box center [147, 281] width 91 height 48
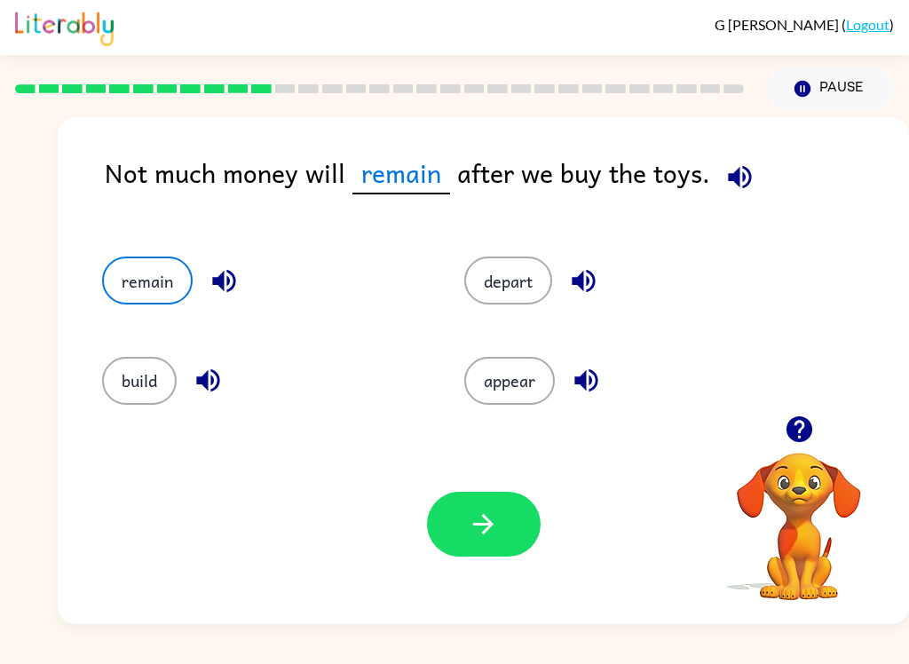
click at [460, 545] on button "button" at bounding box center [484, 524] width 114 height 65
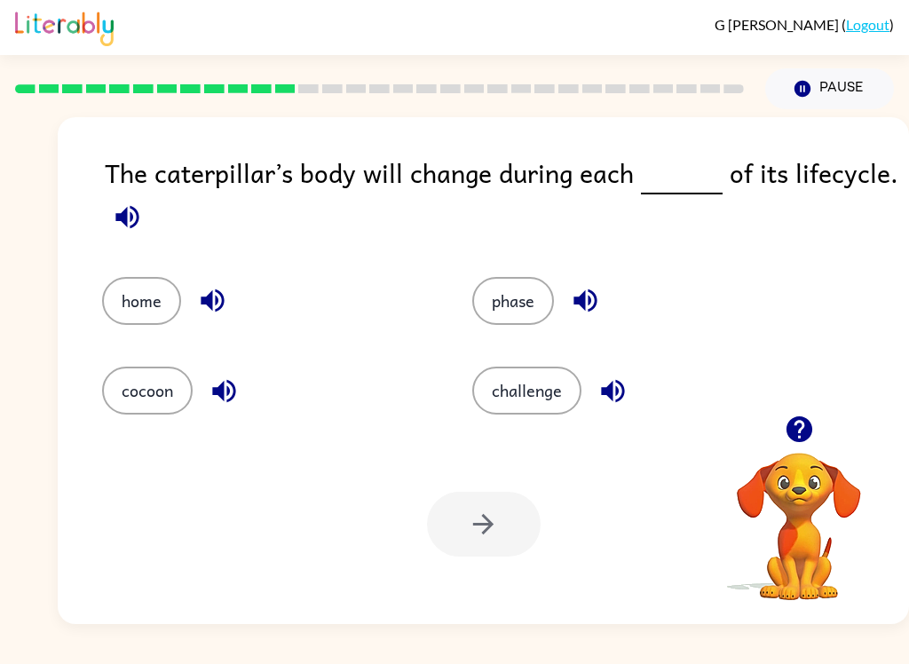
click at [509, 306] on button "phase" at bounding box center [513, 301] width 82 height 48
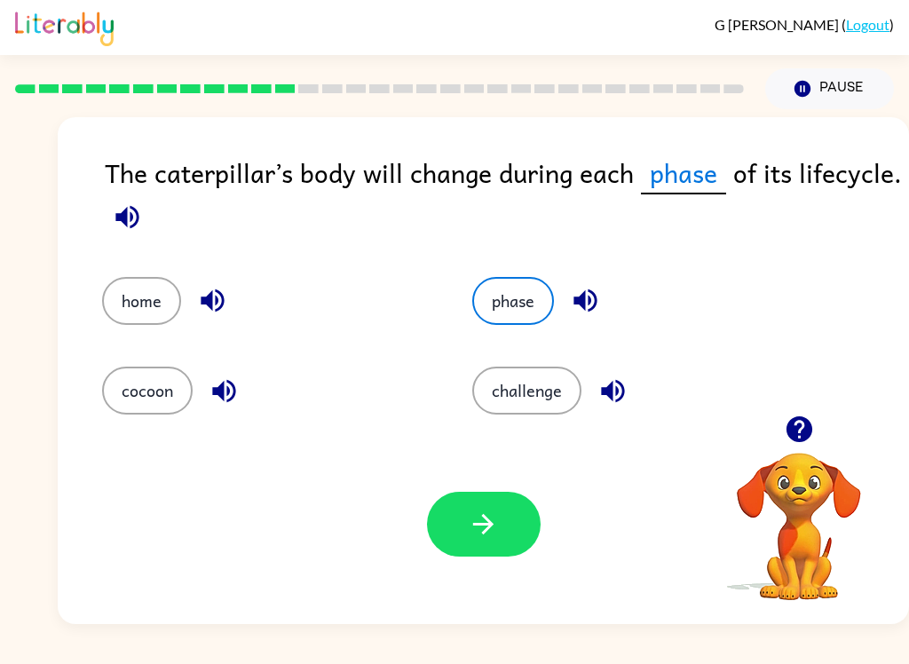
click at [468, 523] on icon "button" at bounding box center [483, 524] width 31 height 31
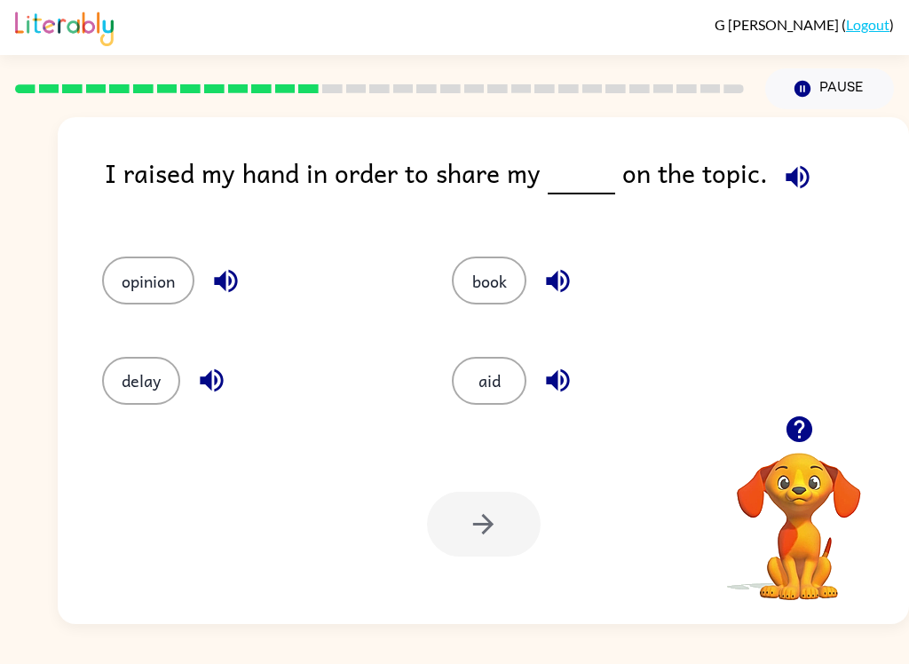
click at [126, 292] on button "opinion" at bounding box center [148, 281] width 92 height 48
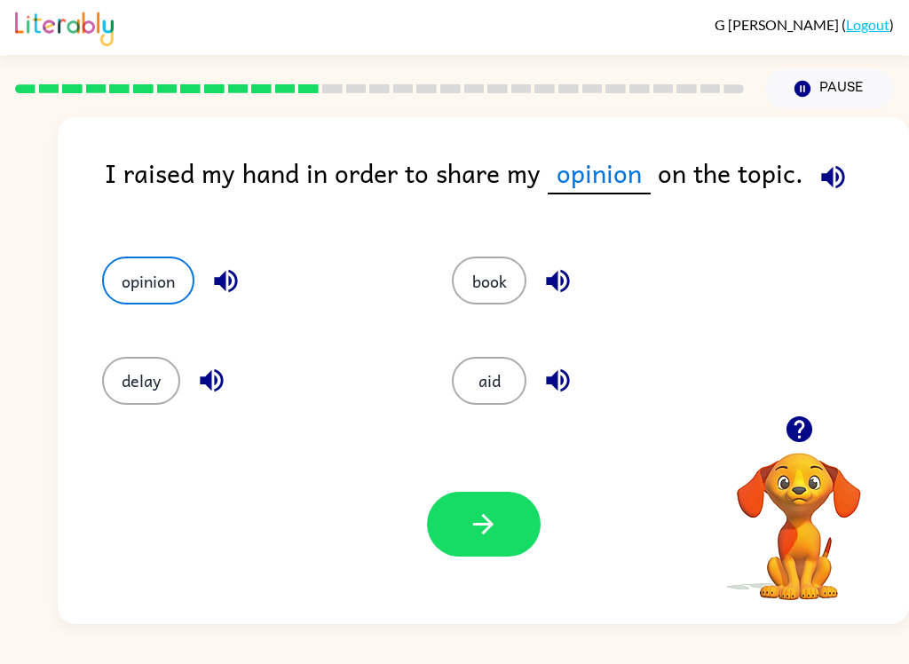
click at [501, 535] on button "button" at bounding box center [484, 524] width 114 height 65
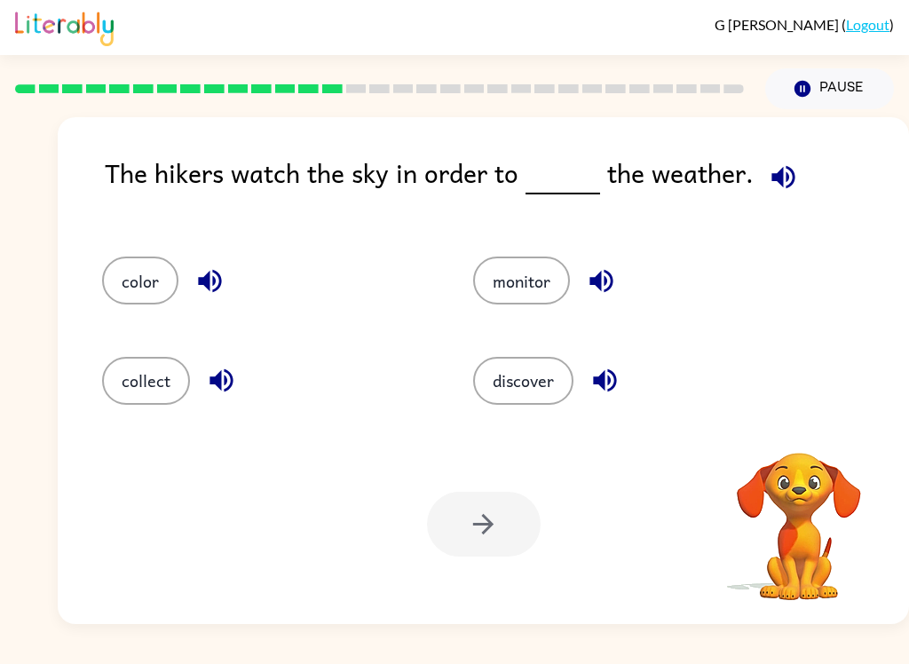
click at [503, 292] on button "monitor" at bounding box center [521, 281] width 97 height 48
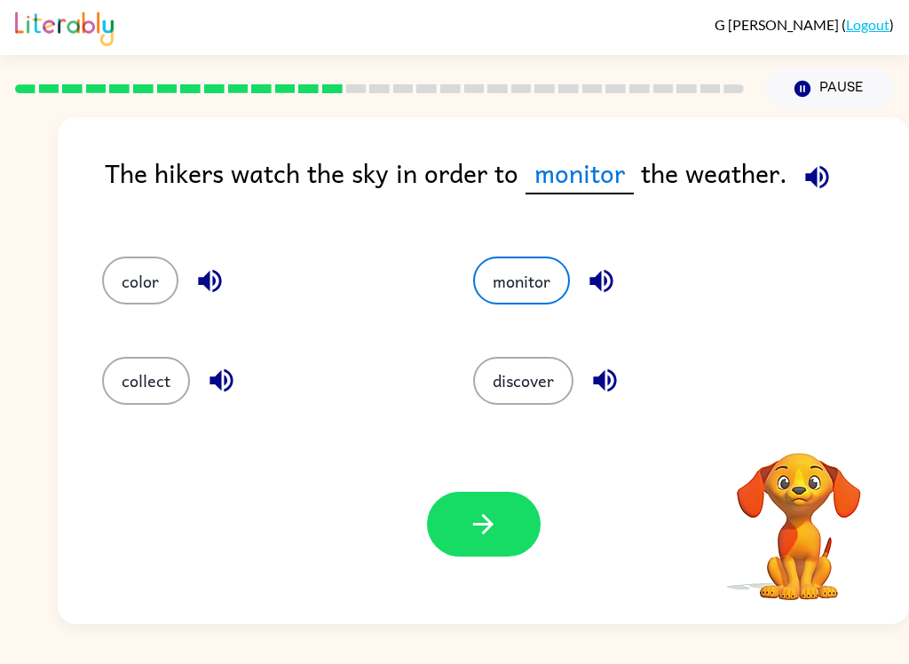
click at [459, 523] on button "button" at bounding box center [484, 524] width 114 height 65
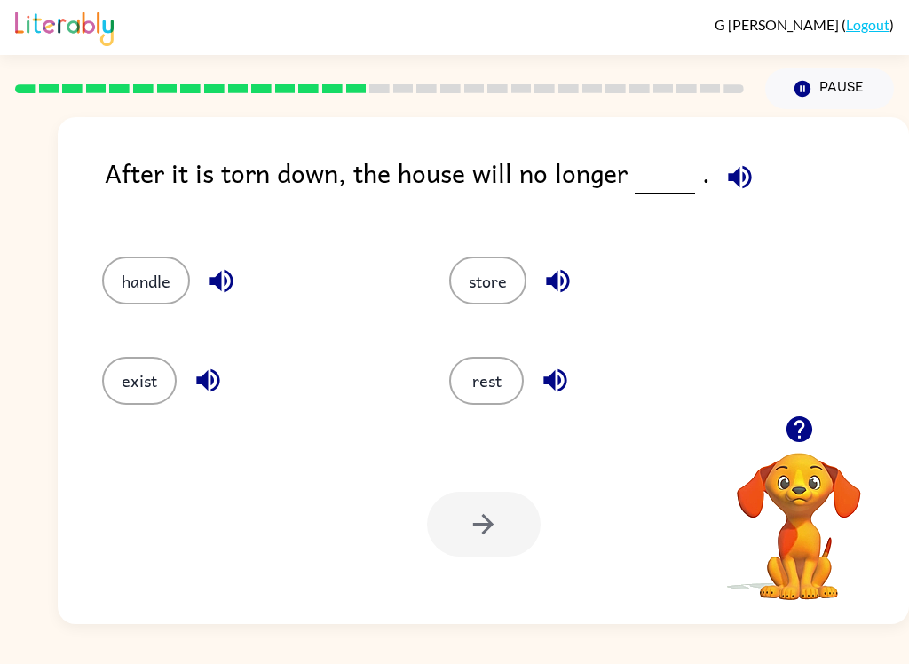
click at [141, 386] on button "exist" at bounding box center [139, 381] width 75 height 48
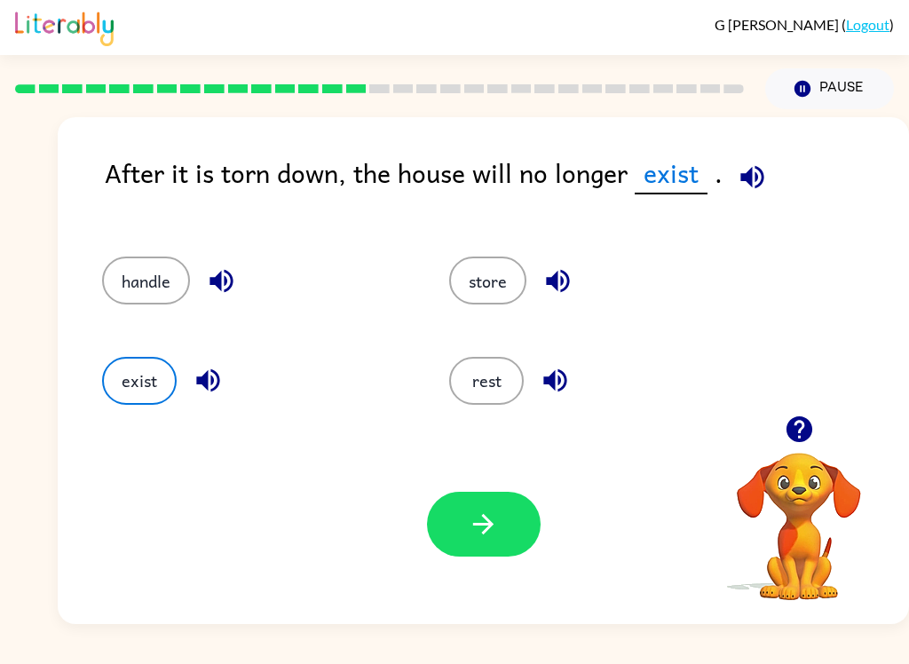
click at [479, 520] on icon "button" at bounding box center [483, 524] width 31 height 31
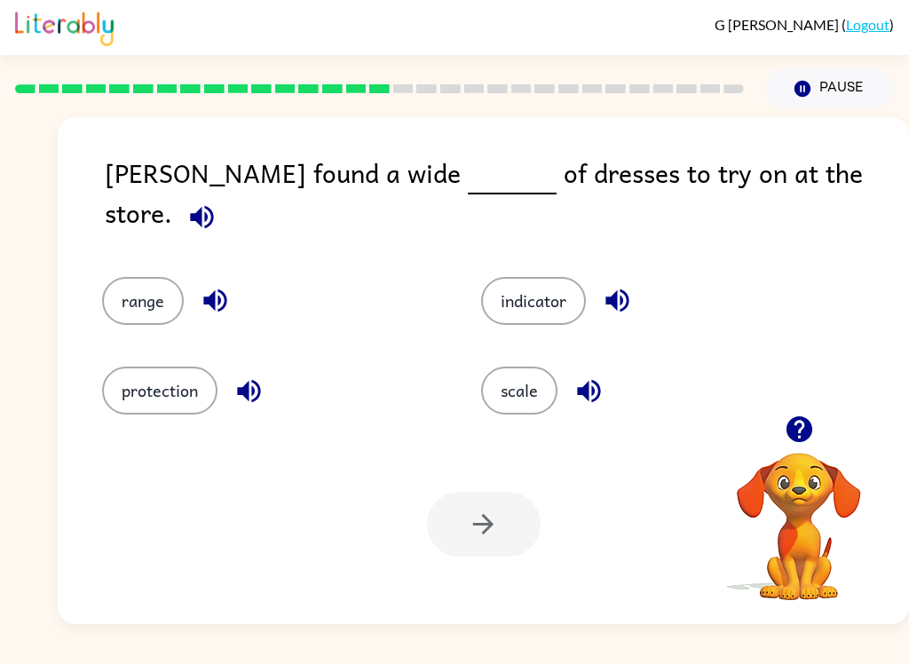
click at [171, 282] on button "range" at bounding box center [143, 301] width 82 height 48
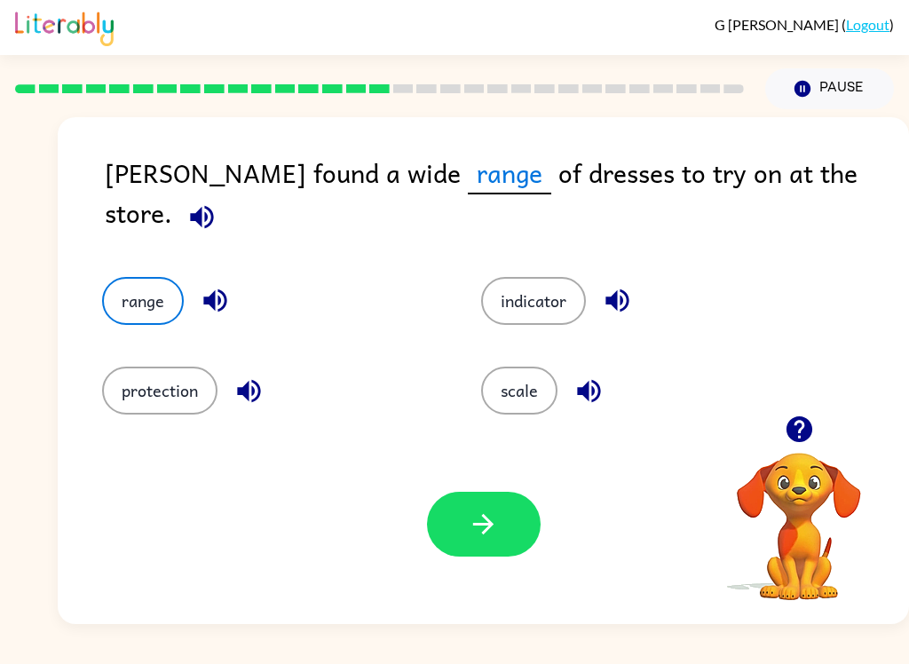
click at [493, 512] on icon "button" at bounding box center [483, 524] width 31 height 31
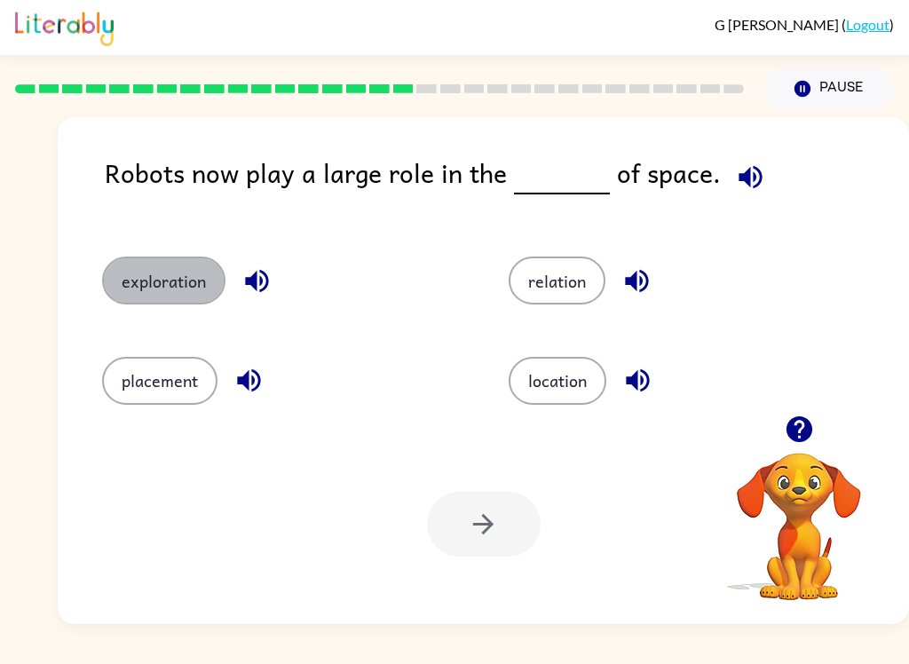
click at [146, 274] on button "exploration" at bounding box center [163, 281] width 123 height 48
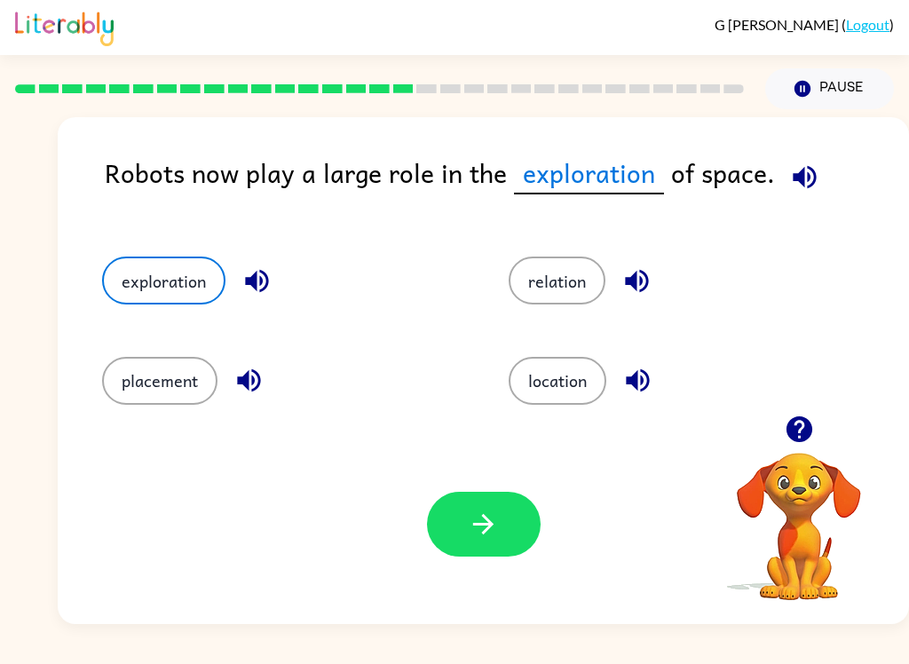
click at [541, 376] on button "location" at bounding box center [558, 381] width 98 height 48
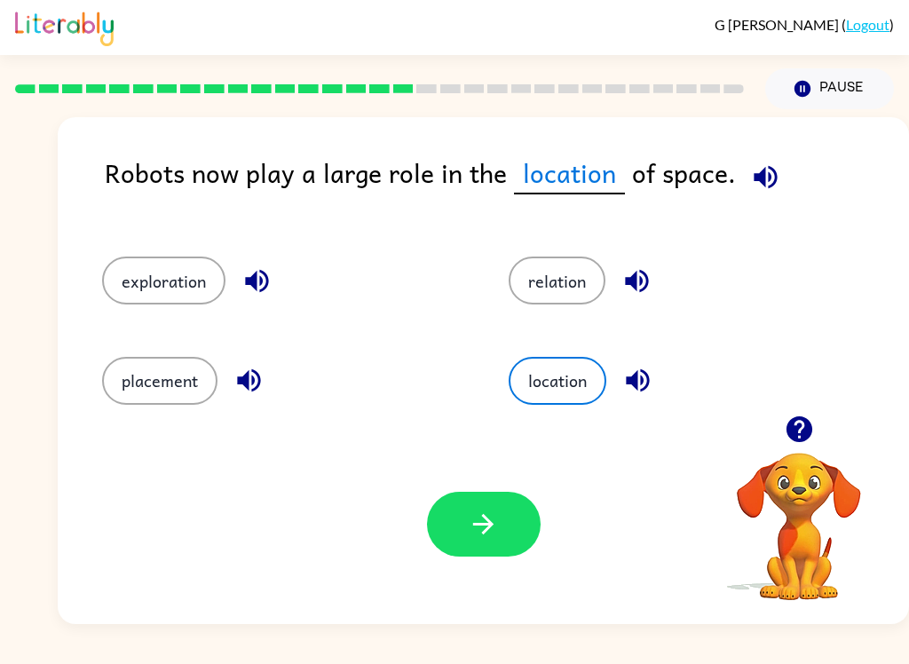
click at [557, 291] on button "relation" at bounding box center [557, 281] width 97 height 48
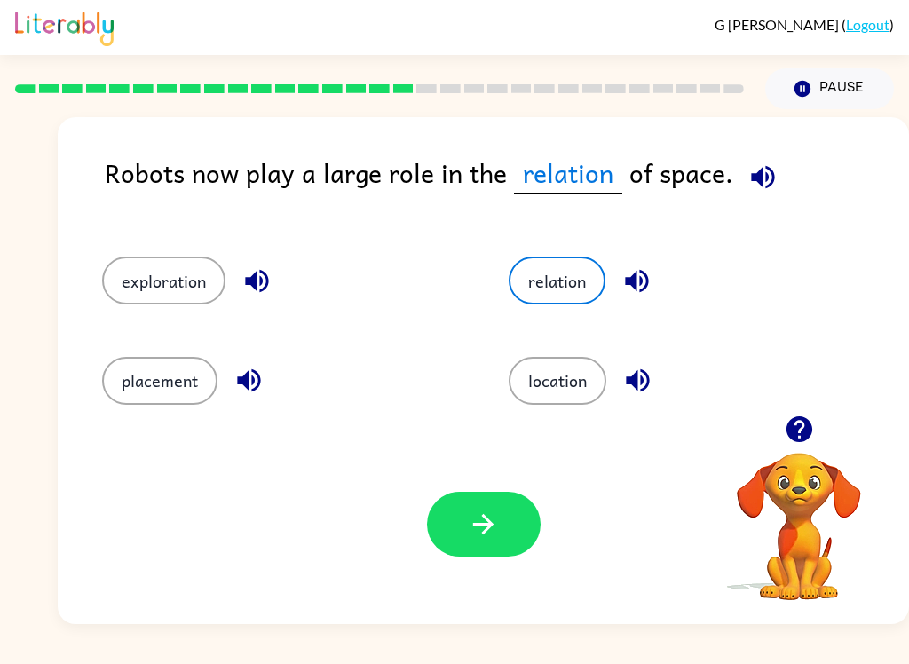
click at [155, 380] on button "placement" at bounding box center [159, 381] width 115 height 48
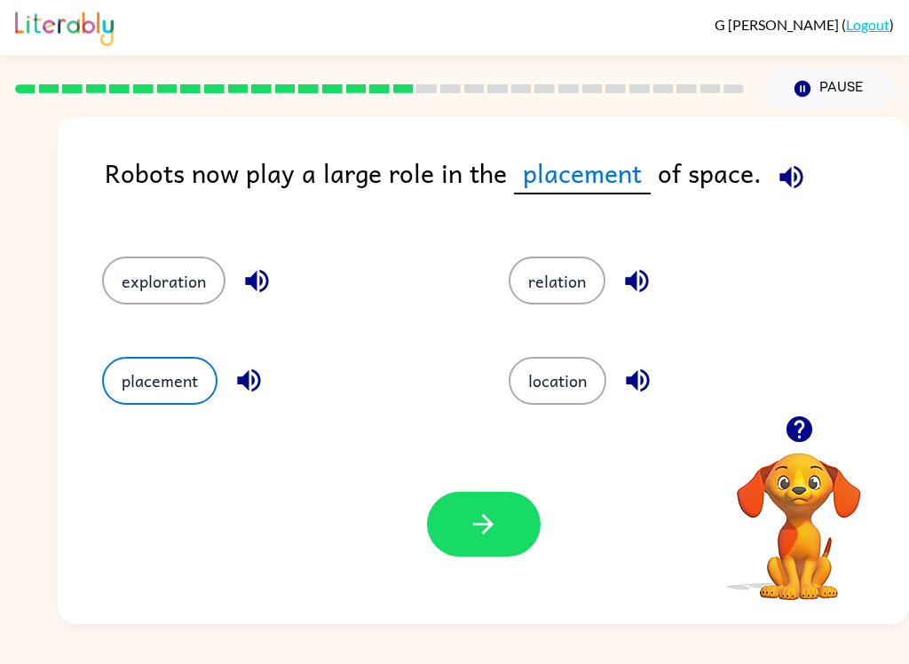
click at [120, 275] on button "exploration" at bounding box center [163, 281] width 123 height 48
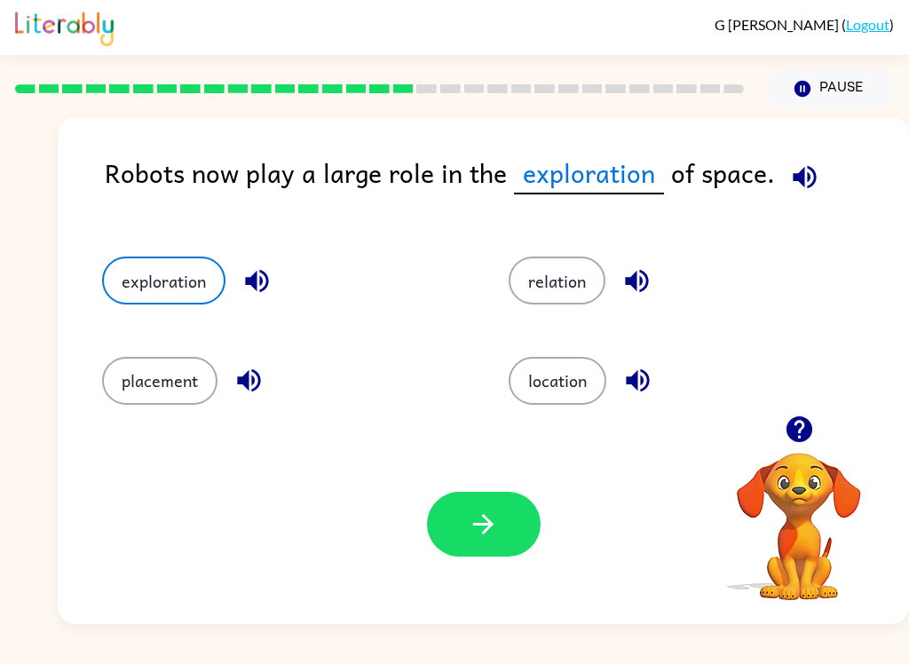
click at [433, 532] on button "button" at bounding box center [484, 524] width 114 height 65
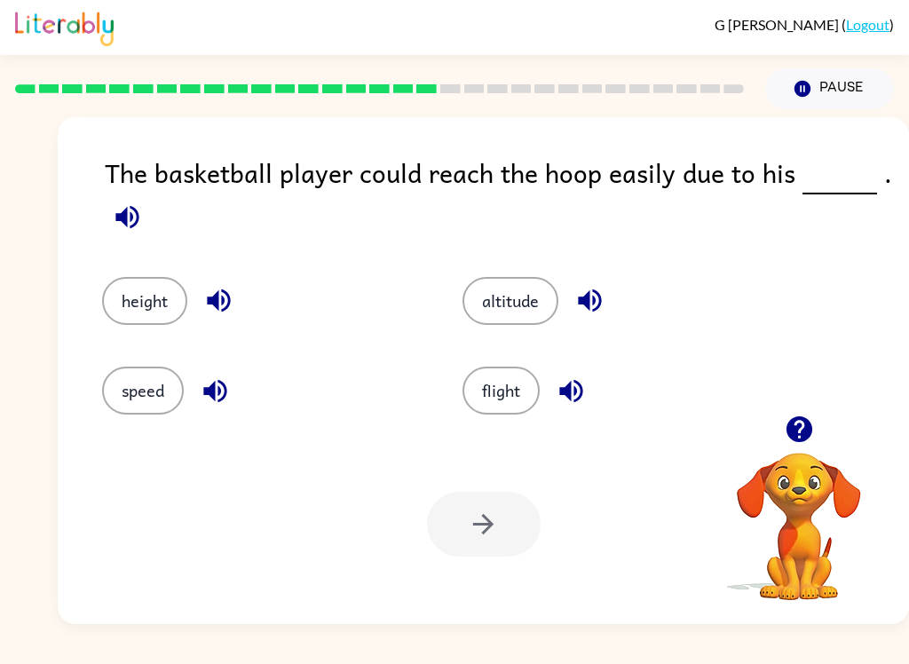
click at [124, 304] on button "height" at bounding box center [144, 301] width 85 height 48
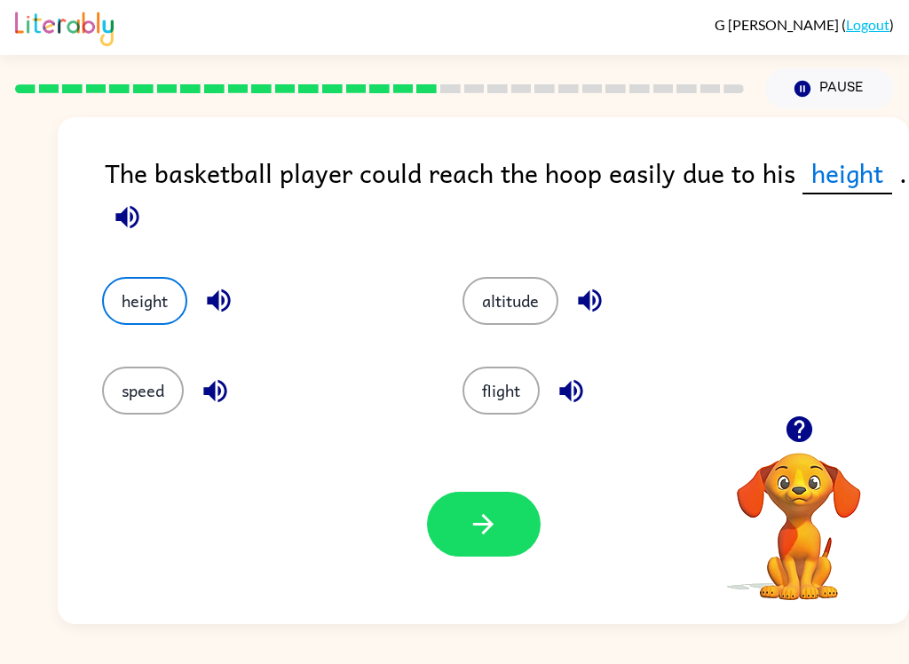
click at [453, 537] on button "button" at bounding box center [484, 524] width 114 height 65
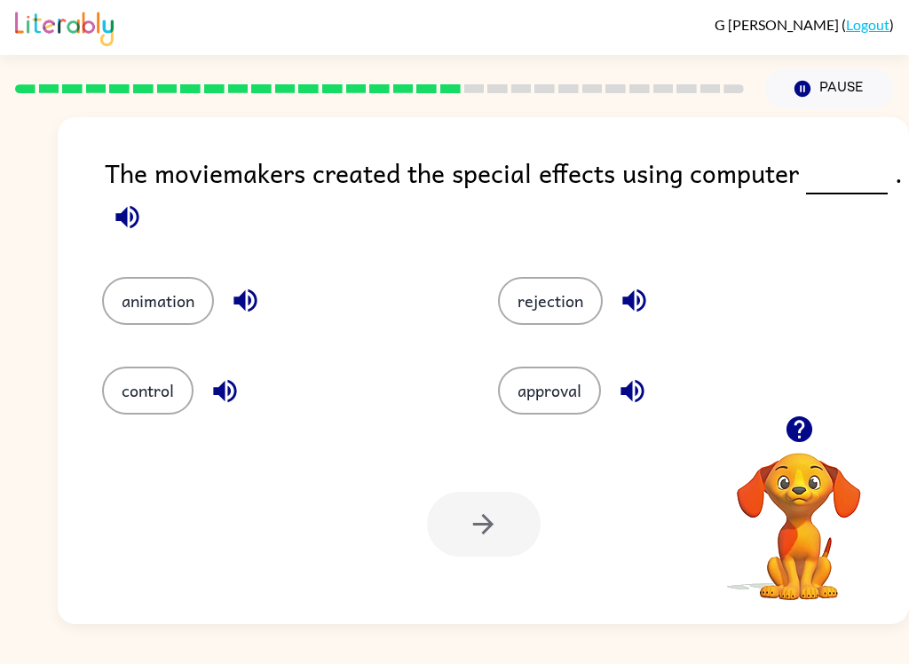
click at [134, 290] on button "animation" at bounding box center [158, 301] width 112 height 48
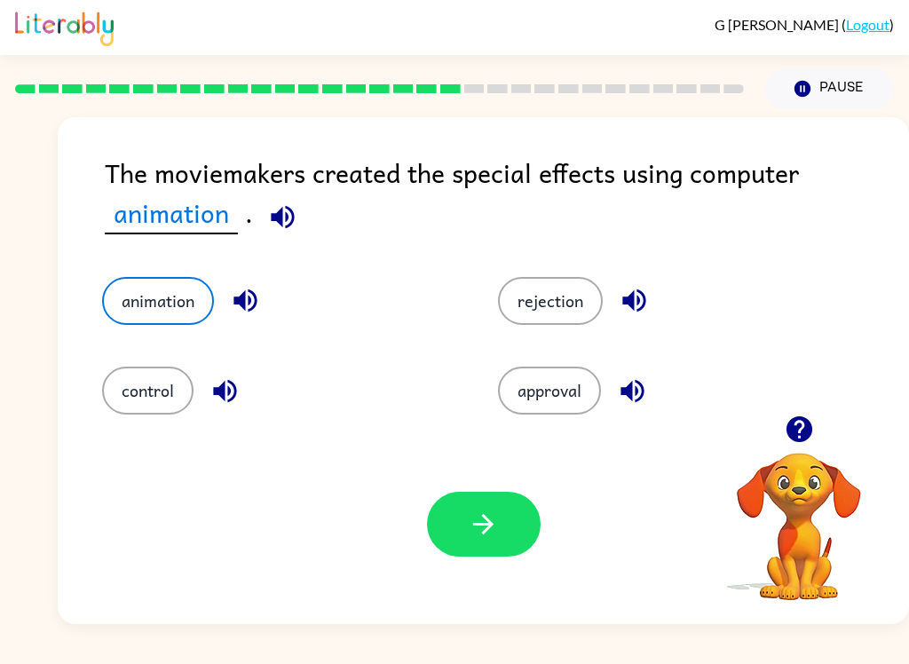
click at [488, 516] on icon "button" at bounding box center [483, 524] width 31 height 31
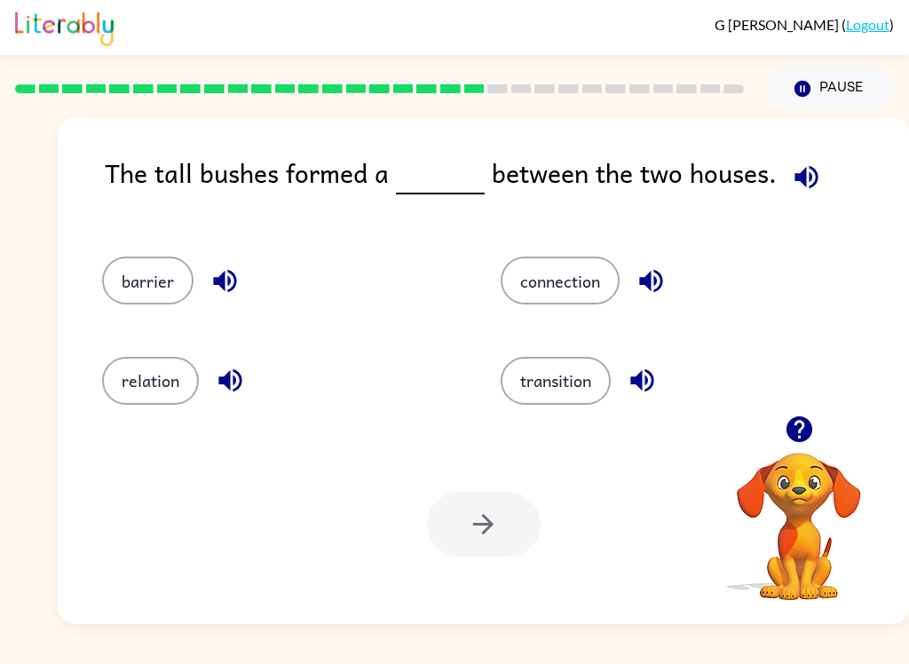
click at [136, 293] on button "barrier" at bounding box center [147, 281] width 91 height 48
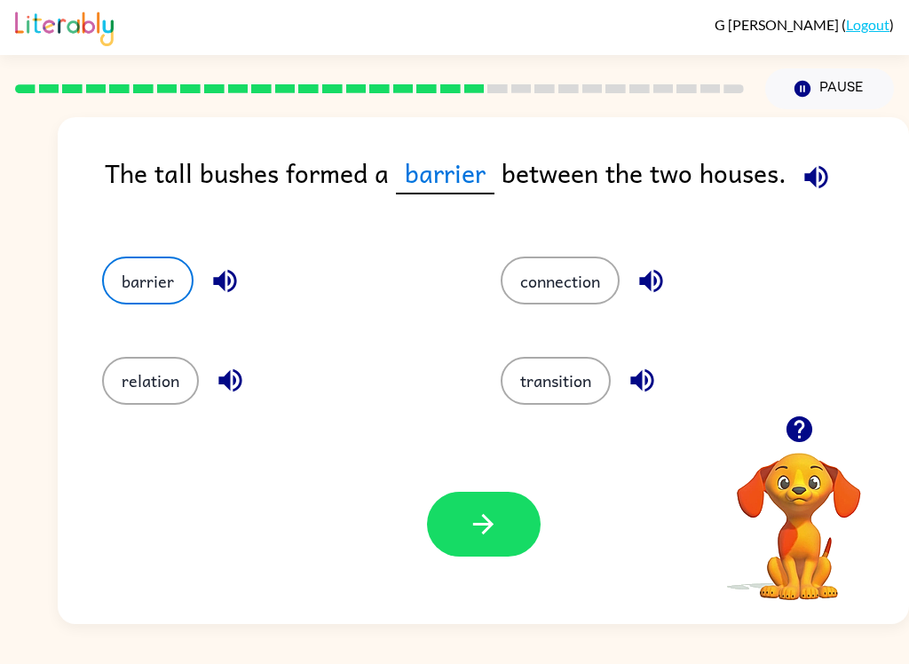
click at [546, 304] on button "connection" at bounding box center [560, 281] width 119 height 48
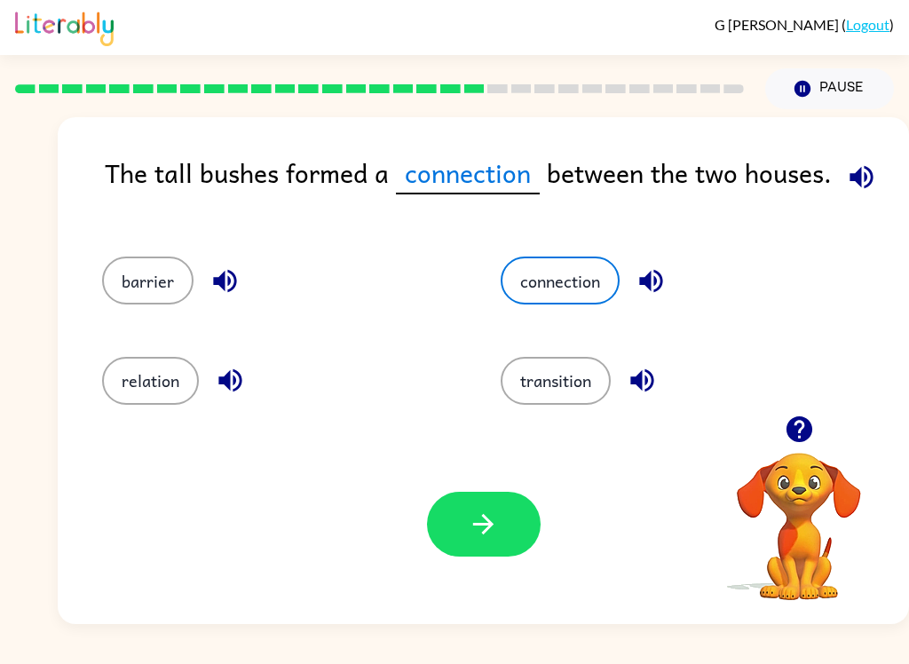
click at [103, 284] on button "barrier" at bounding box center [147, 281] width 91 height 48
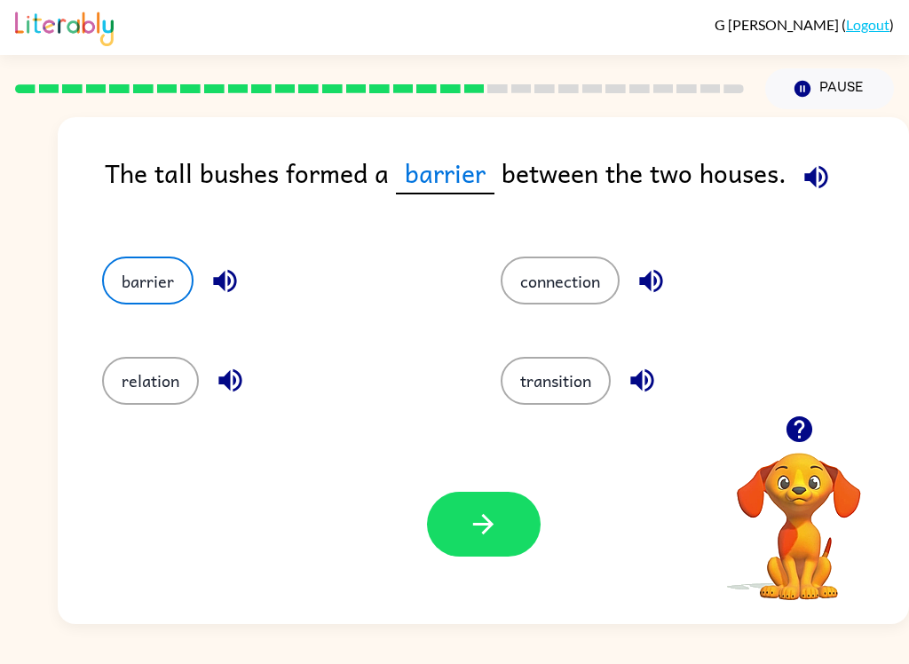
click at [469, 535] on icon "button" at bounding box center [483, 524] width 31 height 31
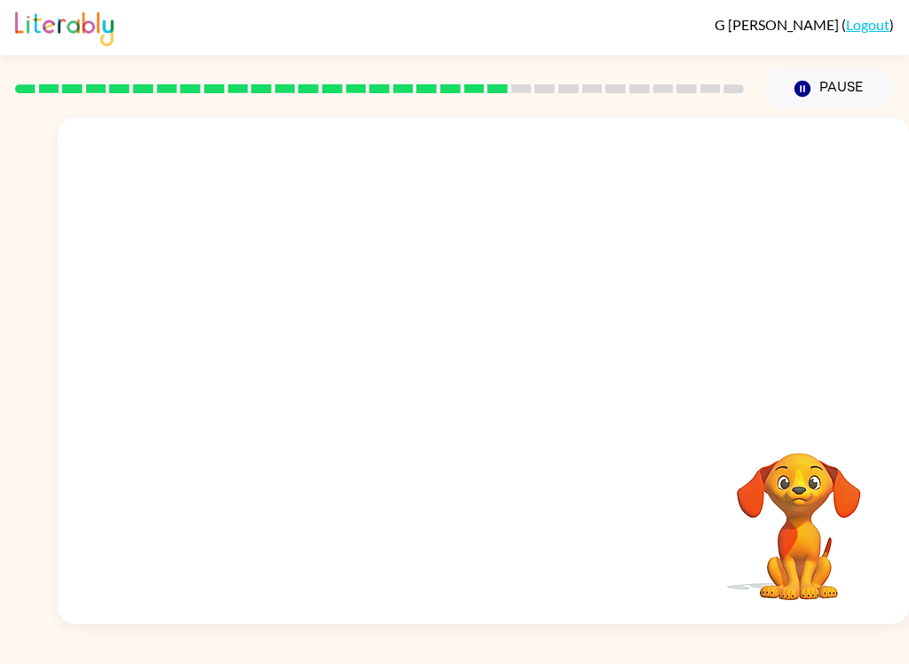
click at [316, 377] on video "Your browser must support playing .mp4 files to use Literably. Please try using…" at bounding box center [484, 266] width 852 height 298
click at [306, 378] on video "Your browser must support playing .mp4 files to use Literably. Please try using…" at bounding box center [484, 266] width 852 height 298
click at [472, 400] on div at bounding box center [484, 379] width 114 height 65
click at [455, 384] on button "button" at bounding box center [484, 379] width 114 height 65
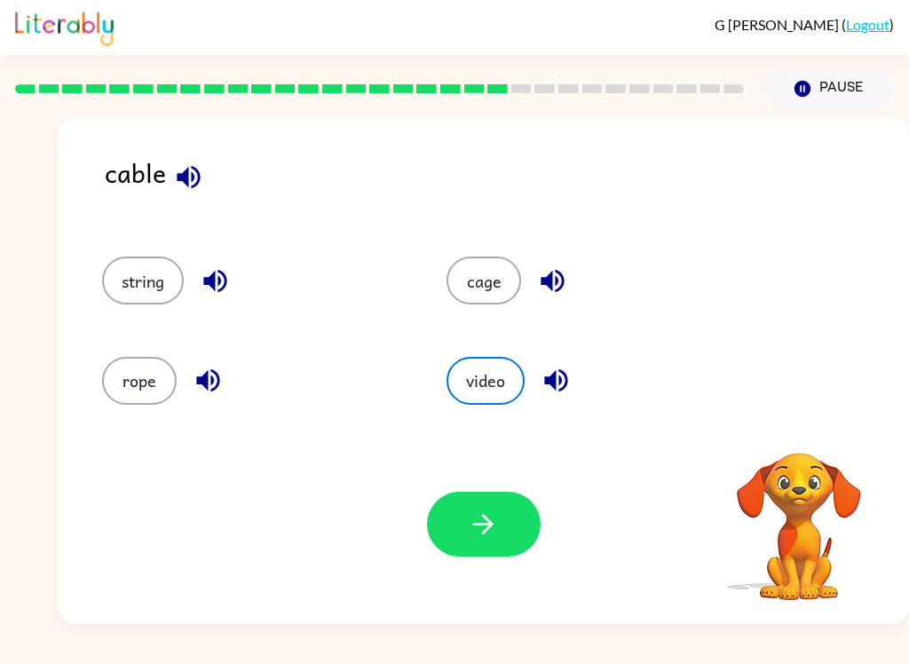
click at [141, 284] on button "string" at bounding box center [143, 281] width 82 height 48
click at [121, 373] on button "rope" at bounding box center [139, 381] width 75 height 48
click at [444, 530] on button "button" at bounding box center [484, 524] width 114 height 65
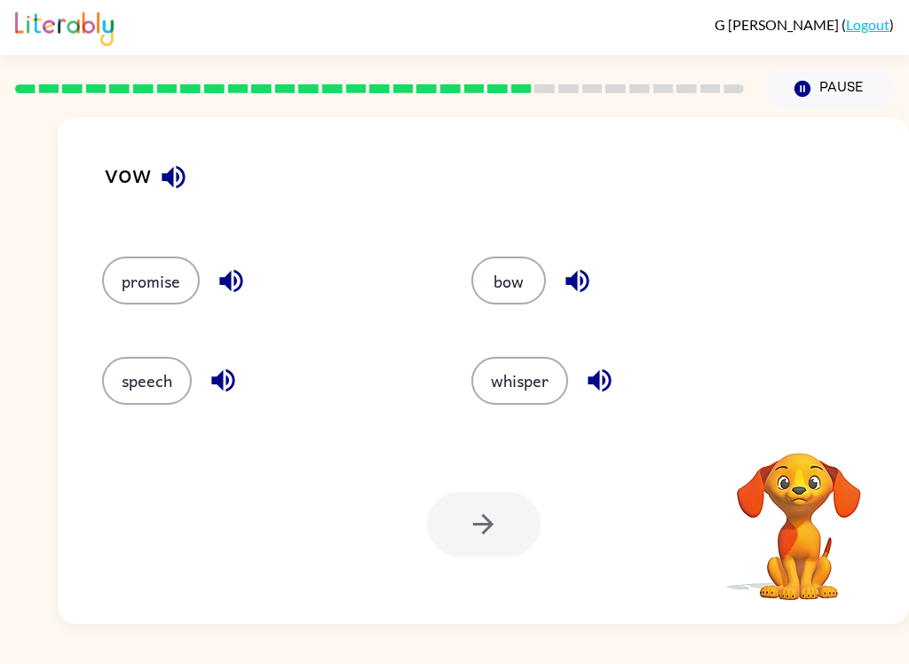
click at [119, 277] on button "promise" at bounding box center [151, 281] width 98 height 48
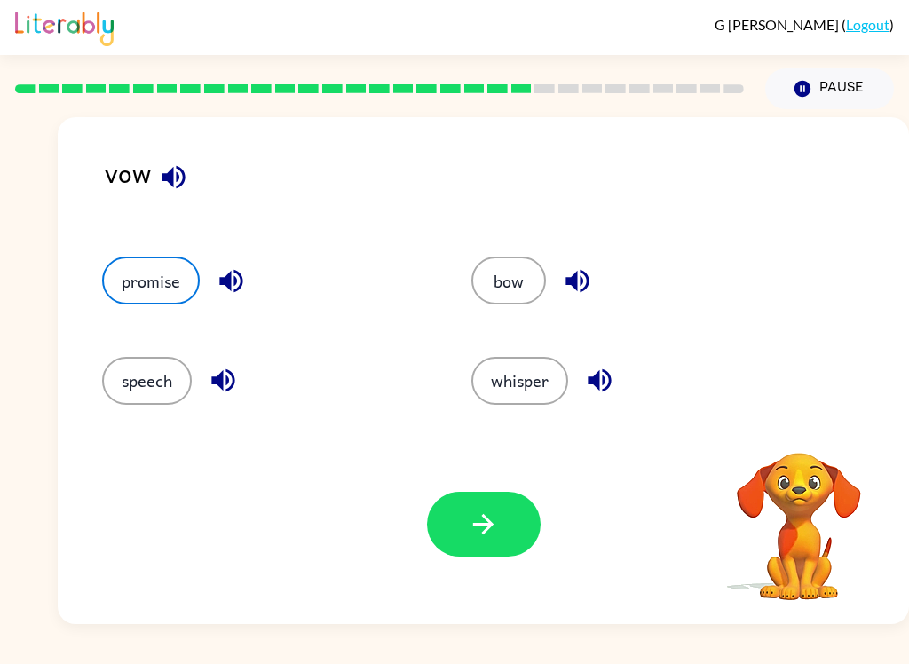
click at [447, 536] on button "button" at bounding box center [484, 524] width 114 height 65
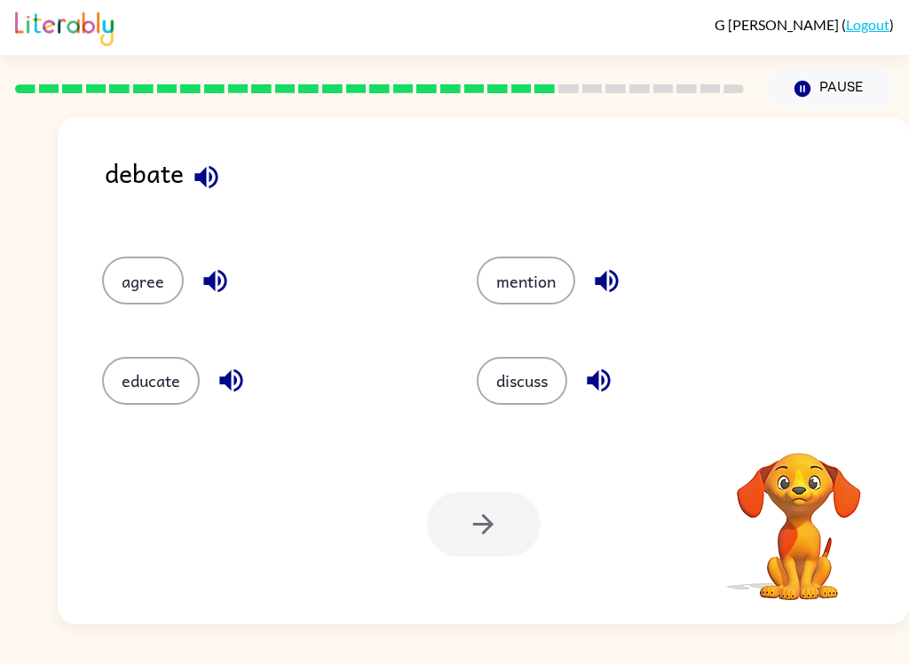
click at [502, 378] on button "discuss" at bounding box center [522, 381] width 91 height 48
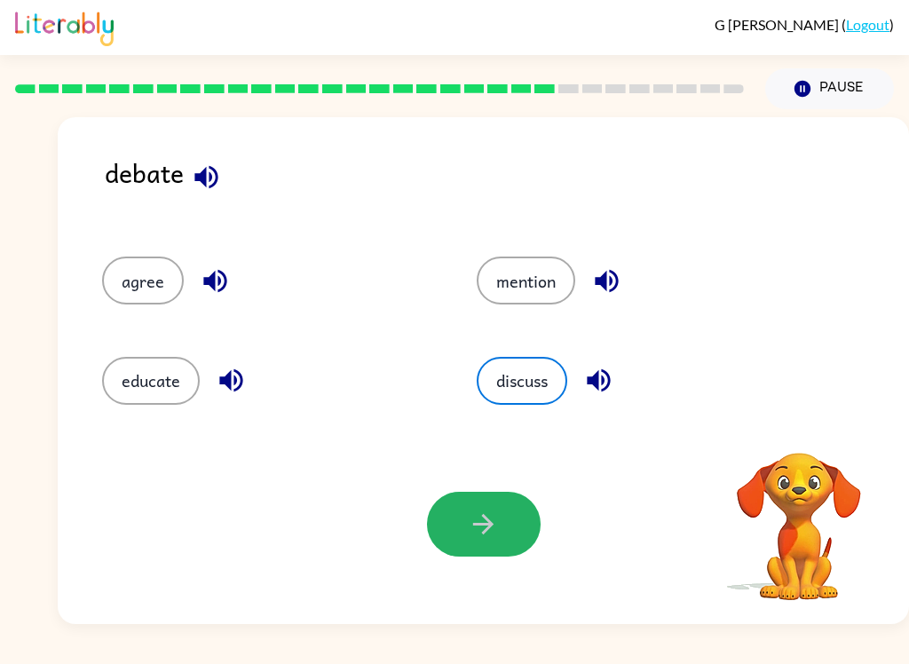
click at [442, 527] on button "button" at bounding box center [484, 524] width 114 height 65
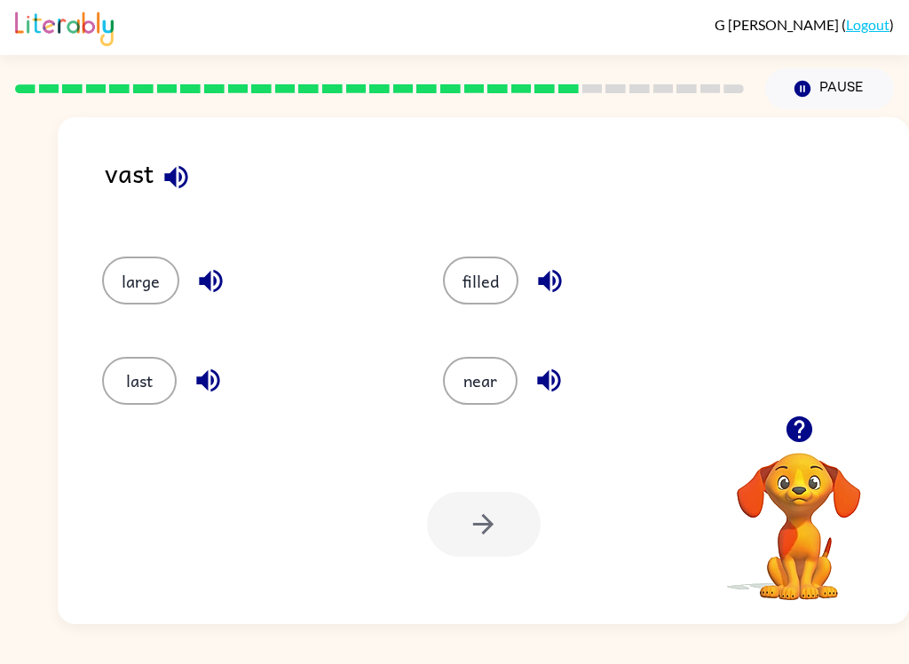
click at [172, 293] on button "large" at bounding box center [140, 281] width 77 height 48
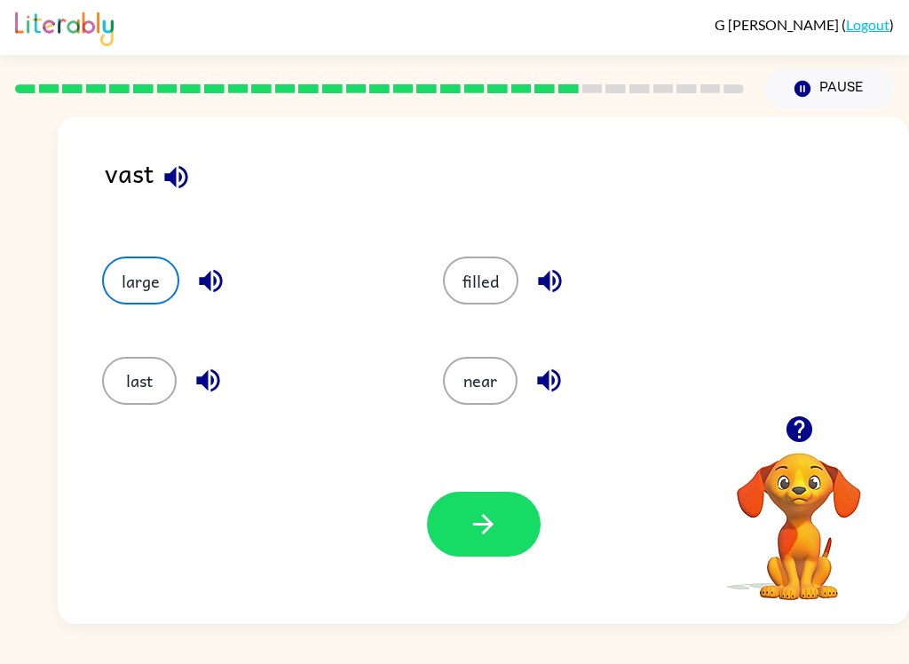
click at [480, 292] on button "filled" at bounding box center [480, 281] width 75 height 48
click at [123, 291] on button "large" at bounding box center [140, 281] width 77 height 48
click at [479, 539] on icon "button" at bounding box center [483, 524] width 31 height 31
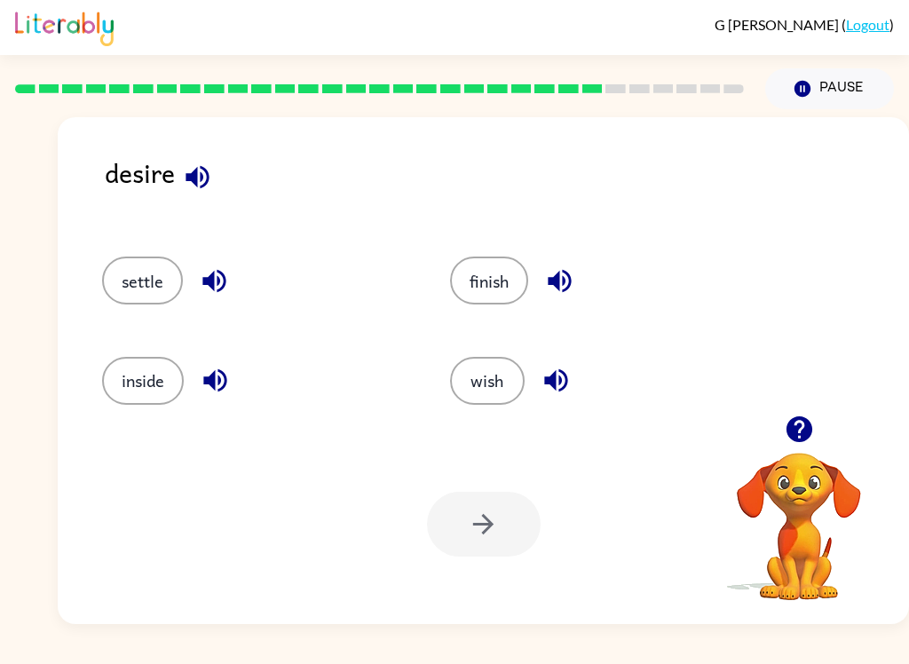
click at [480, 397] on button "wish" at bounding box center [487, 381] width 75 height 48
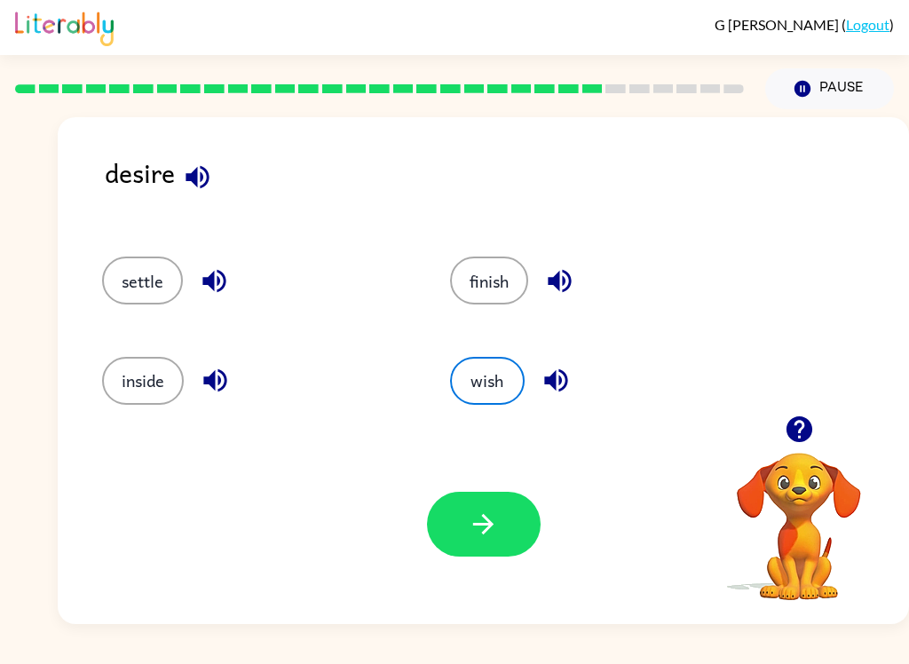
click at [483, 525] on icon "button" at bounding box center [483, 524] width 20 height 20
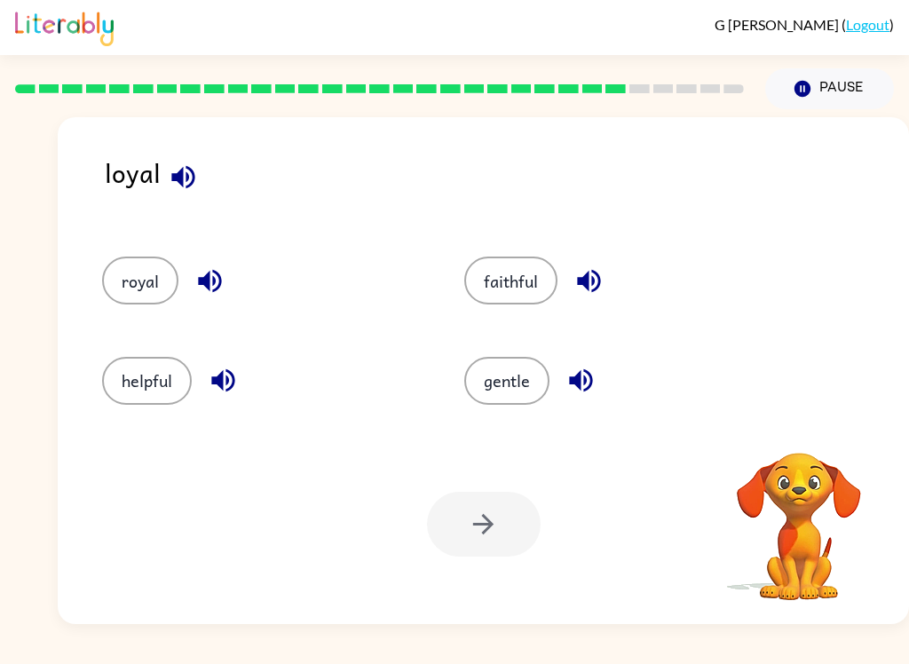
click at [509, 305] on button "faithful" at bounding box center [510, 281] width 93 height 48
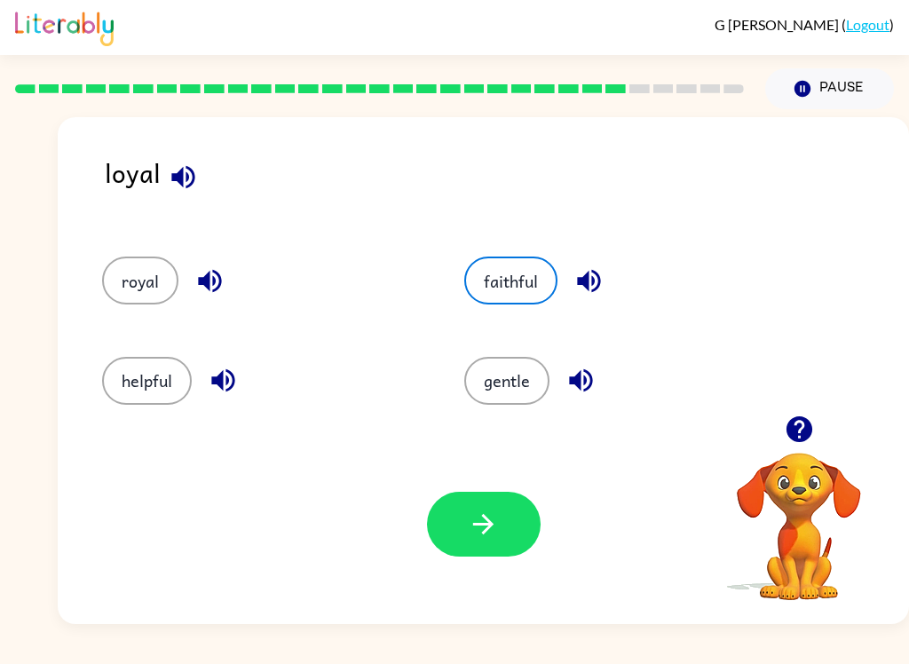
click at [474, 505] on button "button" at bounding box center [484, 524] width 114 height 65
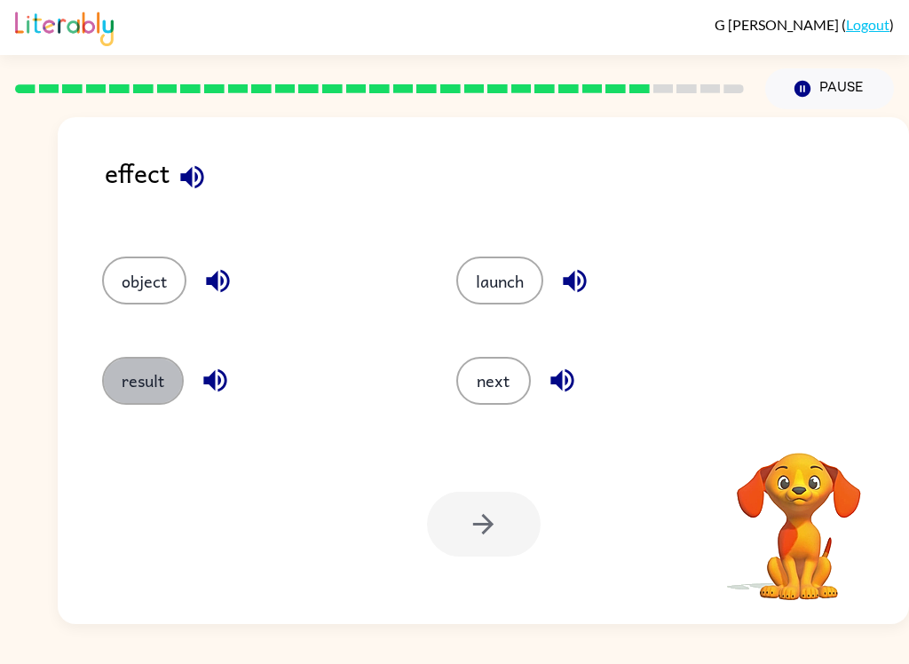
click at [131, 361] on button "result" at bounding box center [143, 381] width 82 height 48
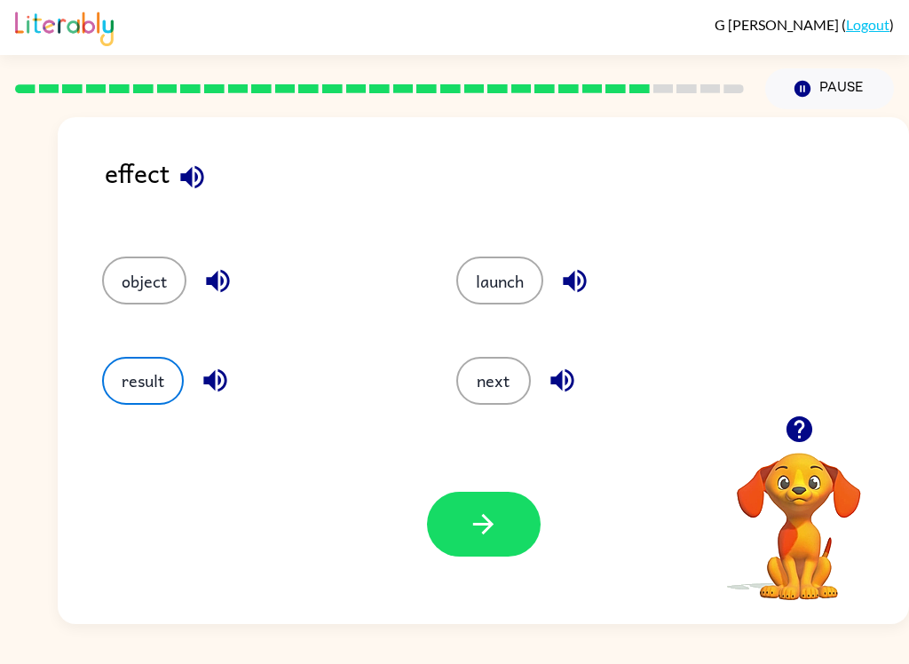
click at [483, 537] on icon "button" at bounding box center [483, 524] width 31 height 31
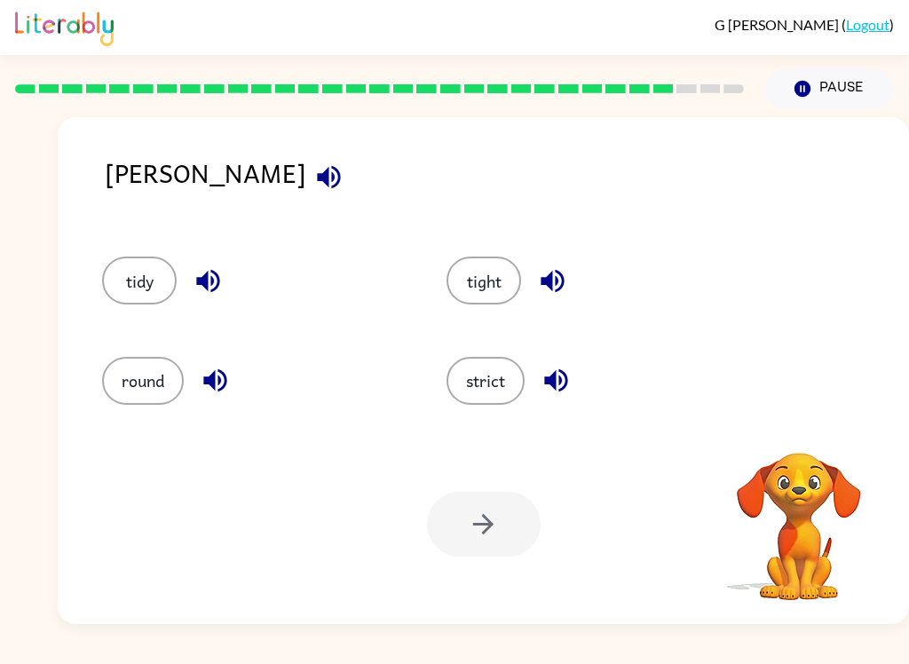
click at [452, 396] on button "strict" at bounding box center [486, 381] width 78 height 48
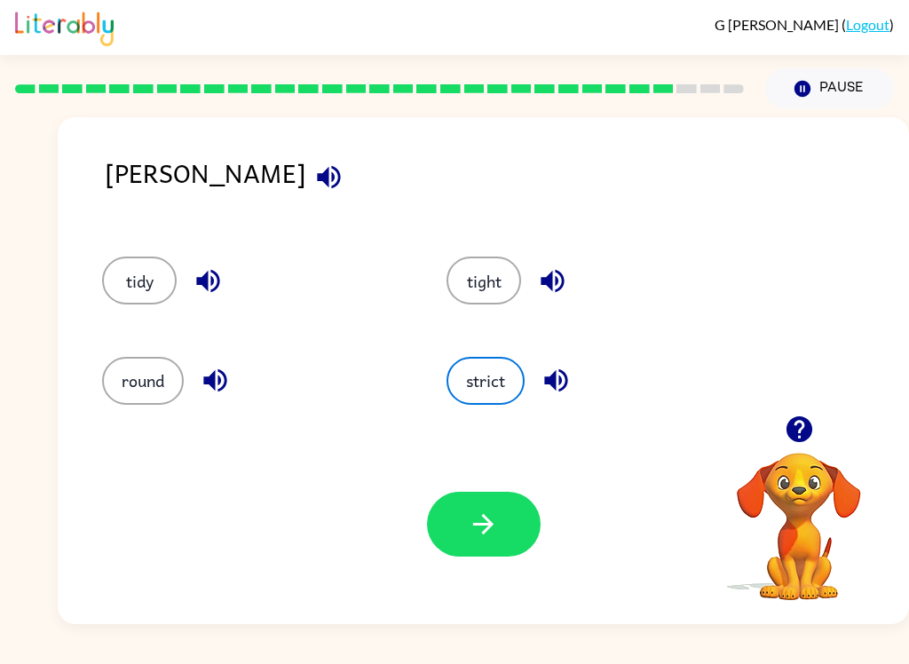
click at [458, 526] on button "button" at bounding box center [484, 524] width 114 height 65
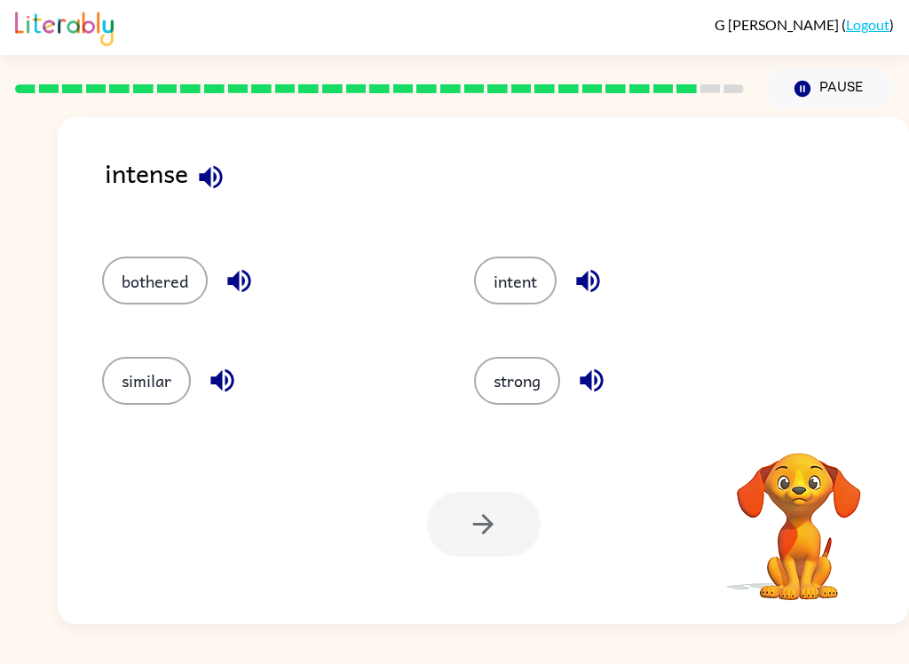
click at [146, 277] on button "bothered" at bounding box center [155, 281] width 106 height 48
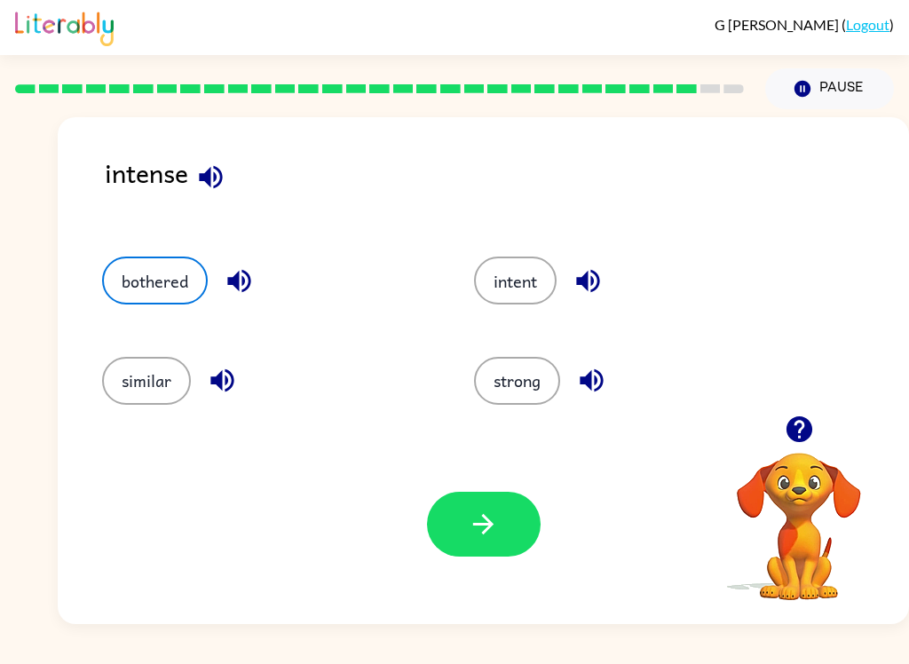
click at [492, 384] on button "strong" at bounding box center [517, 381] width 86 height 48
click at [454, 521] on button "button" at bounding box center [484, 524] width 114 height 65
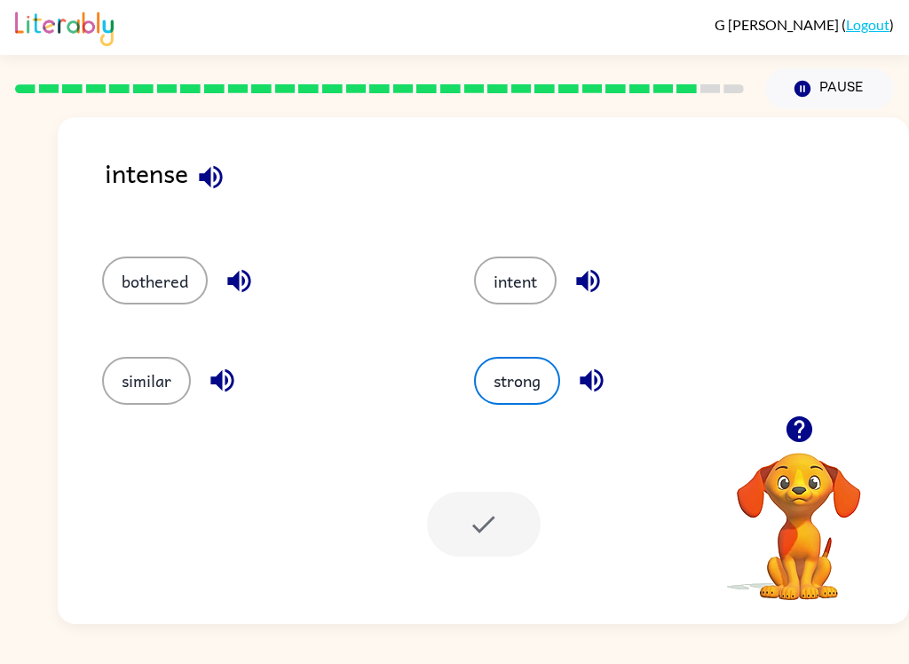
click at [468, 517] on div at bounding box center [484, 524] width 114 height 65
click at [475, 538] on div at bounding box center [484, 524] width 114 height 65
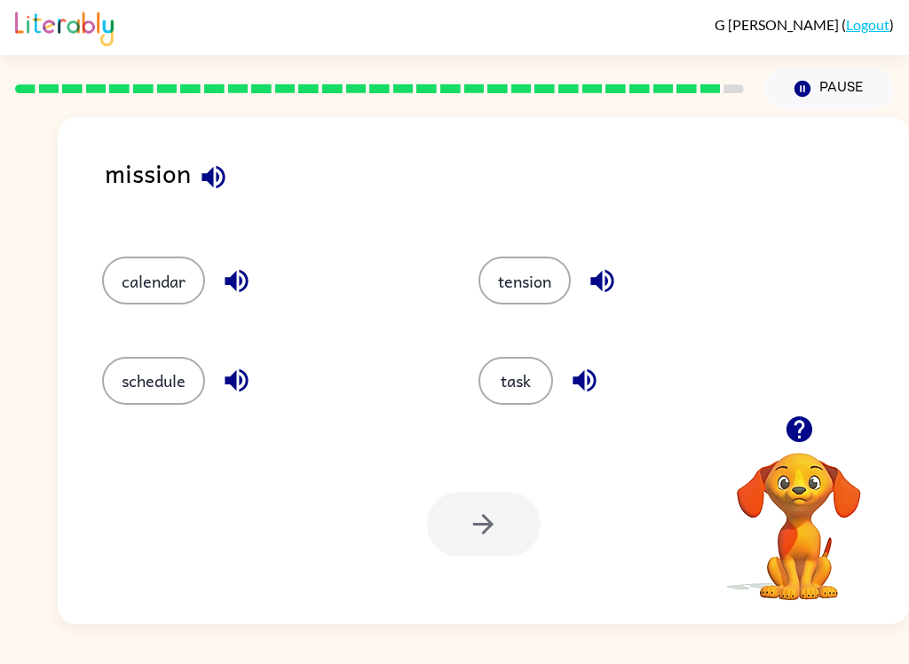
click at [551, 364] on div "task" at bounding box center [647, 381] width 336 height 48
click at [551, 363] on div "task" at bounding box center [647, 381] width 336 height 48
click at [464, 516] on div at bounding box center [484, 524] width 114 height 65
click at [504, 403] on button "task" at bounding box center [516, 381] width 75 height 48
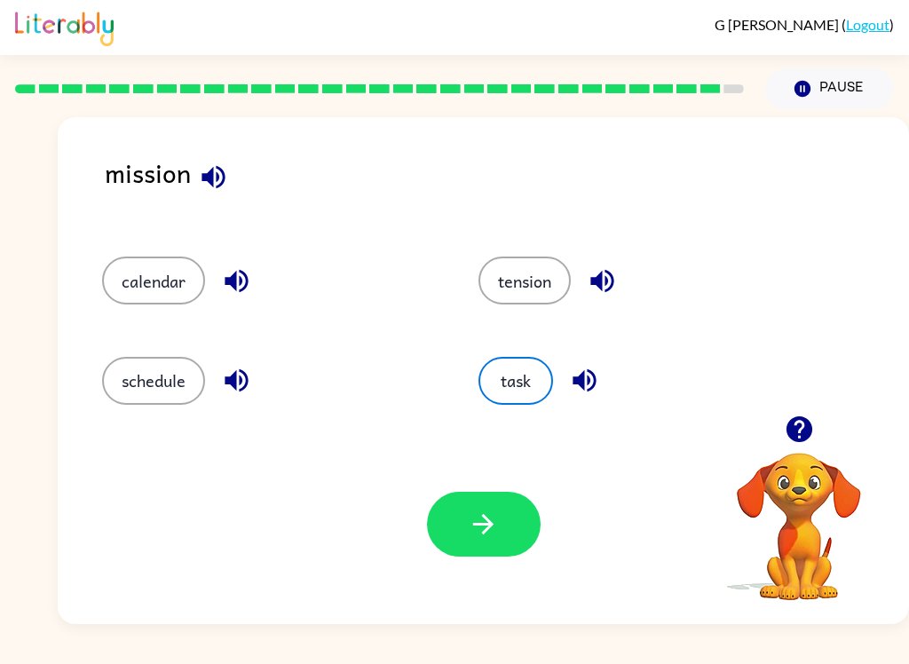
click at [504, 403] on button "task" at bounding box center [516, 381] width 75 height 48
click at [469, 537] on icon "button" at bounding box center [483, 524] width 31 height 31
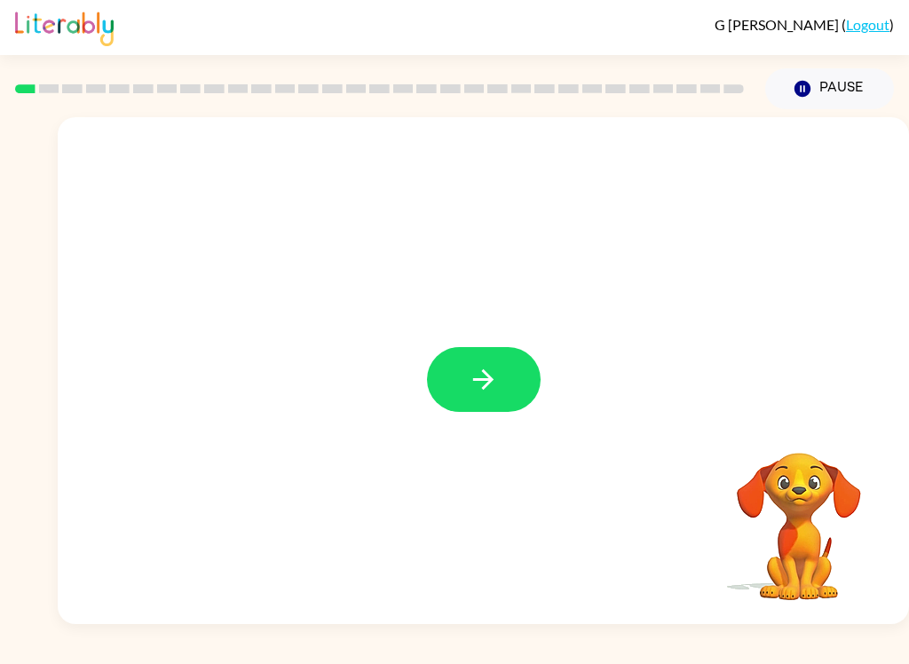
click at [468, 388] on icon "button" at bounding box center [483, 379] width 31 height 31
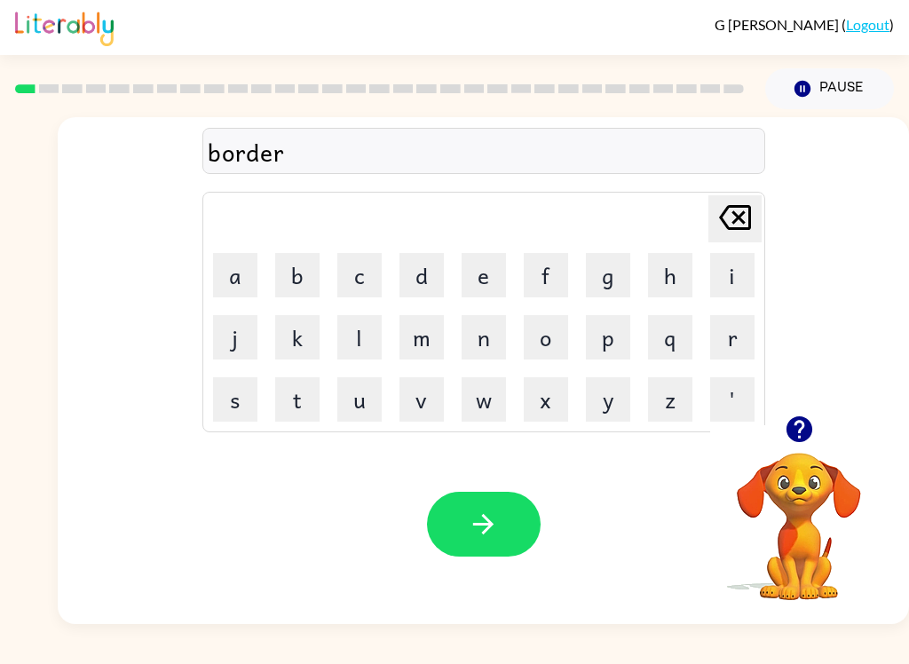
click at [463, 518] on button "button" at bounding box center [484, 524] width 114 height 65
click at [483, 516] on icon "button" at bounding box center [483, 524] width 20 height 20
click at [468, 522] on icon "button" at bounding box center [483, 524] width 31 height 31
click at [520, 536] on button "button" at bounding box center [484, 524] width 114 height 65
click at [445, 552] on button "button" at bounding box center [484, 524] width 114 height 65
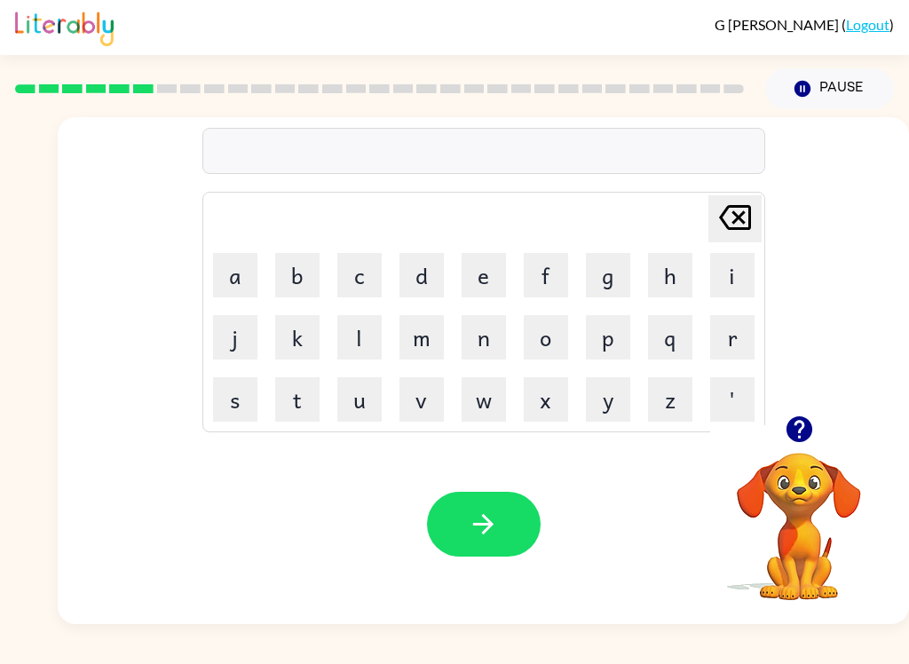
click at [368, 145] on div at bounding box center [483, 151] width 563 height 46
click at [805, 433] on icon "button" at bounding box center [799, 429] width 26 height 26
click at [485, 505] on button "button" at bounding box center [484, 524] width 114 height 65
click at [476, 521] on icon "button" at bounding box center [483, 524] width 31 height 31
click at [504, 514] on button "button" at bounding box center [484, 524] width 114 height 65
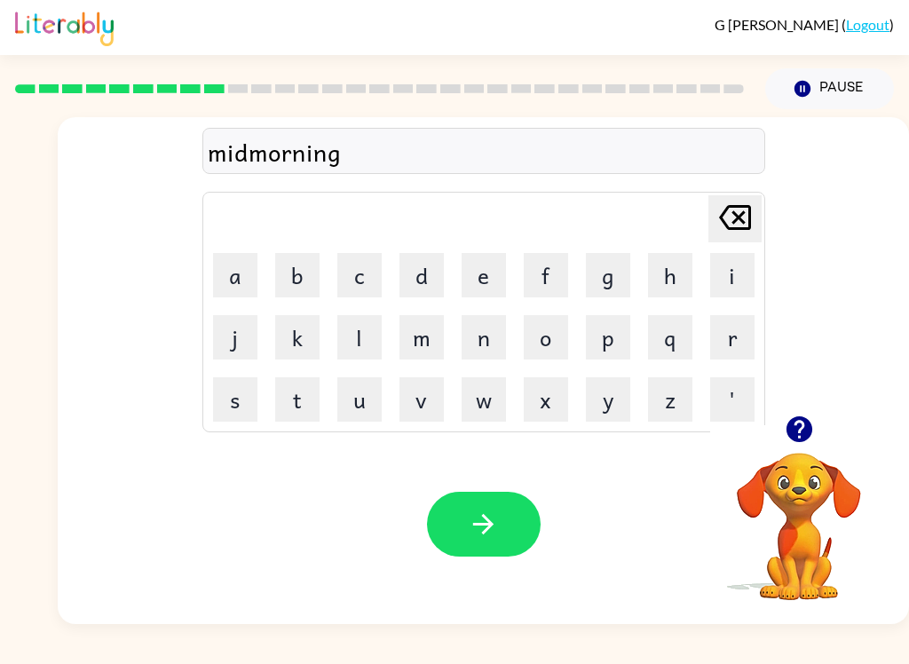
click at [450, 514] on button "button" at bounding box center [484, 524] width 114 height 65
click at [513, 515] on button "button" at bounding box center [484, 524] width 114 height 65
click at [485, 526] on icon "button" at bounding box center [483, 524] width 20 height 20
click at [469, 531] on icon "button" at bounding box center [483, 524] width 31 height 31
click at [490, 539] on icon "button" at bounding box center [483, 524] width 31 height 31
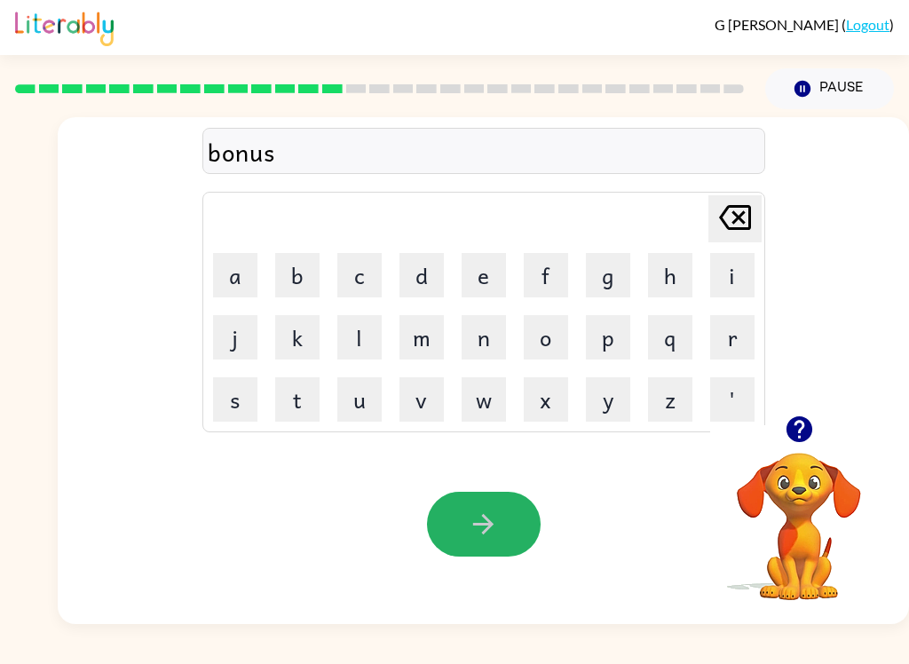
click at [498, 548] on button "button" at bounding box center [484, 524] width 114 height 65
click at [471, 539] on icon "button" at bounding box center [483, 524] width 31 height 31
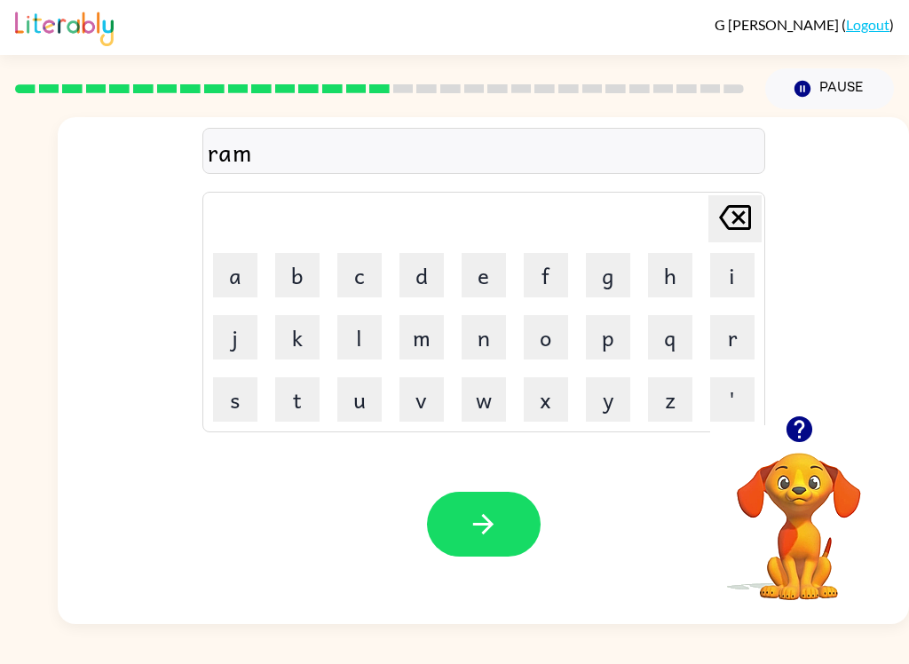
click at [445, 559] on div "Your browser must support playing .mp4 files to use Literably. Please try using…" at bounding box center [484, 524] width 852 height 200
click at [452, 513] on button "button" at bounding box center [484, 524] width 114 height 65
click at [476, 530] on icon "button" at bounding box center [483, 524] width 31 height 31
click at [472, 536] on icon "button" at bounding box center [483, 524] width 31 height 31
click at [488, 504] on button "button" at bounding box center [484, 524] width 114 height 65
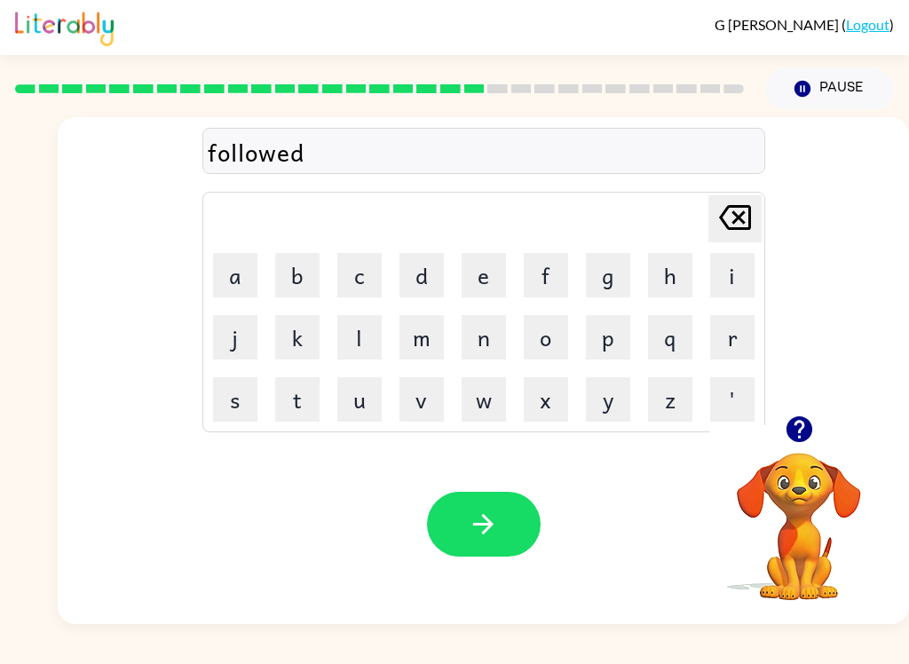
click at [431, 532] on button "button" at bounding box center [484, 524] width 114 height 65
click at [465, 527] on button "button" at bounding box center [484, 524] width 114 height 65
click at [440, 534] on button "button" at bounding box center [484, 524] width 114 height 65
click at [472, 522] on icon "button" at bounding box center [483, 524] width 31 height 31
click at [444, 528] on button "button" at bounding box center [484, 524] width 114 height 65
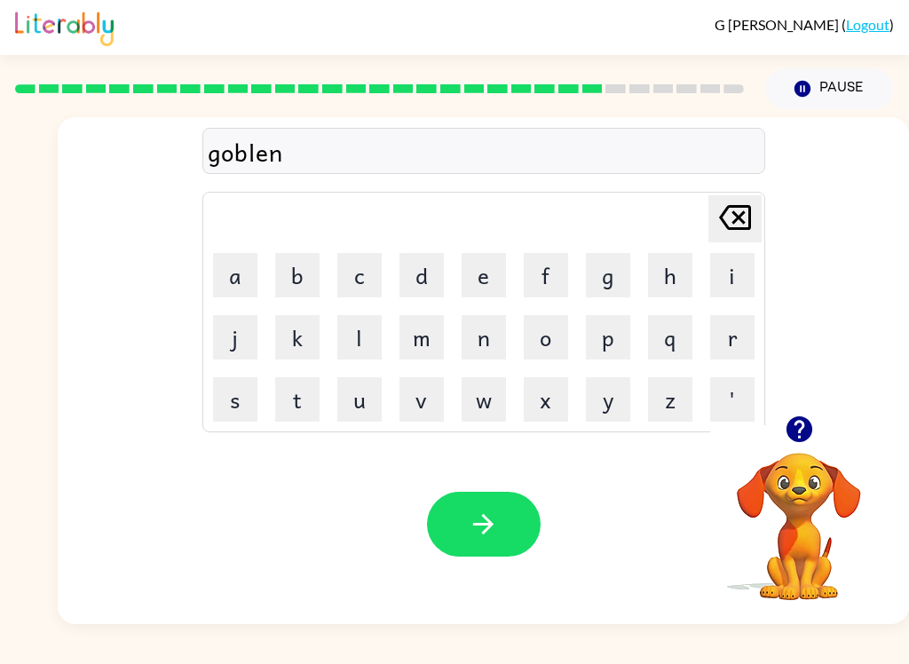
click at [466, 523] on button "button" at bounding box center [484, 524] width 114 height 65
click at [481, 551] on button "button" at bounding box center [484, 524] width 114 height 65
click at [461, 529] on button "button" at bounding box center [484, 524] width 114 height 65
click at [439, 527] on button "button" at bounding box center [484, 524] width 114 height 65
click at [454, 523] on button "button" at bounding box center [484, 524] width 114 height 65
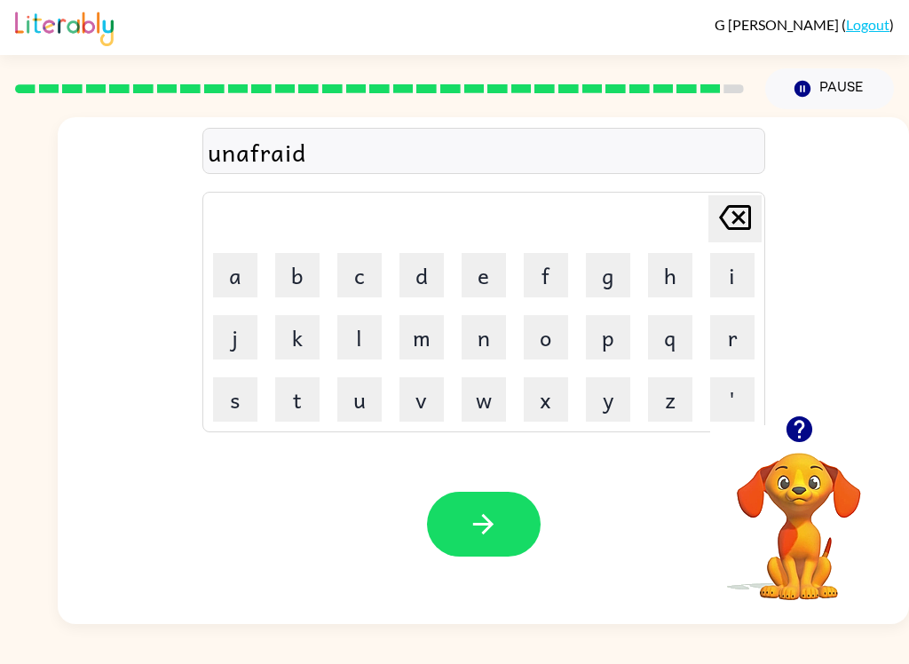
click at [476, 530] on icon "button" at bounding box center [483, 524] width 31 height 31
